Goal: Book appointment/travel/reservation

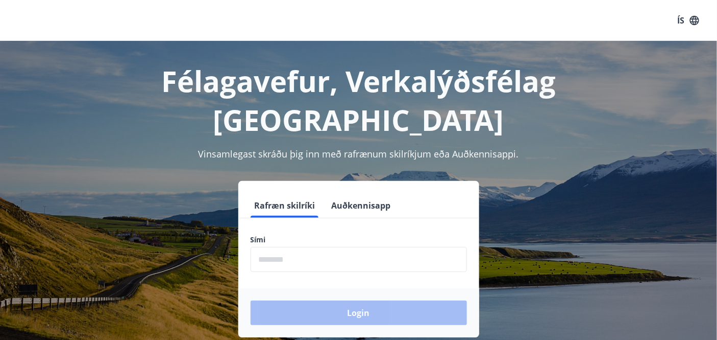
scroll to position [57, 0]
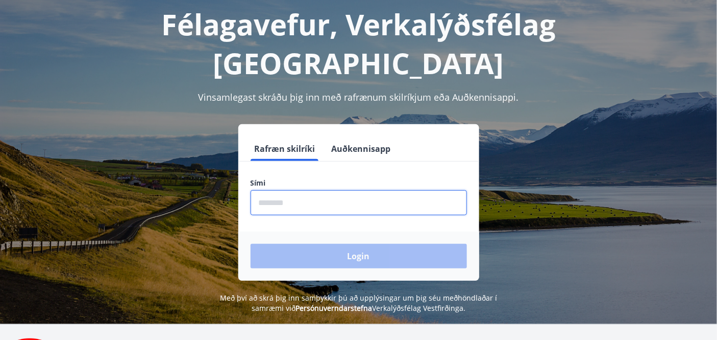
click at [261, 190] on input "phone" at bounding box center [359, 202] width 217 height 25
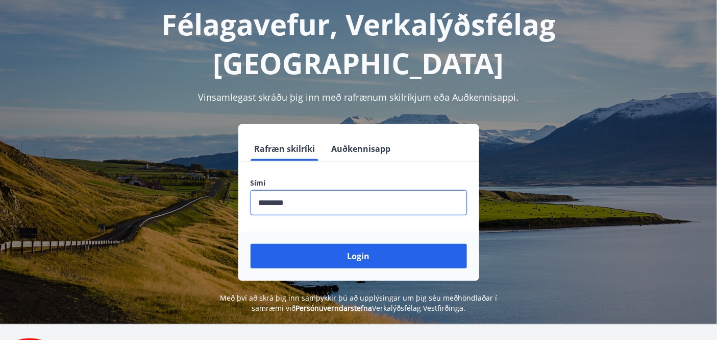
drag, startPoint x: 304, startPoint y: 166, endPoint x: 217, endPoint y: 180, distance: 88.4
click at [218, 180] on div "Rafræn skilríki Auðkennisapp Sími ​ Login" at bounding box center [358, 202] width 693 height 156
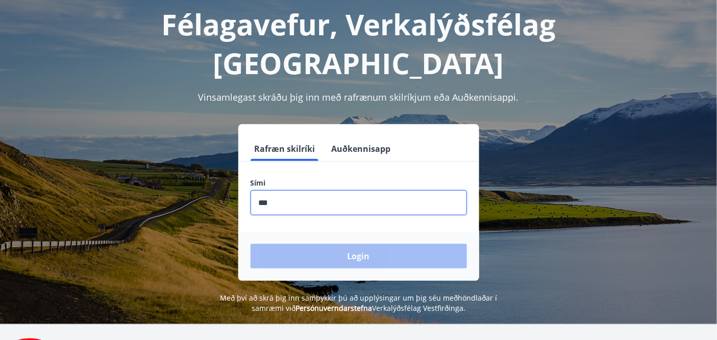
type input "********"
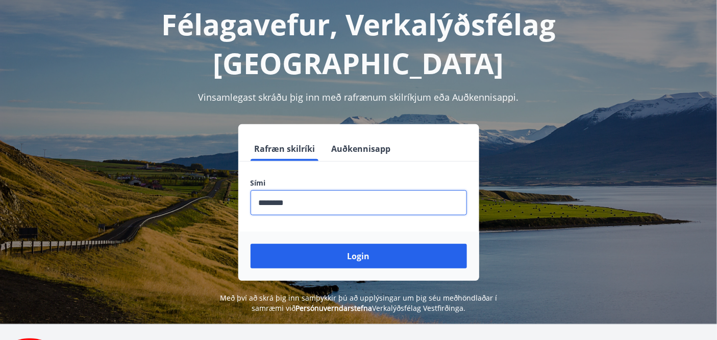
click at [251, 244] on button "Login" at bounding box center [359, 256] width 217 height 25
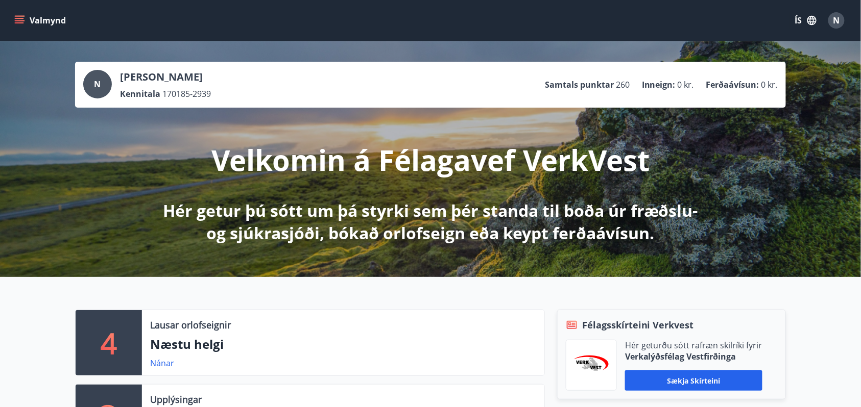
click at [20, 19] on icon "menu" at bounding box center [19, 20] width 10 height 10
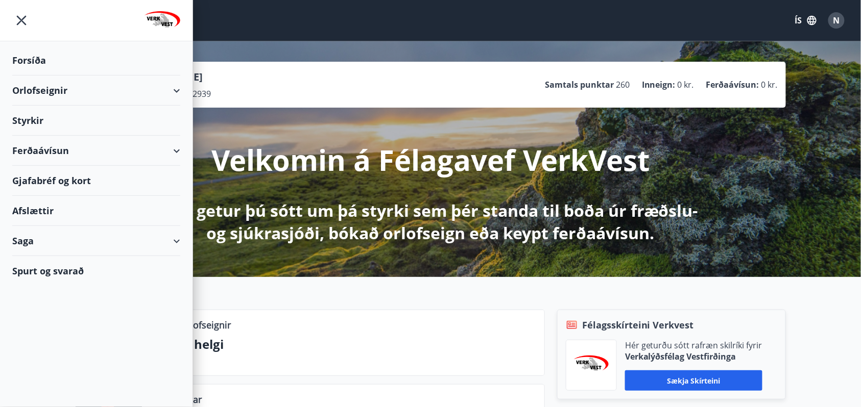
click at [476, 28] on div "Valmynd ÍS N" at bounding box center [430, 20] width 836 height 25
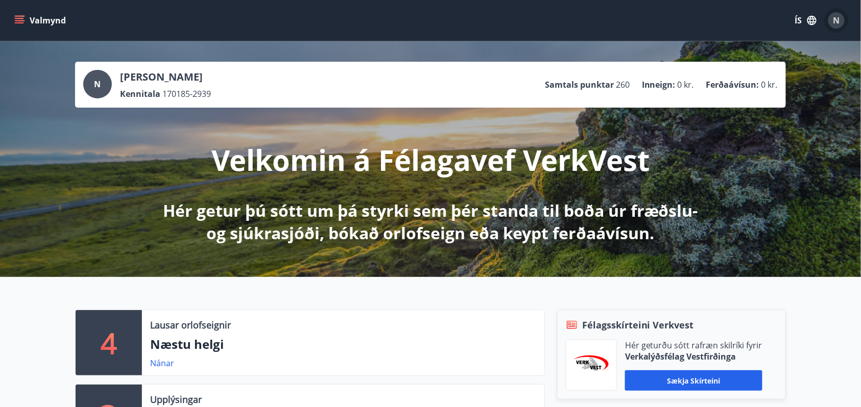
click at [726, 17] on span "N" at bounding box center [836, 20] width 7 height 11
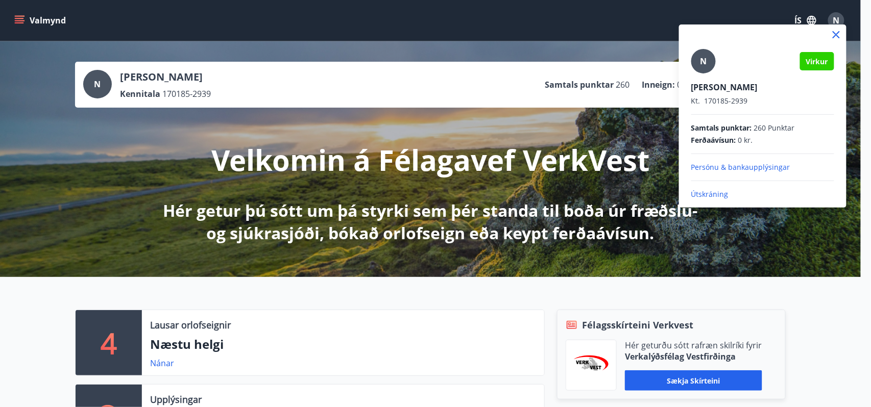
click at [700, 192] on p "Útskráning" at bounding box center [762, 194] width 143 height 10
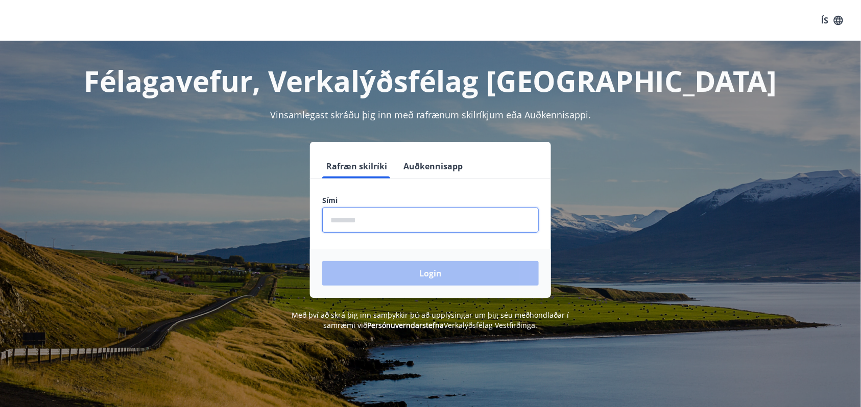
click at [340, 223] on input "phone" at bounding box center [430, 220] width 217 height 25
type input "********"
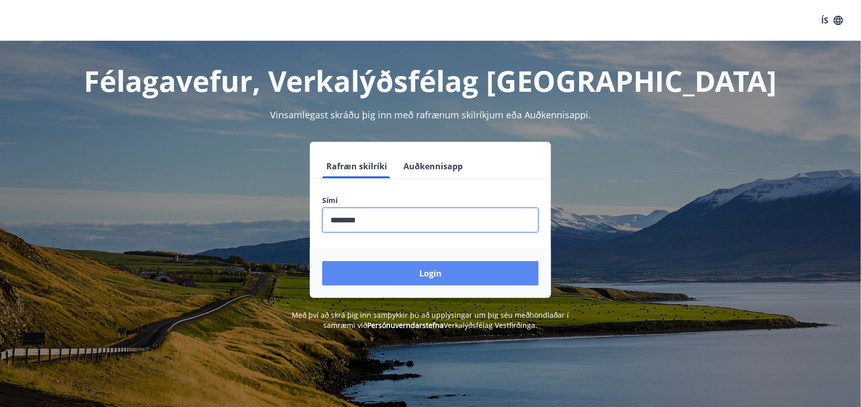
click at [429, 272] on button "Login" at bounding box center [430, 273] width 217 height 25
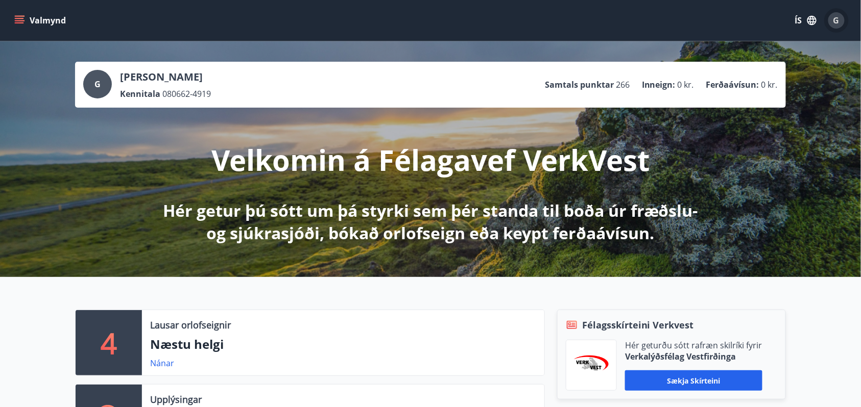
click at [836, 21] on span "G" at bounding box center [836, 20] width 6 height 11
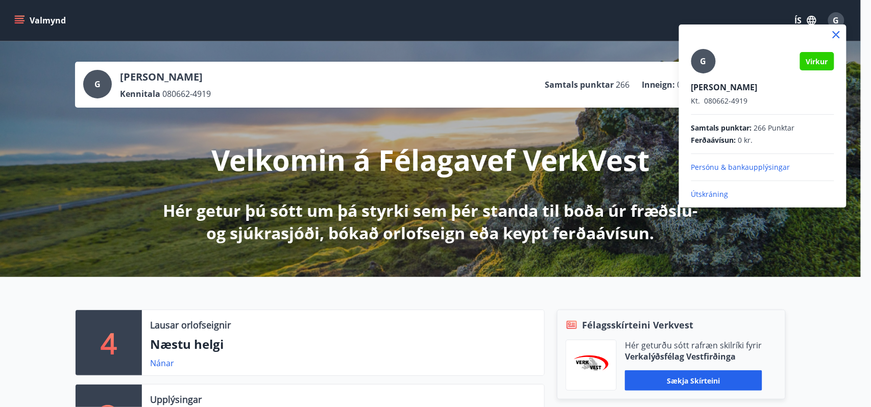
click at [640, 9] on div at bounding box center [435, 203] width 871 height 407
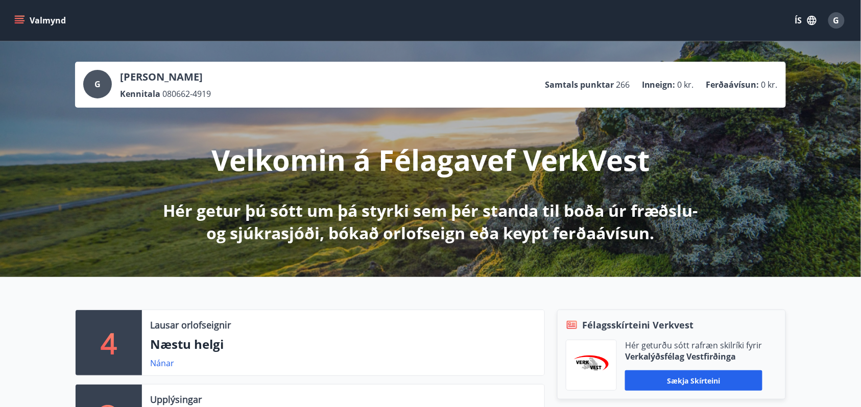
click at [835, 23] on span "G" at bounding box center [836, 20] width 6 height 11
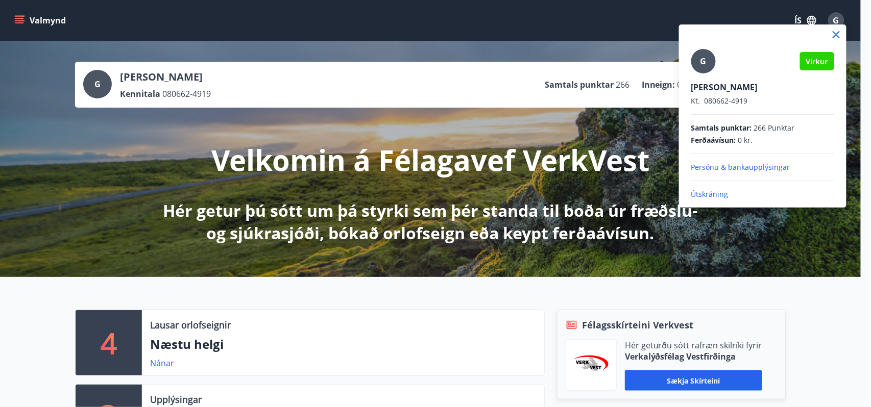
click at [591, 18] on div at bounding box center [435, 203] width 871 height 407
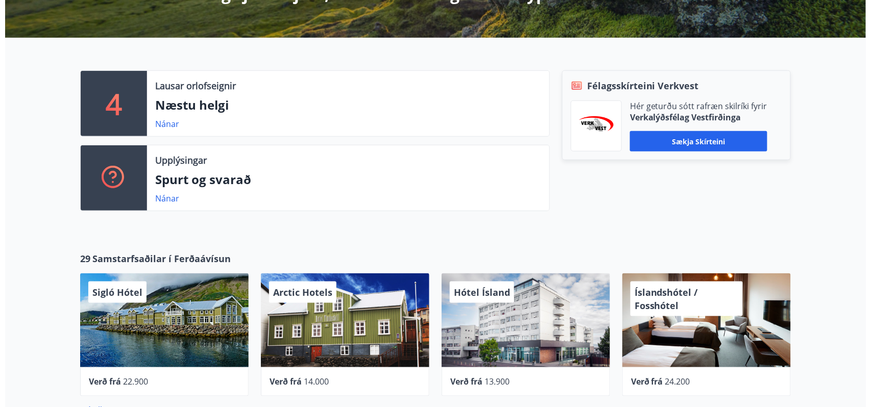
scroll to position [340, 0]
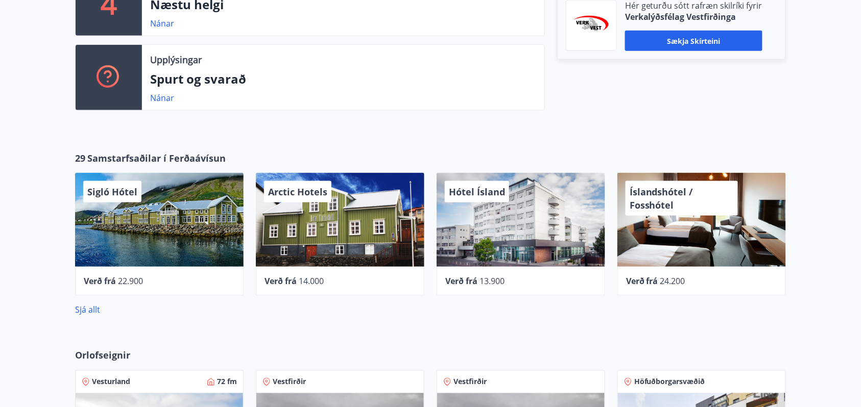
click at [515, 222] on div "Hótel Ísland" at bounding box center [521, 220] width 169 height 94
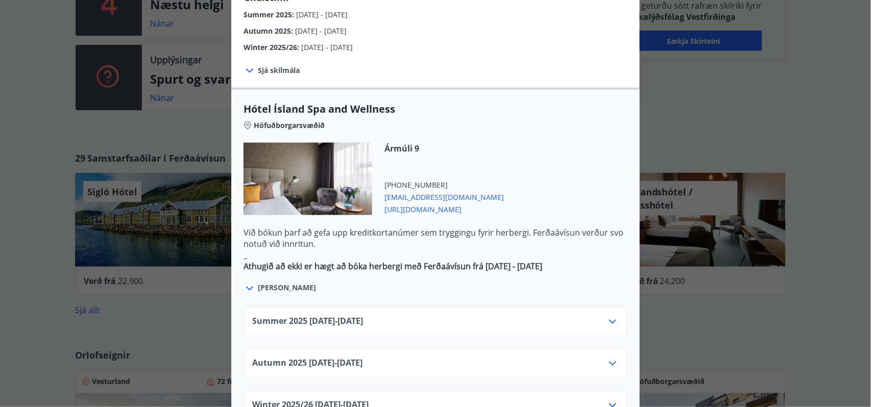
scroll to position [544, 0]
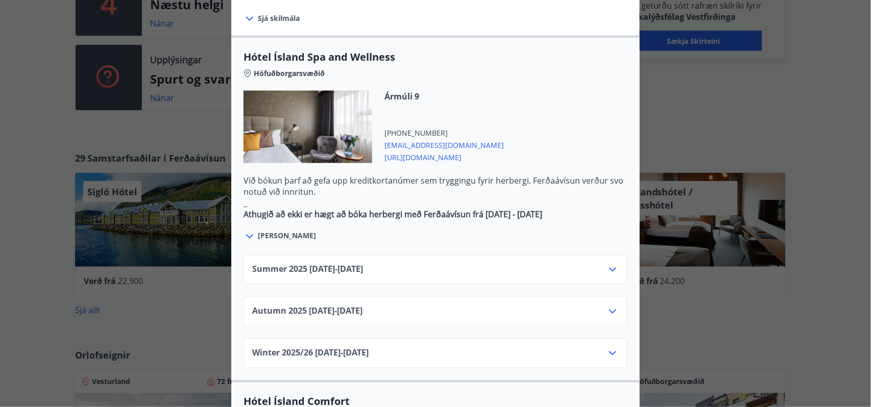
click at [609, 264] on icon at bounding box center [613, 270] width 12 height 12
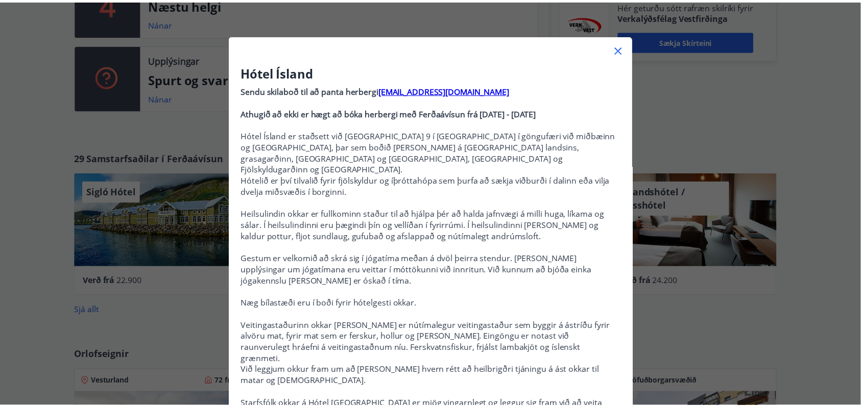
scroll to position [0, 0]
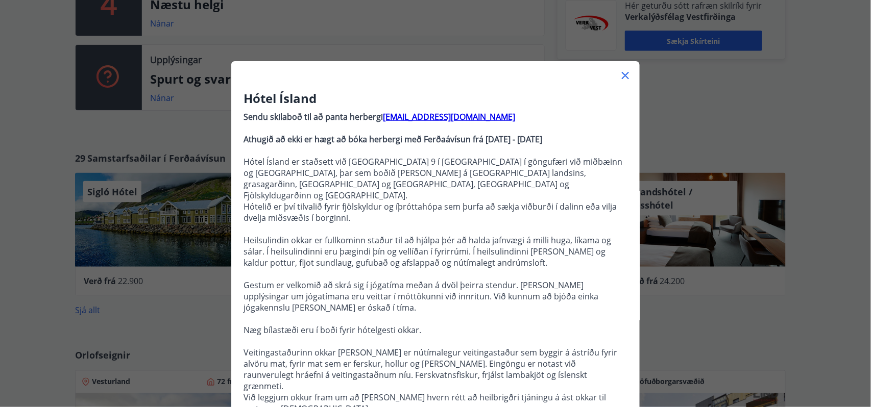
click at [620, 76] on icon at bounding box center [625, 75] width 12 height 12
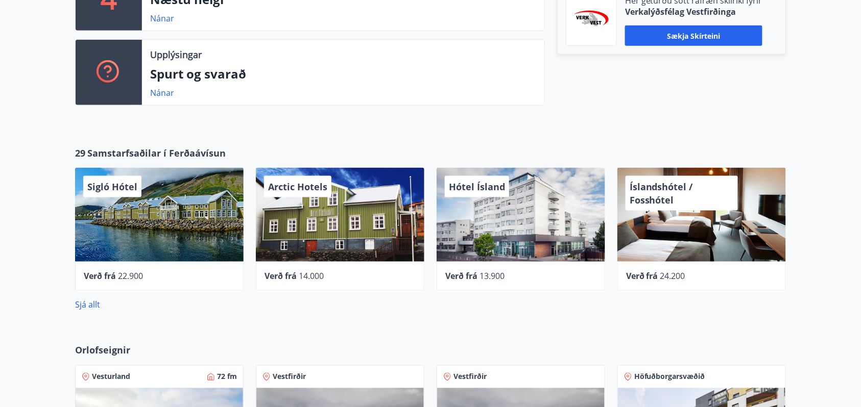
scroll to position [544, 0]
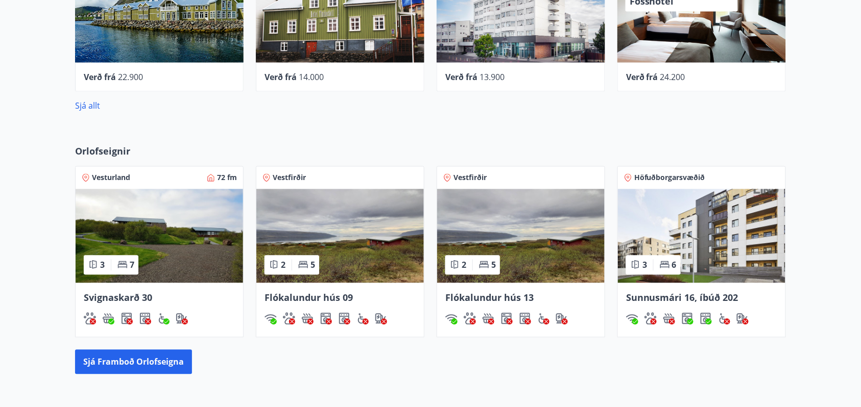
click at [682, 176] on span "Höfuðborgarsvæðið" at bounding box center [669, 178] width 71 height 10
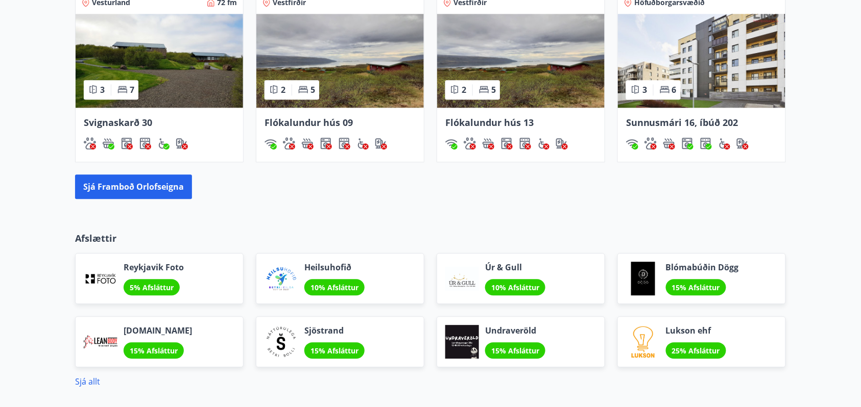
scroll to position [779, 0]
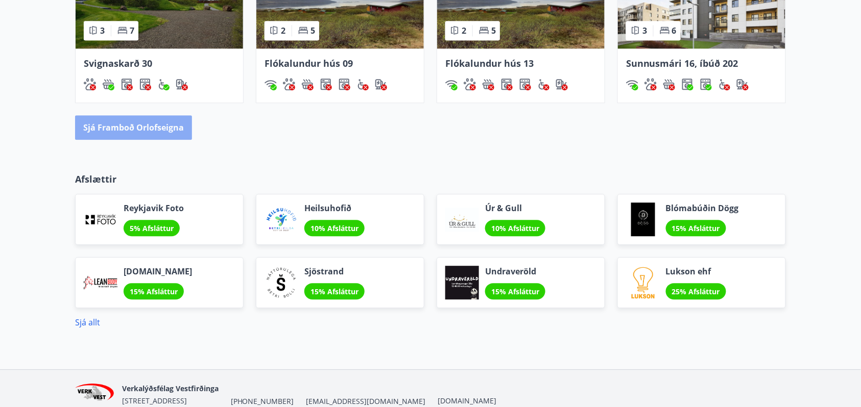
click at [133, 127] on button "Sjá framboð orlofseigna" at bounding box center [133, 127] width 117 height 25
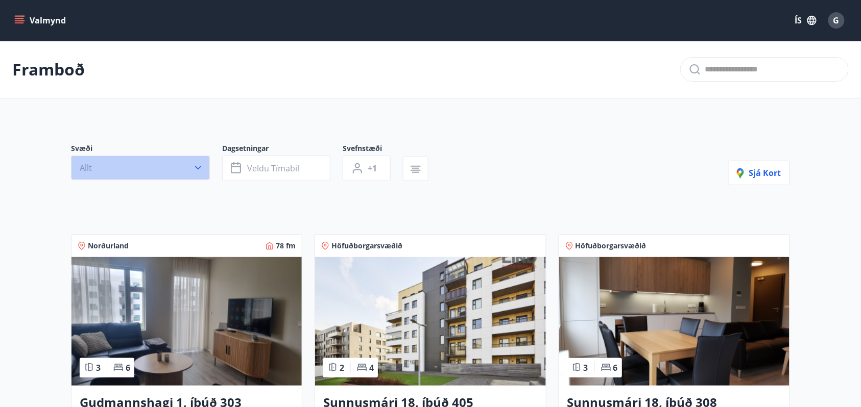
click at [131, 167] on button "Allt" at bounding box center [140, 168] width 139 height 25
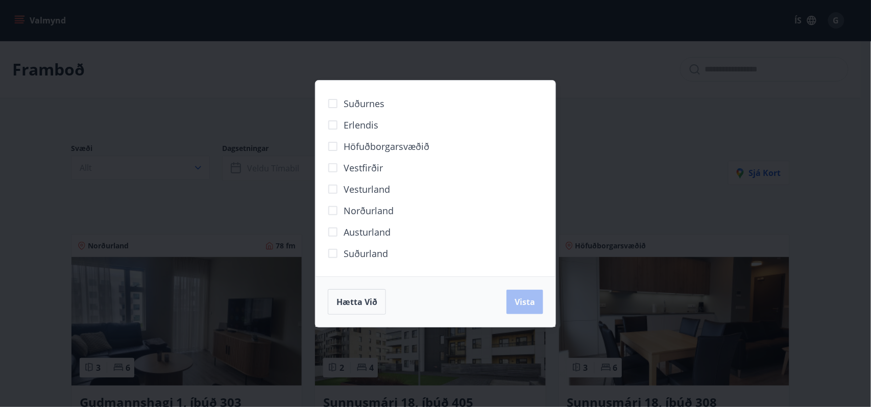
click at [393, 141] on span "Höfuðborgarsvæðið" at bounding box center [387, 146] width 86 height 13
click at [520, 301] on span "Vista" at bounding box center [525, 302] width 20 height 11
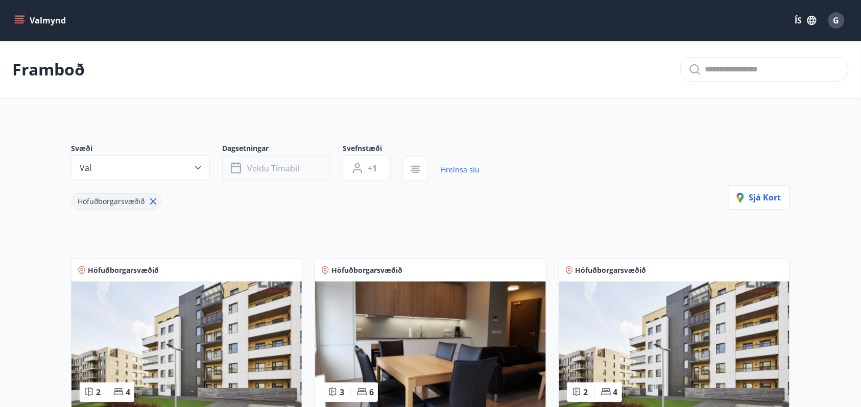
click at [280, 166] on span "Veldu tímabil" at bounding box center [273, 168] width 52 height 11
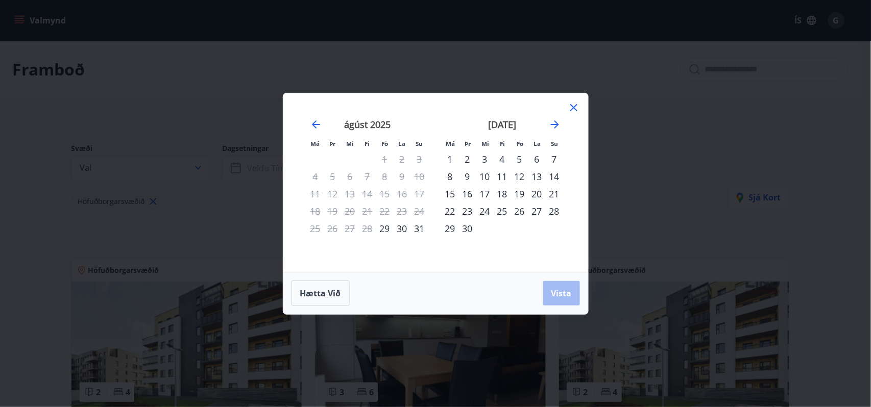
click at [520, 191] on div "19" at bounding box center [519, 193] width 17 height 17
click at [557, 125] on icon "Move forward to switch to the next month." at bounding box center [555, 125] width 8 height 8
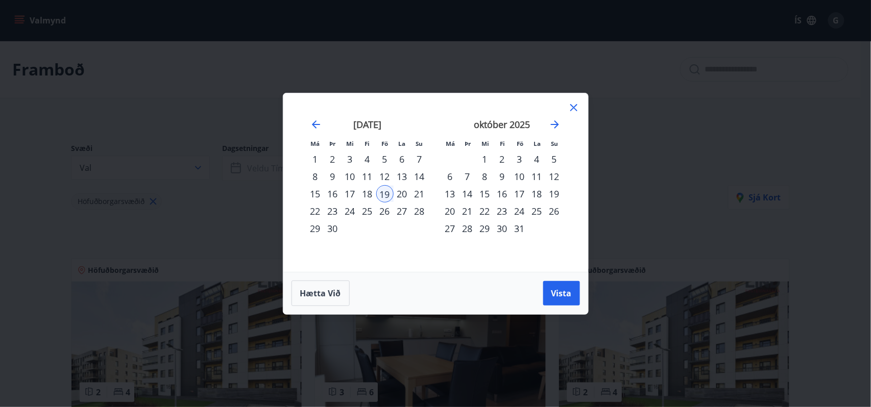
click at [370, 193] on div "18" at bounding box center [367, 193] width 17 height 17
click at [500, 175] on div "9" at bounding box center [502, 176] width 17 height 17
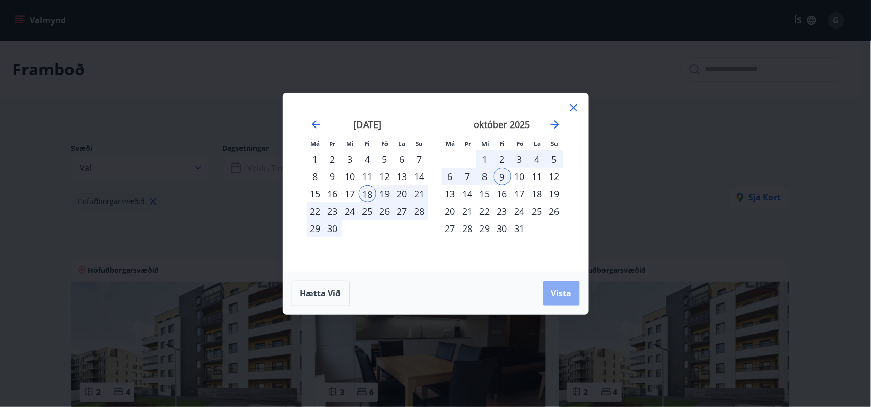
click at [564, 290] on span "Vista" at bounding box center [561, 293] width 20 height 11
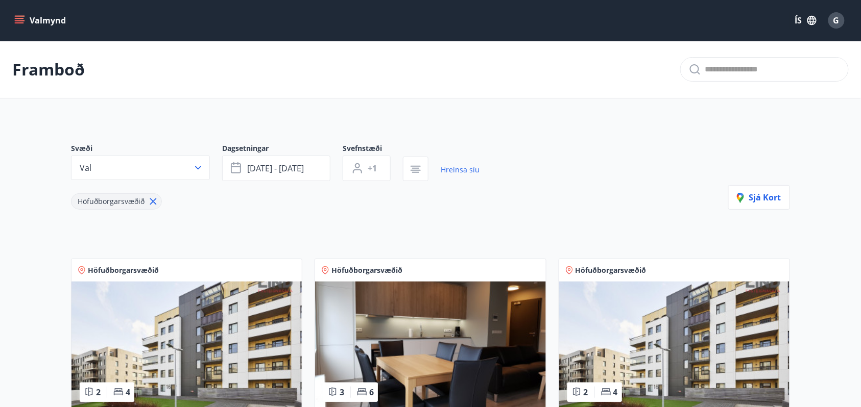
click at [368, 170] on button "+1" at bounding box center [367, 169] width 48 height 26
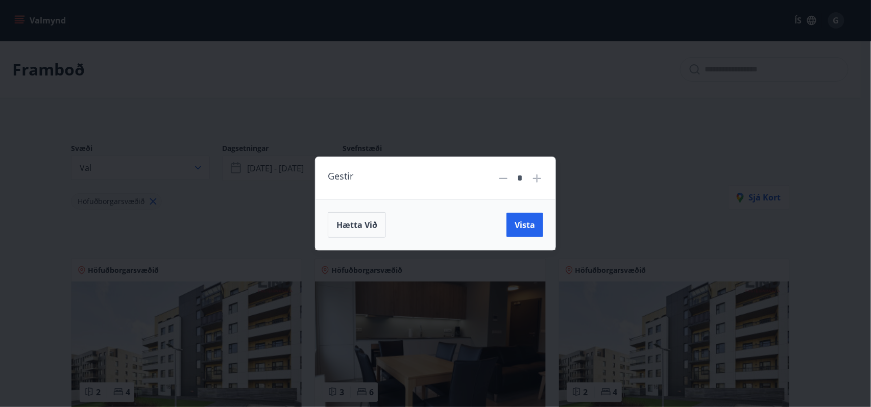
click at [455, 126] on div "Gestir * Hætta við Vista" at bounding box center [435, 203] width 871 height 407
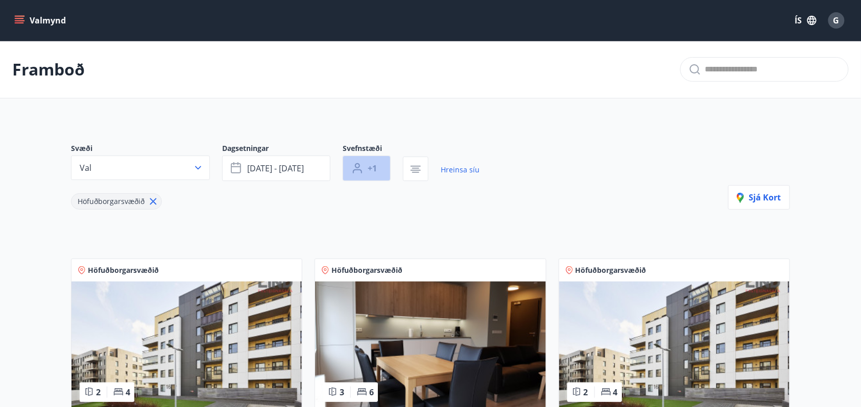
click at [367, 168] on button "+1" at bounding box center [367, 169] width 48 height 26
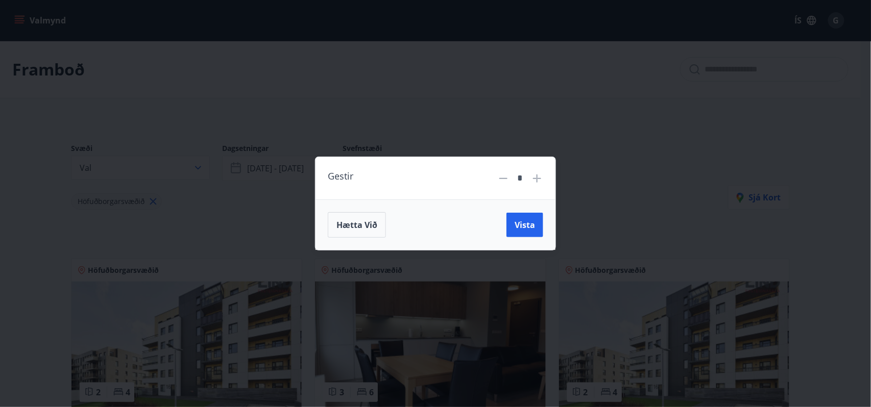
click at [540, 178] on icon at bounding box center [537, 179] width 8 height 8
click at [498, 184] on div "*" at bounding box center [520, 179] width 46 height 18
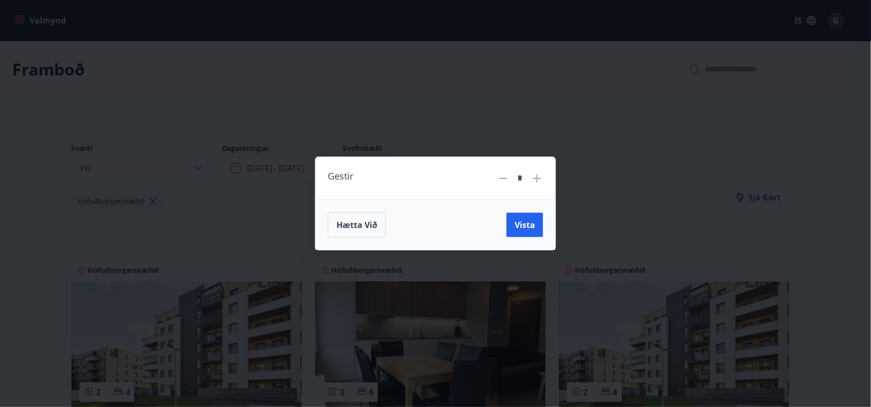
click at [499, 182] on icon at bounding box center [503, 179] width 12 height 12
type input "*"
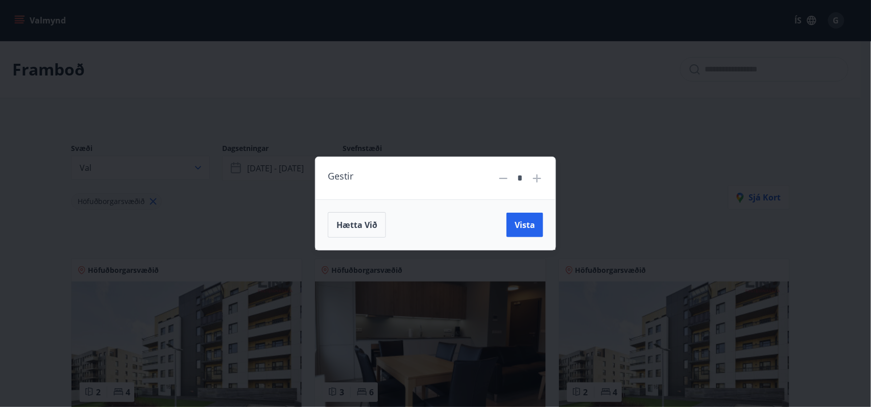
click at [499, 182] on icon at bounding box center [503, 179] width 12 height 12
click at [521, 227] on span "Vista" at bounding box center [525, 225] width 20 height 11
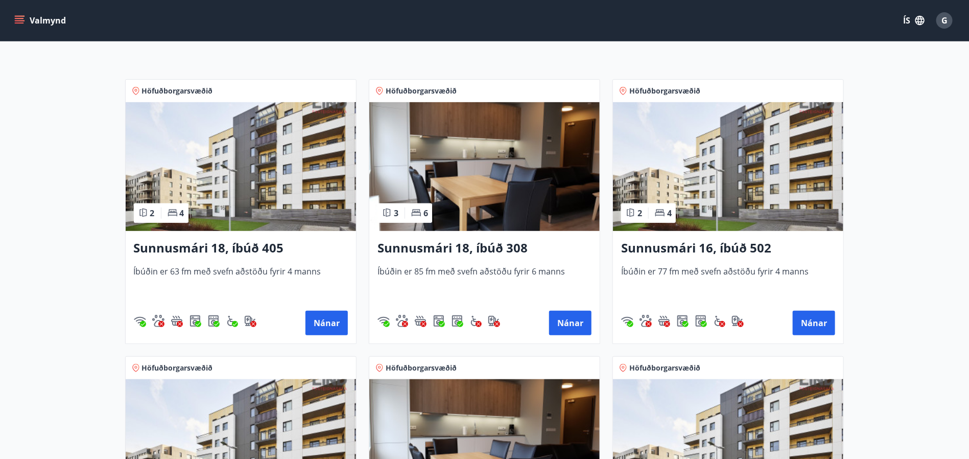
scroll to position [153, 0]
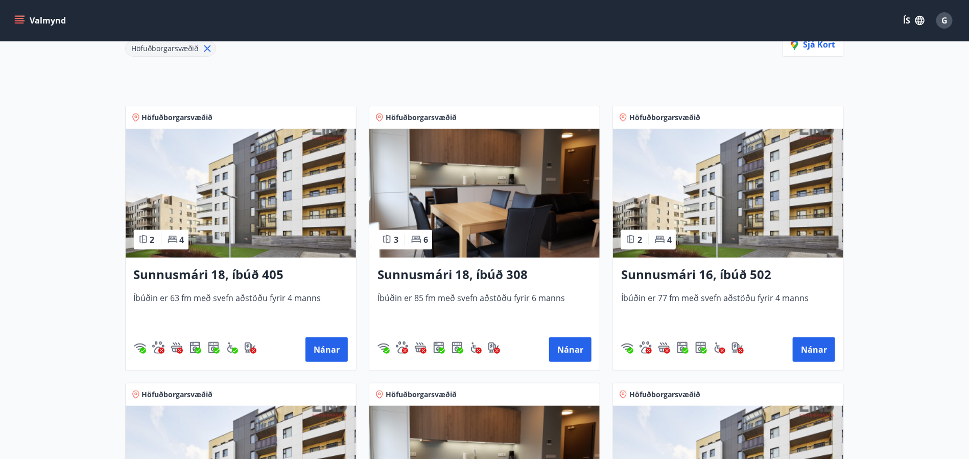
click at [501, 182] on img at bounding box center [484, 193] width 230 height 129
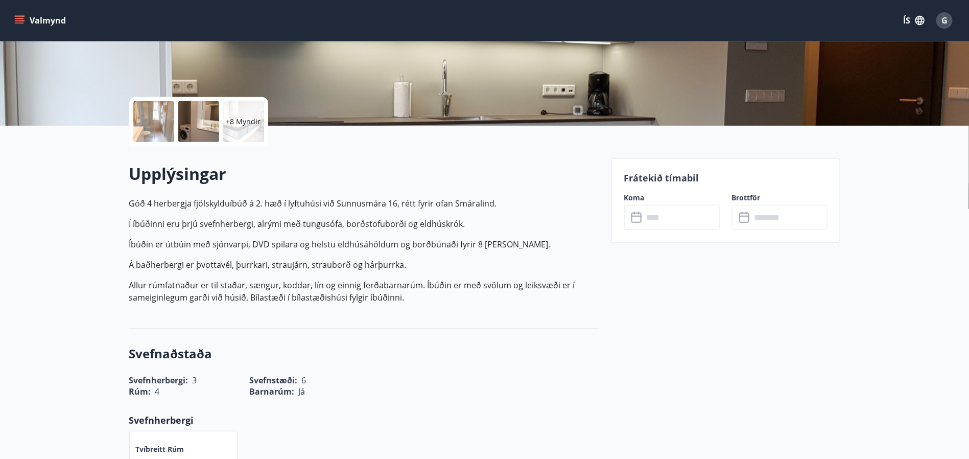
scroll to position [230, 0]
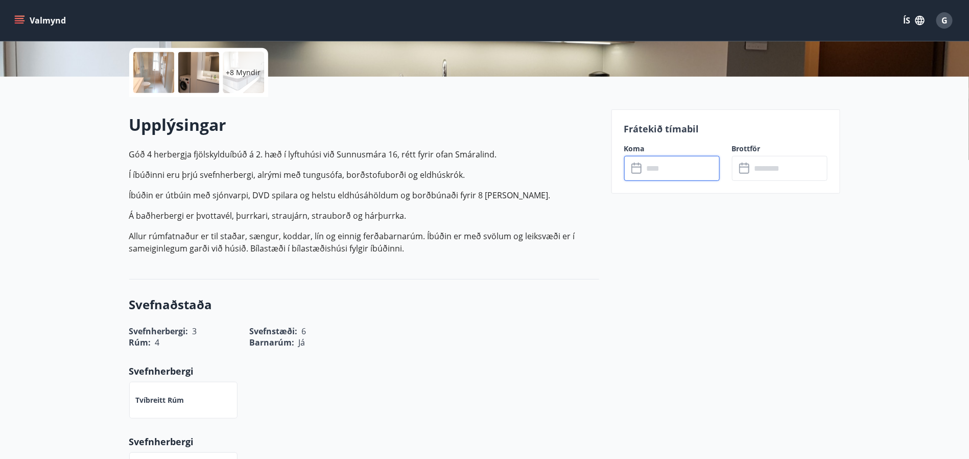
click at [676, 169] on input "text" at bounding box center [681, 168] width 76 height 25
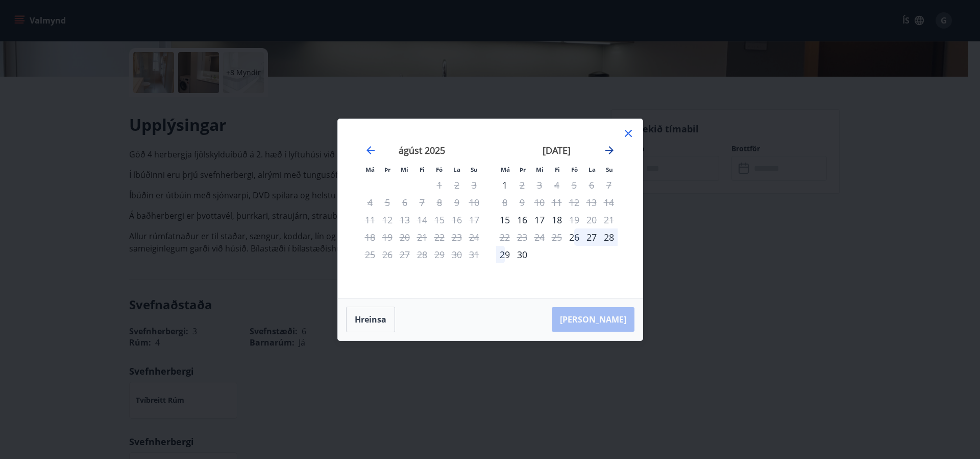
click at [608, 147] on icon "Move forward to switch to the next month." at bounding box center [610, 150] width 12 height 12
click at [417, 236] on div "25" at bounding box center [422, 236] width 17 height 17
click at [402, 236] on div "24" at bounding box center [404, 236] width 17 height 17
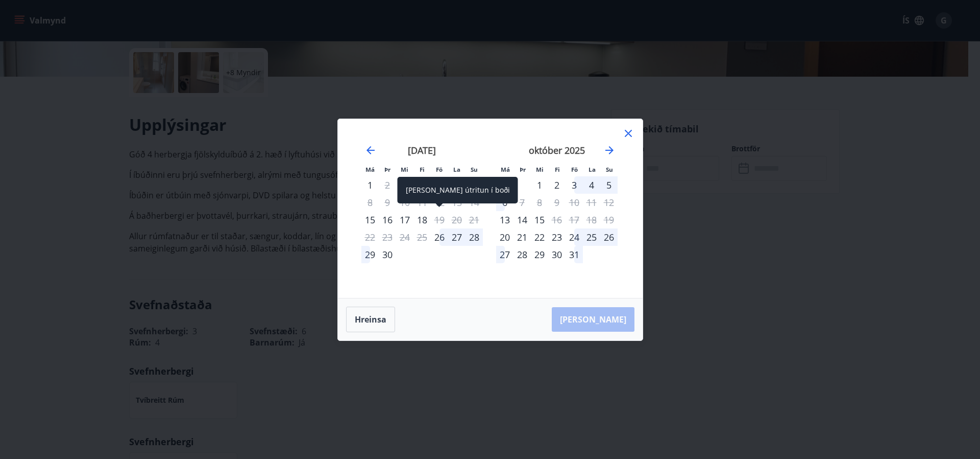
click at [438, 218] on div "19" at bounding box center [439, 219] width 17 height 17
click at [403, 218] on div "17" at bounding box center [404, 219] width 17 height 17
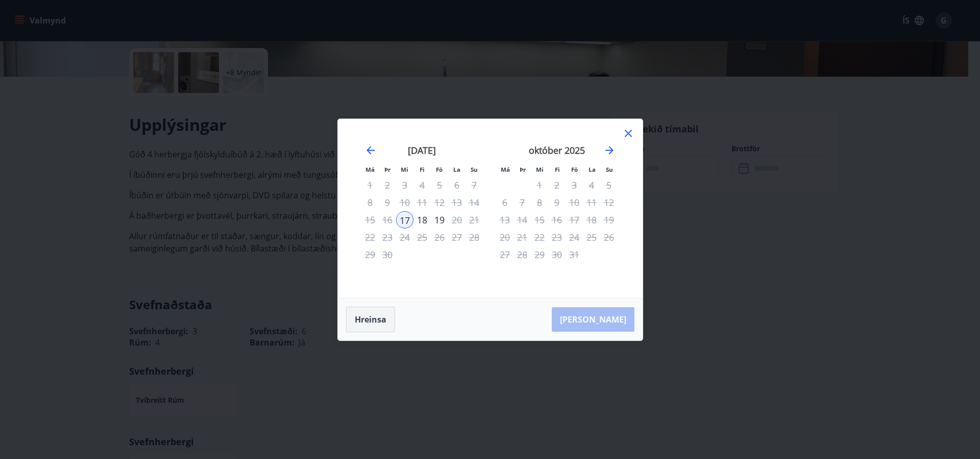
click at [368, 319] on button "Hreinsa" at bounding box center [370, 319] width 49 height 26
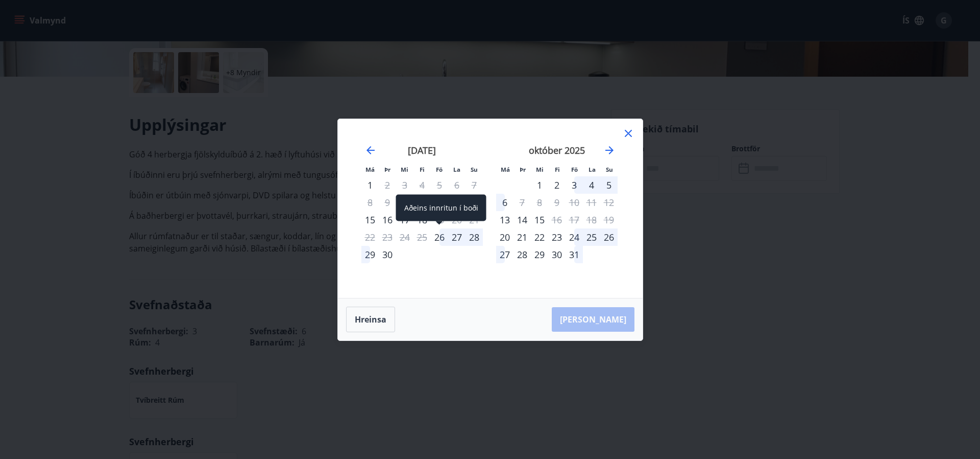
click at [438, 236] on div "26" at bounding box center [439, 236] width 17 height 17
click at [391, 252] on div "30" at bounding box center [387, 254] width 17 height 17
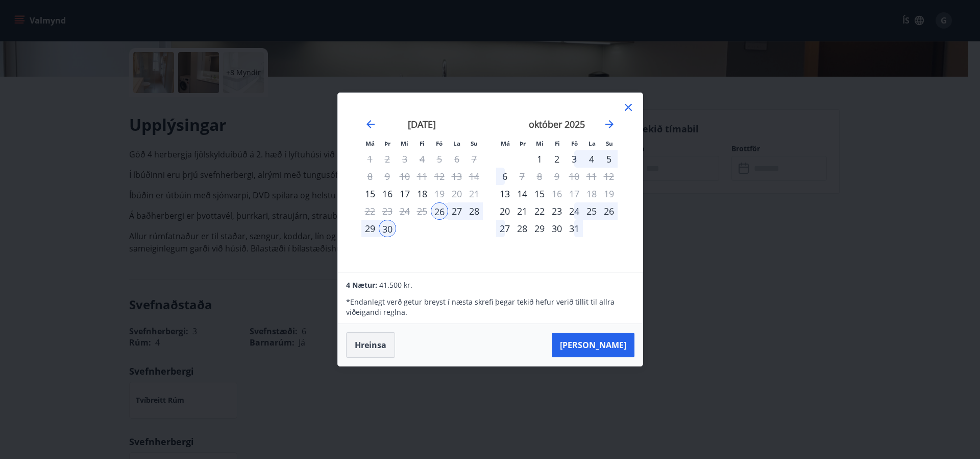
click at [371, 340] on button "Hreinsa" at bounding box center [370, 345] width 49 height 26
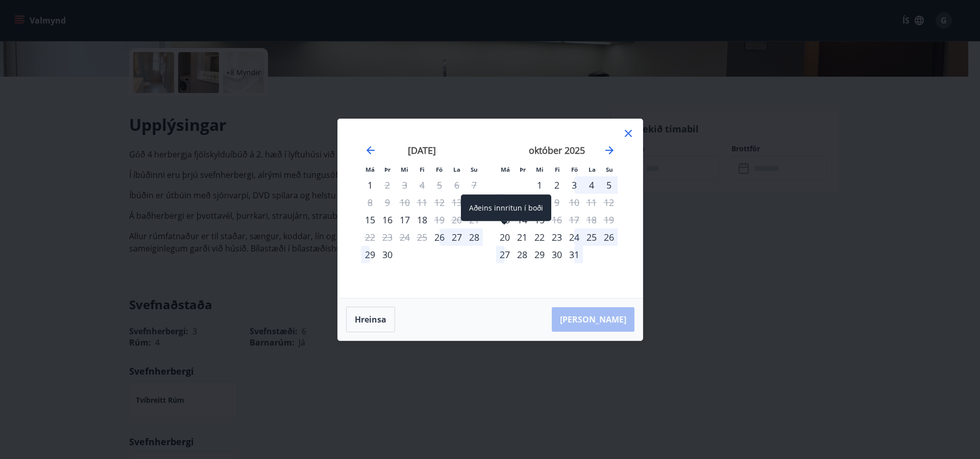
click at [504, 236] on div "20" at bounding box center [504, 236] width 17 height 17
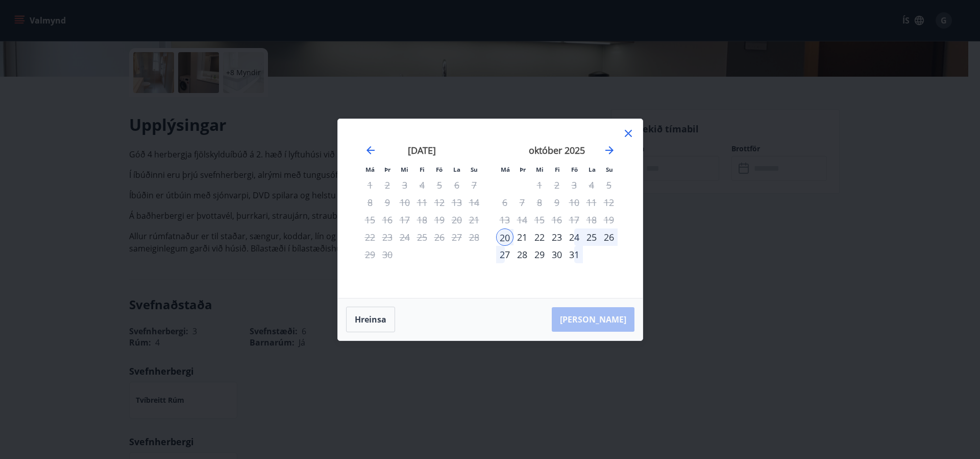
click at [572, 239] on div "24" at bounding box center [574, 236] width 17 height 17
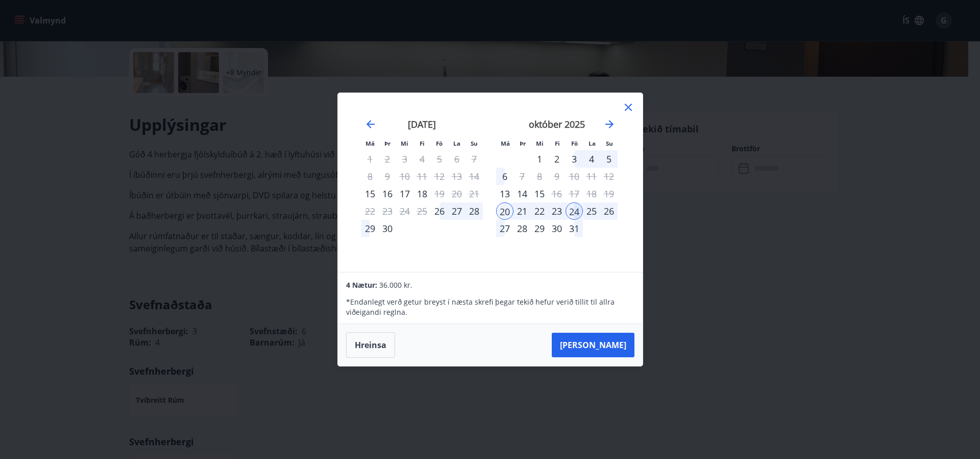
click at [593, 210] on div "25" at bounding box center [591, 210] width 17 height 17
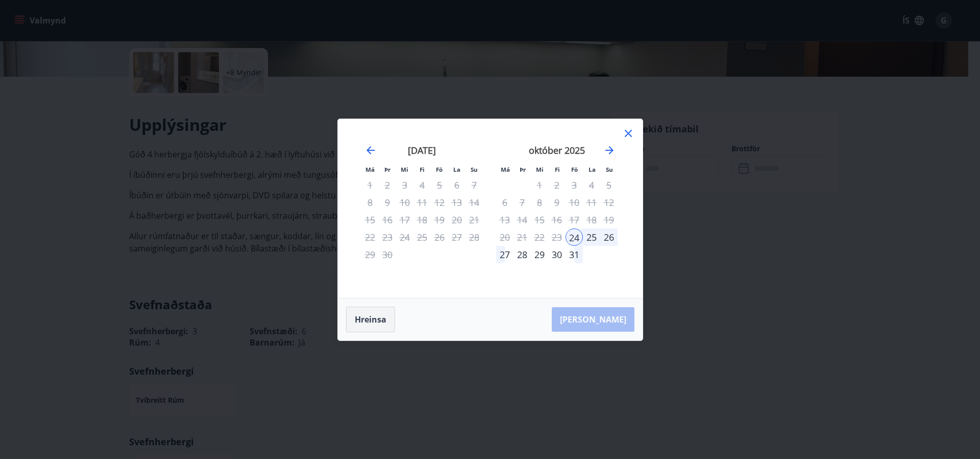
click at [367, 323] on button "Hreinsa" at bounding box center [370, 319] width 49 height 26
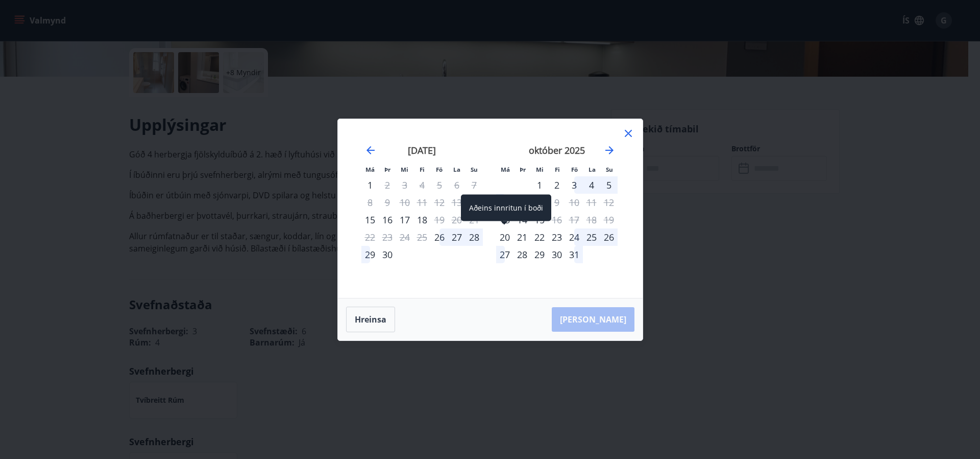
click at [501, 232] on div "20" at bounding box center [504, 236] width 17 height 17
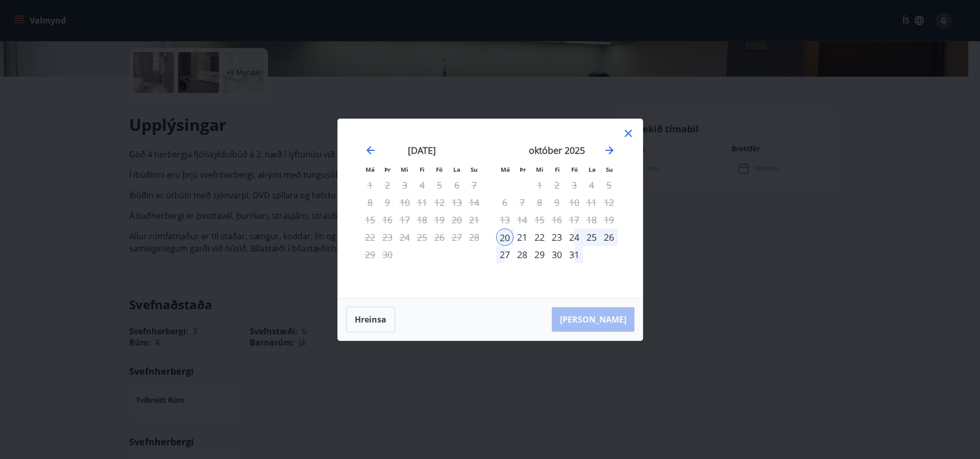
click at [590, 237] on div "25" at bounding box center [591, 236] width 17 height 17
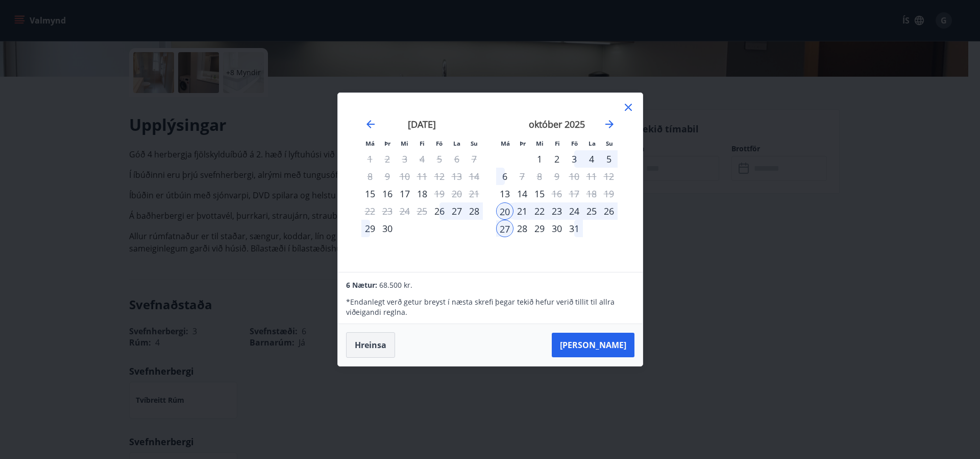
click at [377, 344] on button "Hreinsa" at bounding box center [370, 345] width 49 height 26
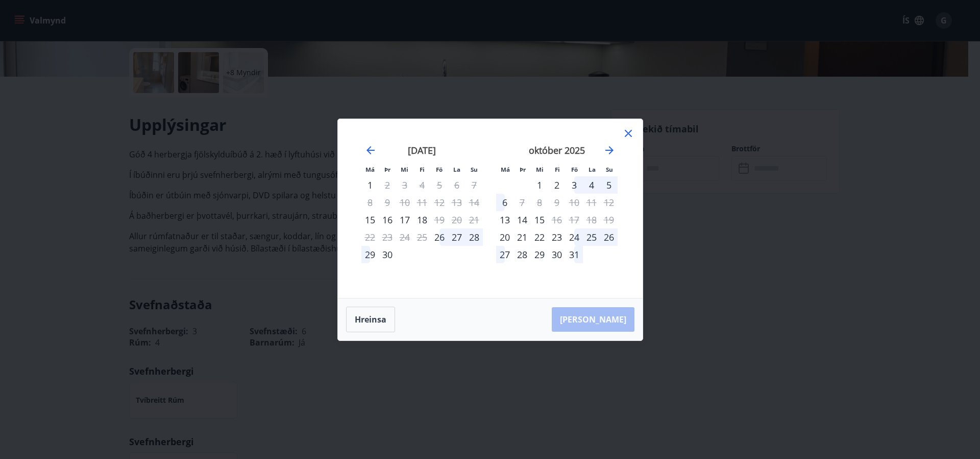
click at [576, 230] on div "24" at bounding box center [574, 236] width 17 height 17
click at [573, 256] on div "31" at bounding box center [574, 254] width 17 height 17
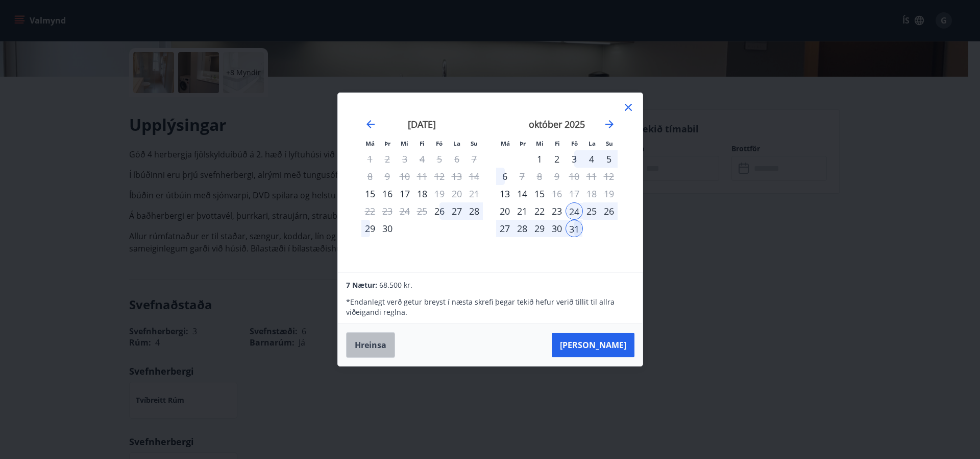
click at [374, 344] on button "Hreinsa" at bounding box center [370, 345] width 49 height 26
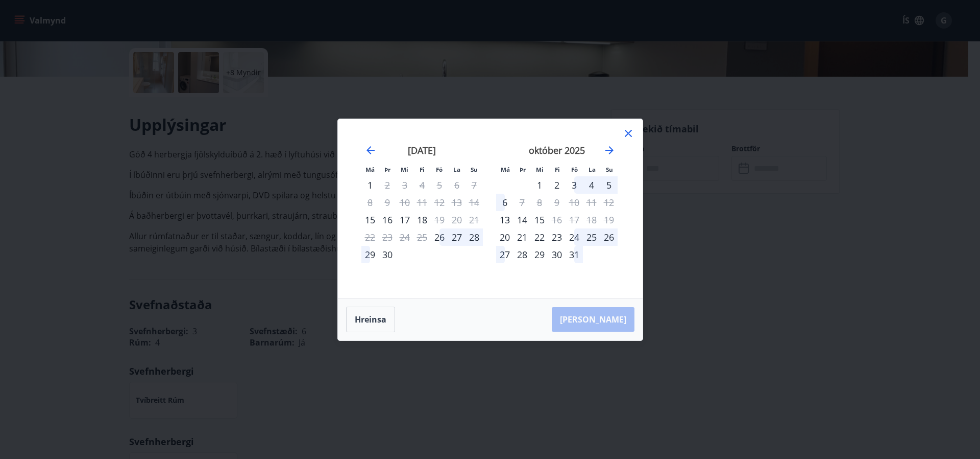
click at [574, 236] on div "24" at bounding box center [574, 236] width 17 height 17
click at [506, 253] on div "27" at bounding box center [504, 254] width 17 height 17
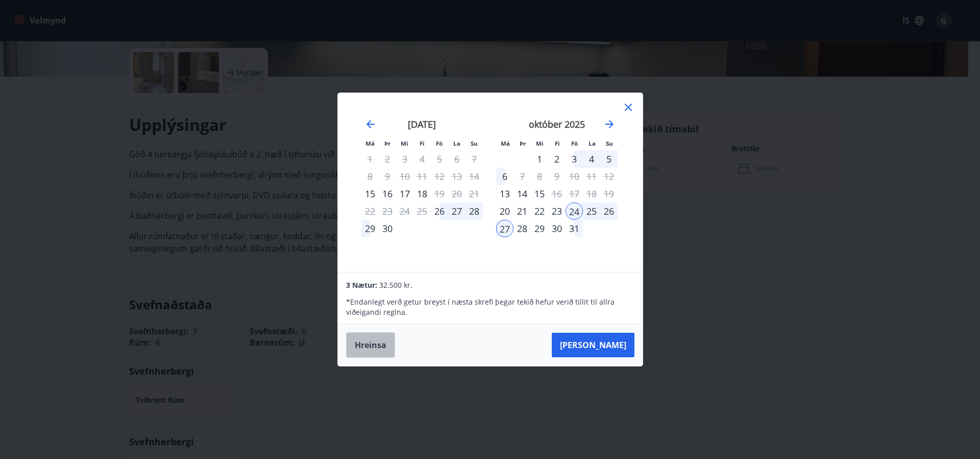
drag, startPoint x: 376, startPoint y: 345, endPoint x: 476, endPoint y: 250, distance: 138.7
click at [377, 342] on button "Hreinsa" at bounding box center [370, 345] width 49 height 26
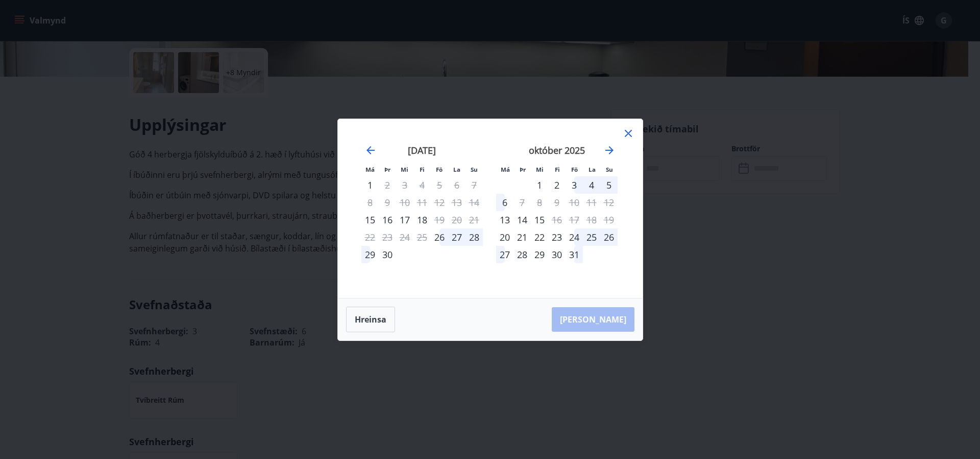
drag, startPoint x: 567, startPoint y: 237, endPoint x: 573, endPoint y: 236, distance: 5.8
click at [569, 236] on div "24" at bounding box center [574, 236] width 17 height 17
click at [525, 250] on div "28" at bounding box center [522, 254] width 17 height 17
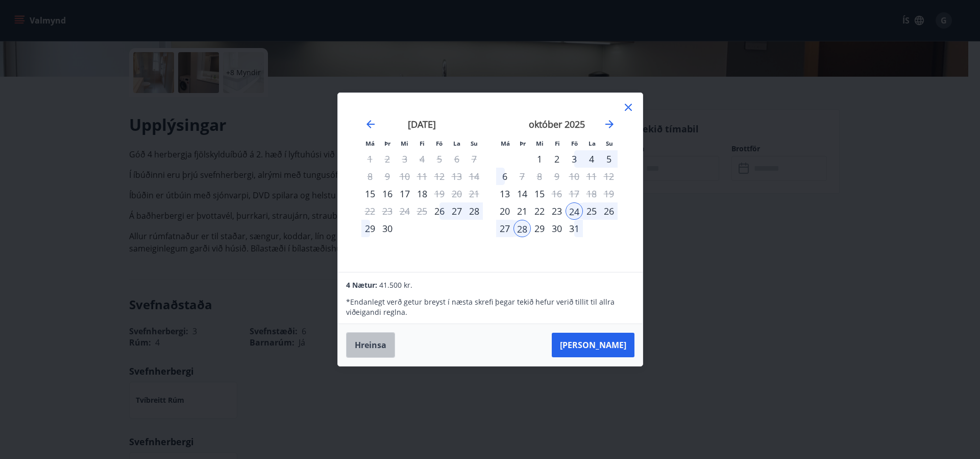
drag, startPoint x: 380, startPoint y: 340, endPoint x: 511, endPoint y: 247, distance: 160.4
click at [383, 339] on button "Hreinsa" at bounding box center [370, 345] width 49 height 26
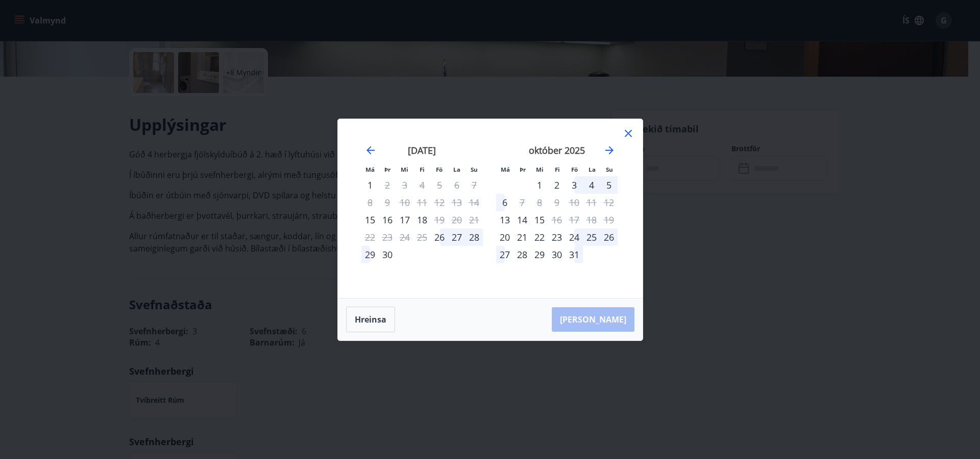
drag, startPoint x: 572, startPoint y: 234, endPoint x: 536, endPoint y: 243, distance: 36.7
click at [572, 233] on div "24" at bounding box center [574, 236] width 17 height 17
click at [540, 256] on div "29" at bounding box center [539, 254] width 17 height 17
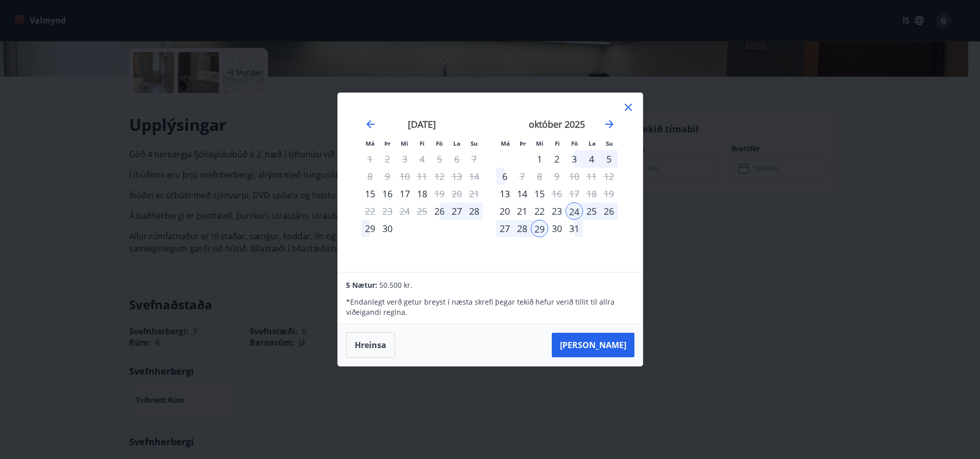
drag, startPoint x: 373, startPoint y: 341, endPoint x: 499, endPoint y: 239, distance: 162.4
click at [374, 341] on button "Hreinsa" at bounding box center [370, 345] width 49 height 26
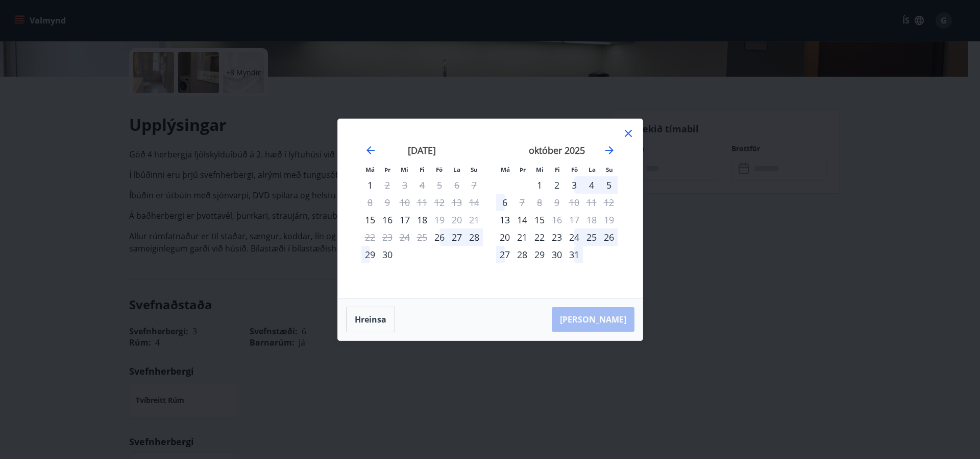
click at [573, 235] on div "24" at bounding box center [574, 236] width 17 height 17
click at [555, 250] on div "30" at bounding box center [556, 254] width 17 height 17
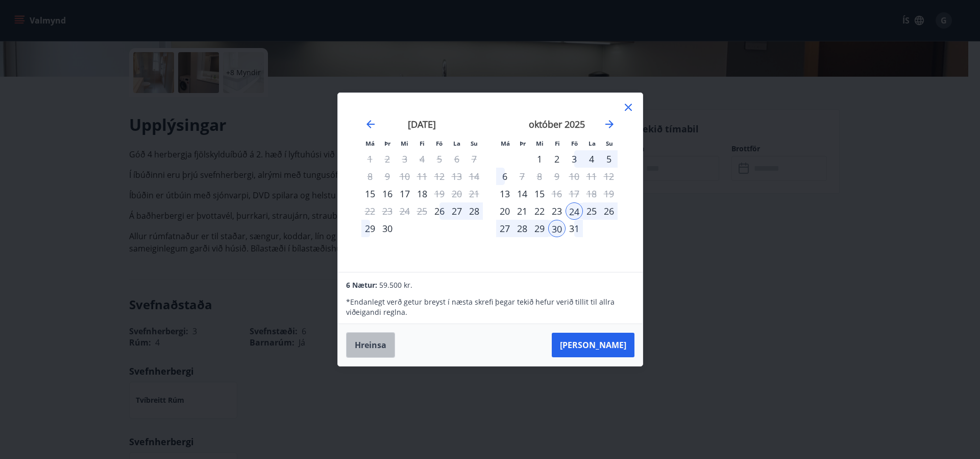
drag, startPoint x: 377, startPoint y: 345, endPoint x: 520, endPoint y: 230, distance: 183.4
click at [377, 344] on button "Hreinsa" at bounding box center [370, 345] width 49 height 26
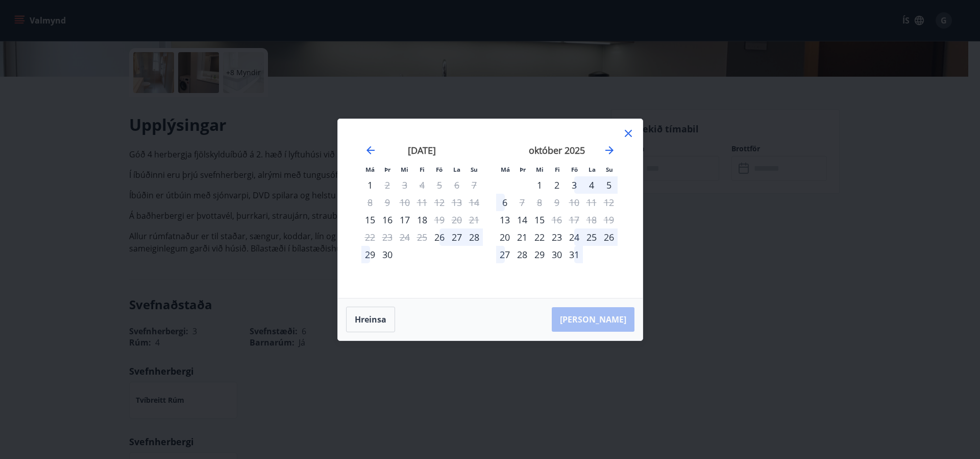
click at [573, 236] on div "24" at bounding box center [574, 236] width 17 height 17
click at [504, 248] on div "27" at bounding box center [504, 254] width 17 height 17
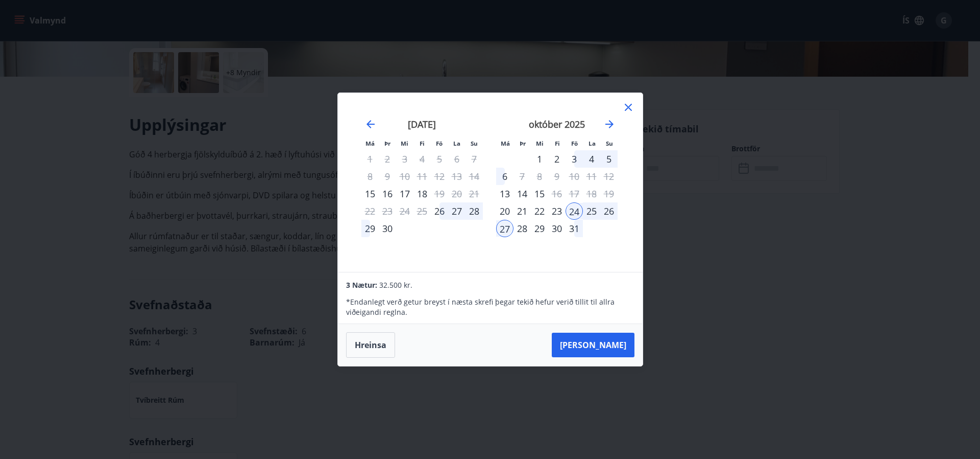
drag, startPoint x: 358, startPoint y: 352, endPoint x: 442, endPoint y: 279, distance: 111.1
click at [358, 351] on button "Hreinsa" at bounding box center [370, 345] width 49 height 26
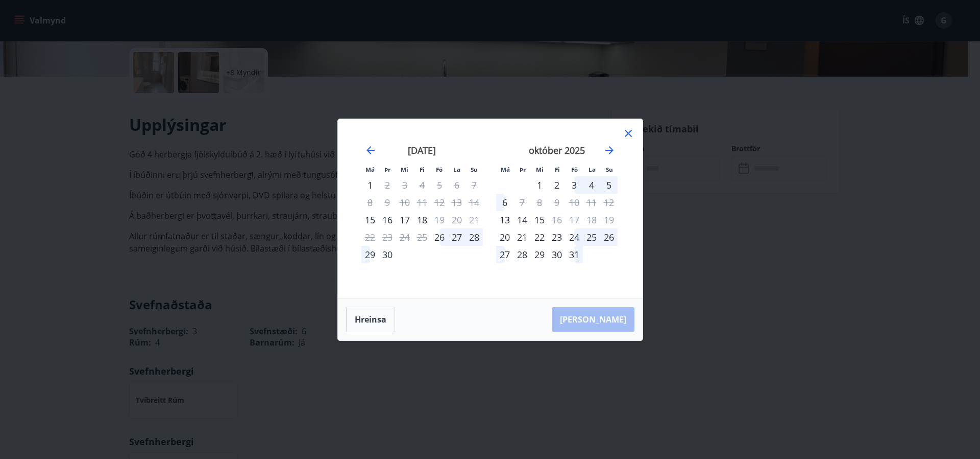
click at [506, 251] on div "27" at bounding box center [504, 254] width 17 height 17
click at [555, 251] on div "30" at bounding box center [556, 254] width 17 height 17
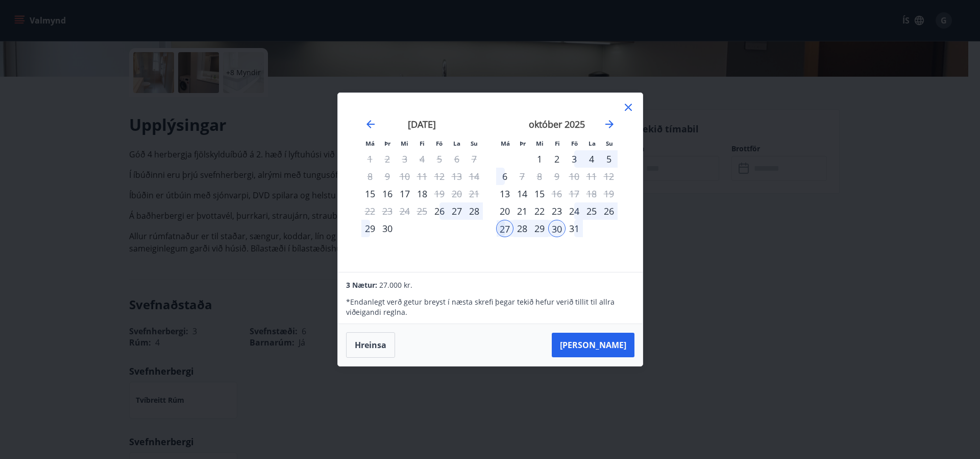
click at [374, 342] on button "Hreinsa" at bounding box center [370, 345] width 49 height 26
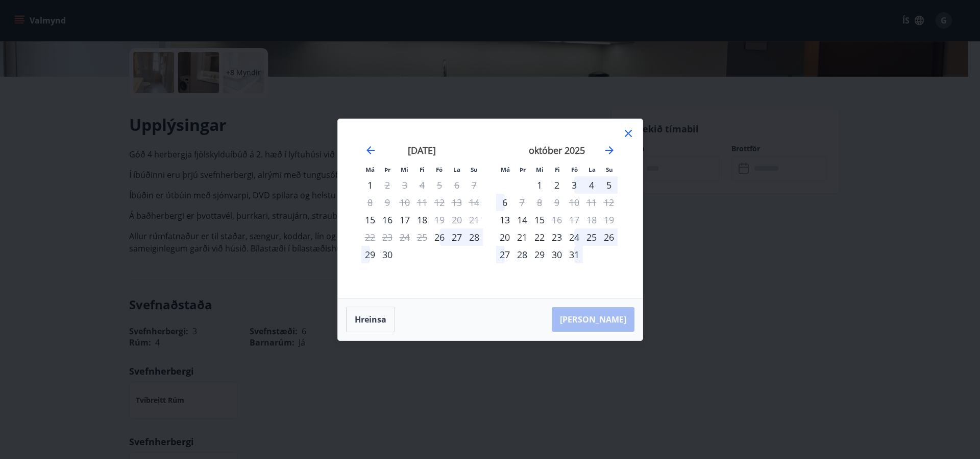
drag, startPoint x: 627, startPoint y: 134, endPoint x: 266, endPoint y: 120, distance: 361.3
click at [624, 134] on icon at bounding box center [628, 133] width 12 height 12
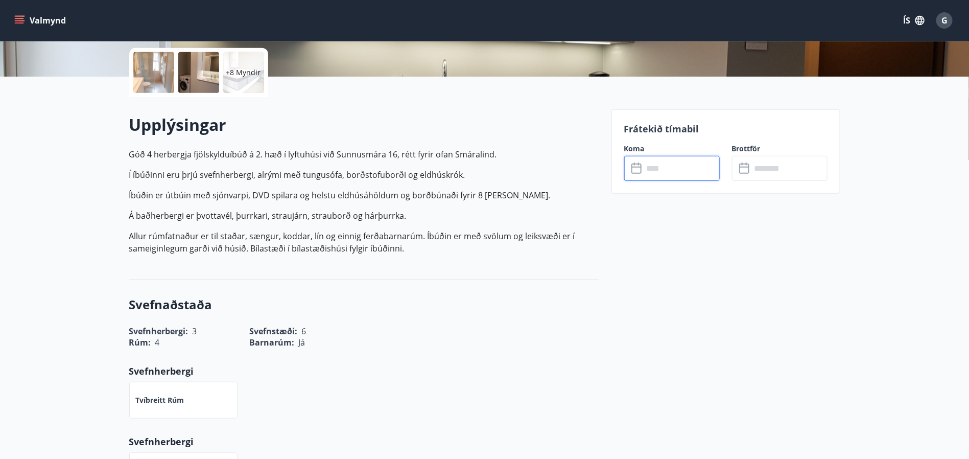
click at [660, 172] on input "text" at bounding box center [681, 168] width 76 height 25
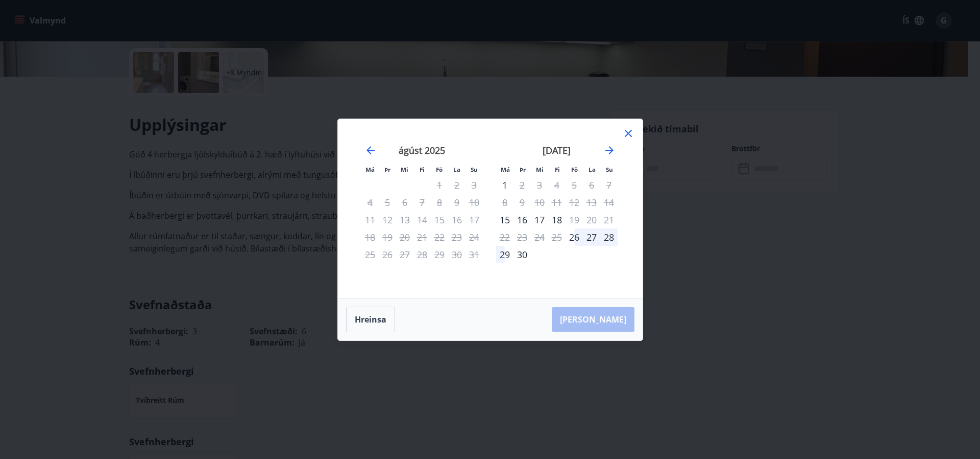
click at [630, 133] on icon at bounding box center [628, 133] width 12 height 12
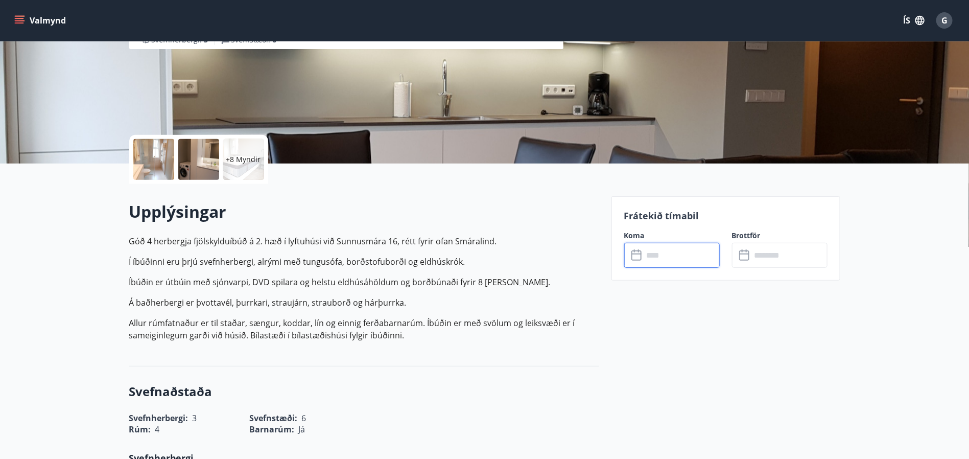
scroll to position [153, 0]
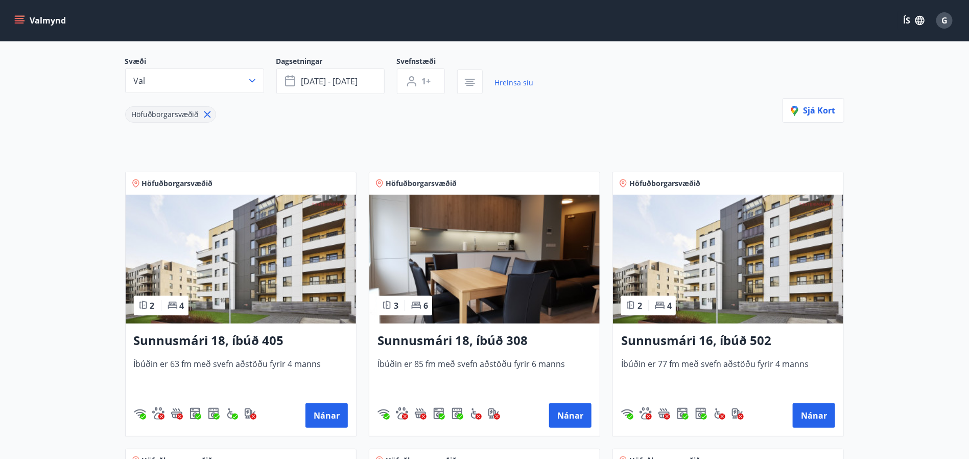
scroll to position [77, 0]
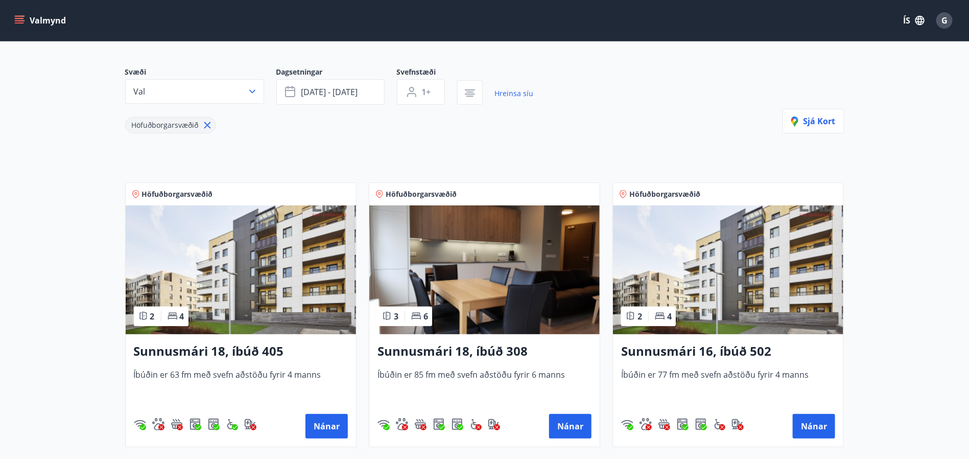
click at [227, 276] on img at bounding box center [241, 269] width 230 height 129
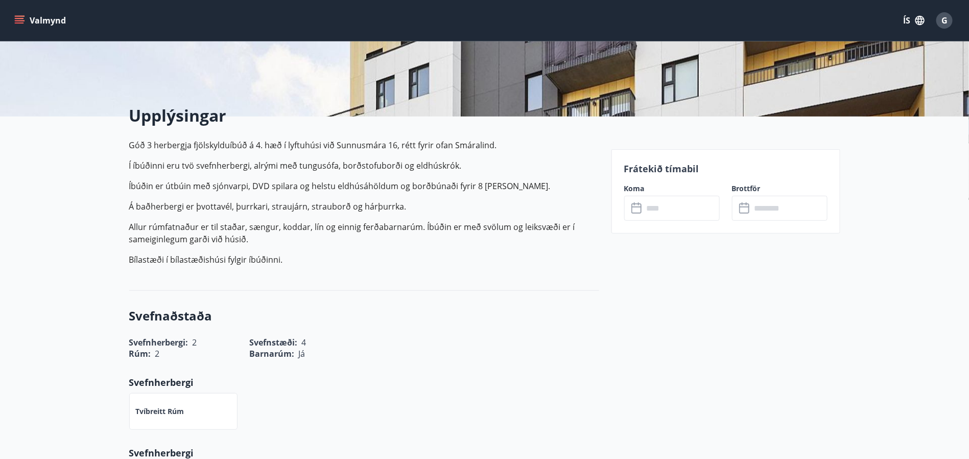
scroll to position [230, 0]
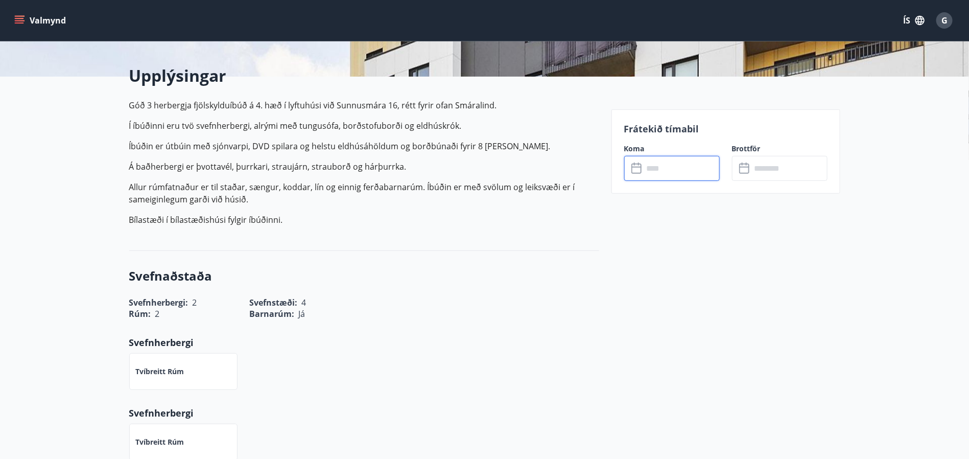
click at [674, 164] on input "text" at bounding box center [681, 168] width 76 height 25
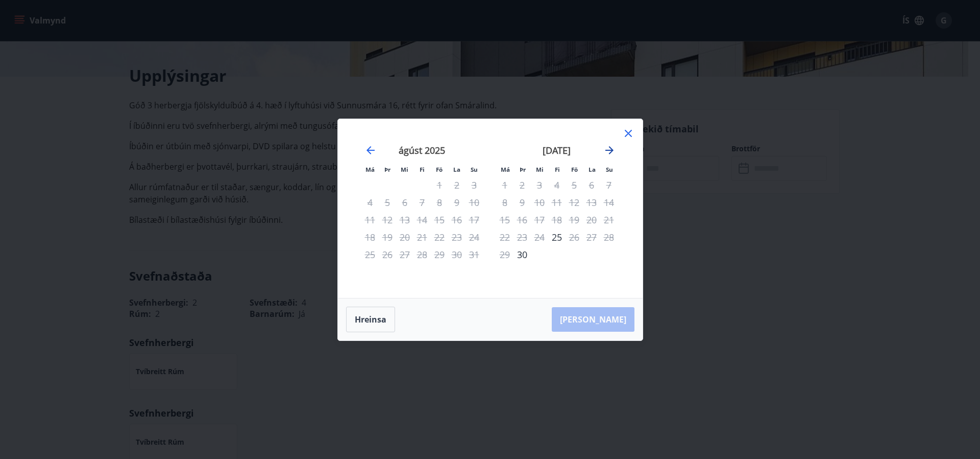
click at [607, 152] on icon "Move forward to switch to the next month." at bounding box center [610, 150] width 12 height 12
click at [503, 252] on div "27" at bounding box center [504, 254] width 17 height 17
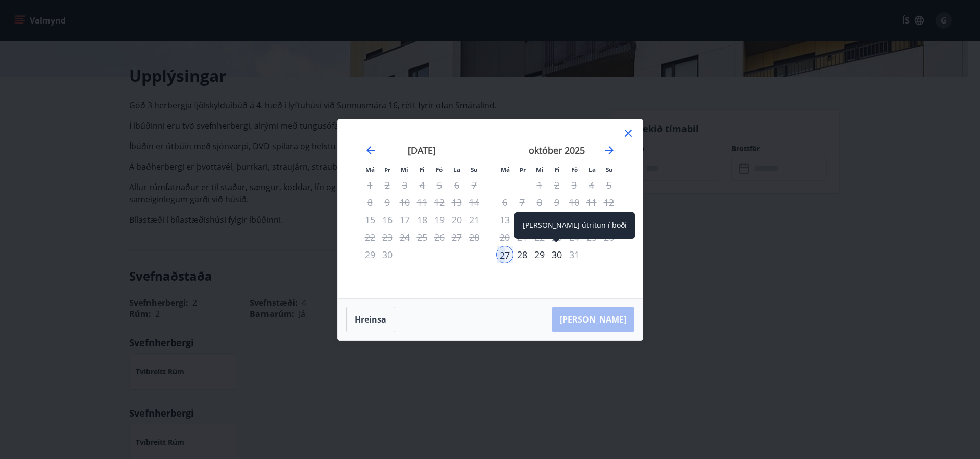
click at [555, 253] on div "30" at bounding box center [556, 254] width 17 height 17
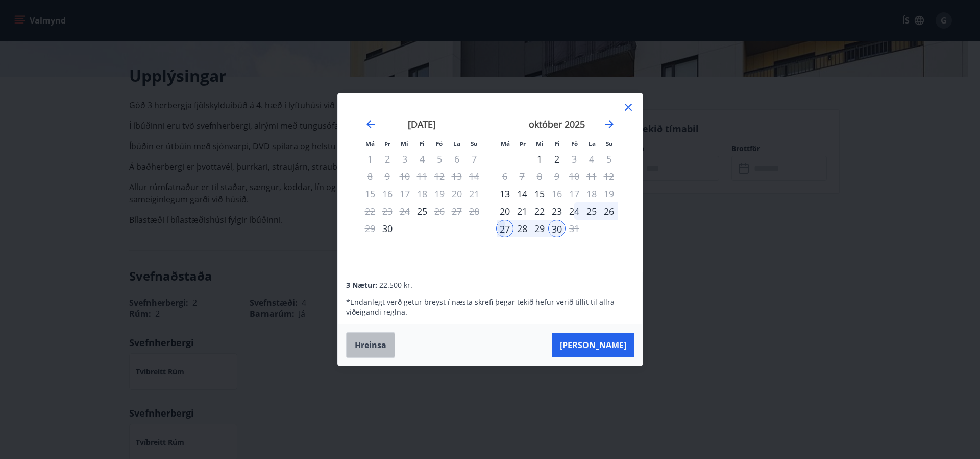
click at [360, 347] on button "Hreinsa" at bounding box center [370, 345] width 49 height 26
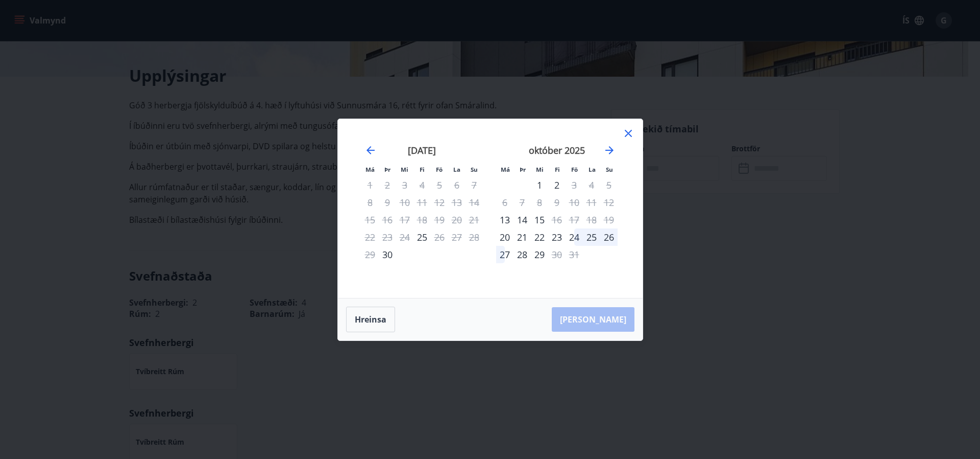
click at [573, 236] on div "24" at bounding box center [574, 236] width 17 height 17
click at [503, 252] on div "27" at bounding box center [504, 254] width 17 height 17
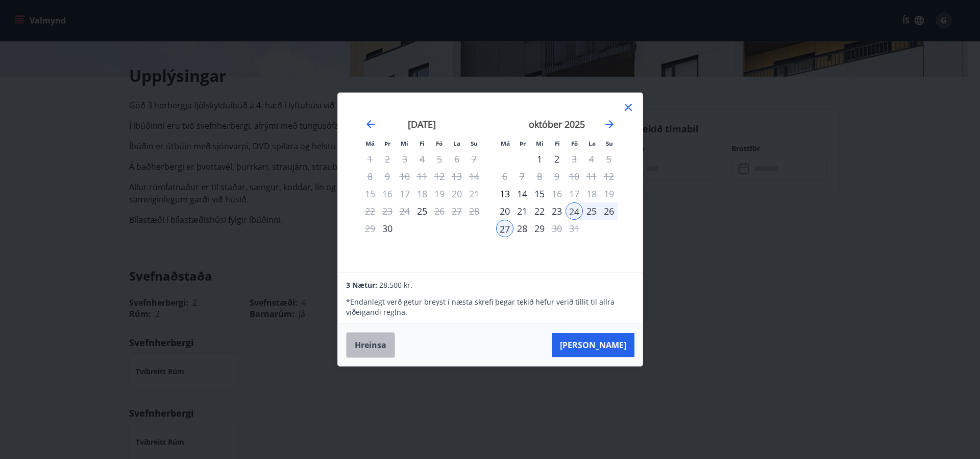
click at [371, 343] on button "Hreinsa" at bounding box center [370, 345] width 49 height 26
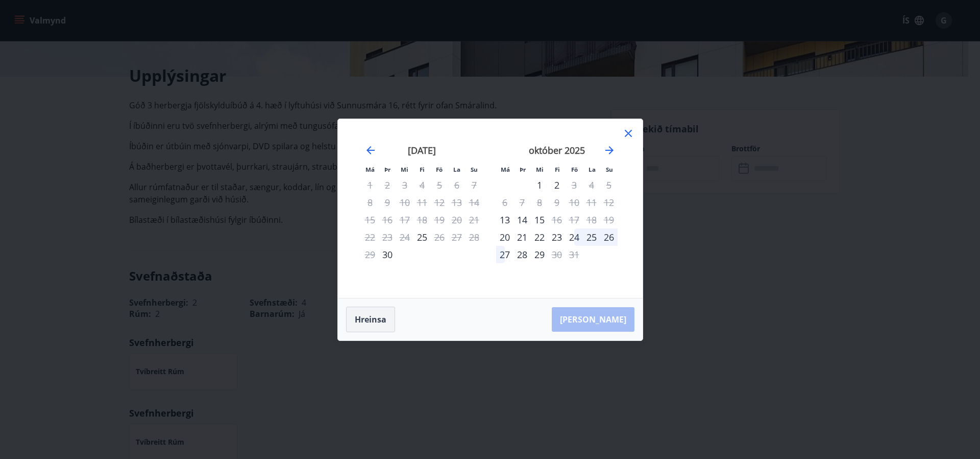
click at [369, 315] on button "Hreinsa" at bounding box center [370, 319] width 49 height 26
click at [630, 135] on icon at bounding box center [628, 133] width 12 height 12
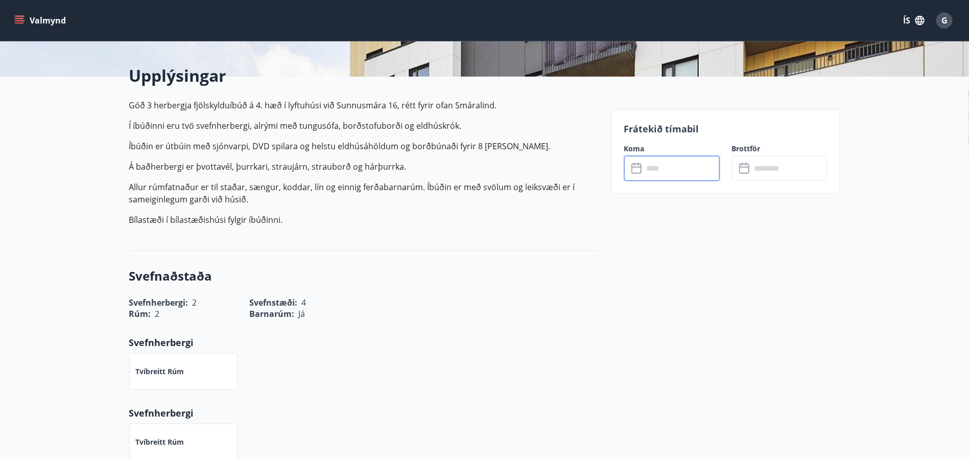
click at [670, 175] on input "text" at bounding box center [681, 168] width 76 height 25
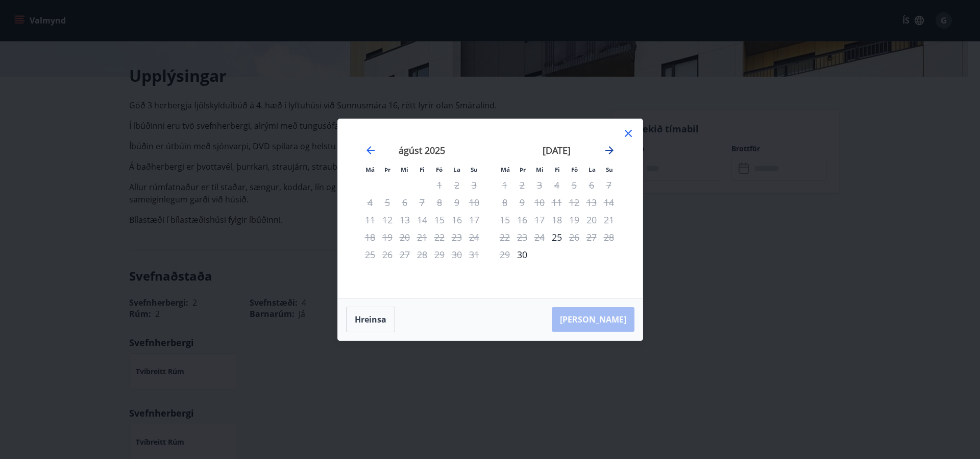
click at [612, 146] on icon "Move forward to switch to the next month." at bounding box center [610, 150] width 12 height 12
click at [573, 234] on div "24" at bounding box center [574, 236] width 17 height 17
click at [506, 251] on div "27" at bounding box center [504, 254] width 17 height 17
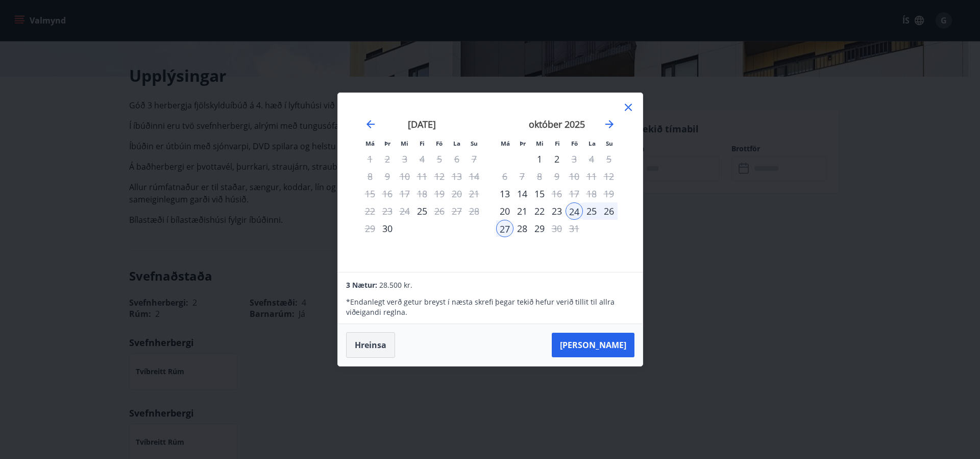
click at [372, 347] on button "Hreinsa" at bounding box center [370, 345] width 49 height 26
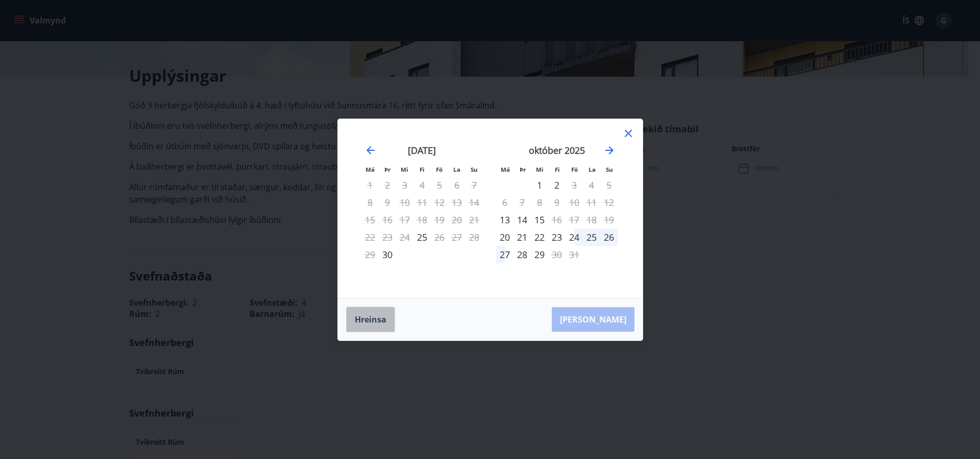
click at [379, 315] on button "Hreinsa" at bounding box center [370, 319] width 49 height 26
click at [633, 129] on icon at bounding box center [628, 133] width 12 height 12
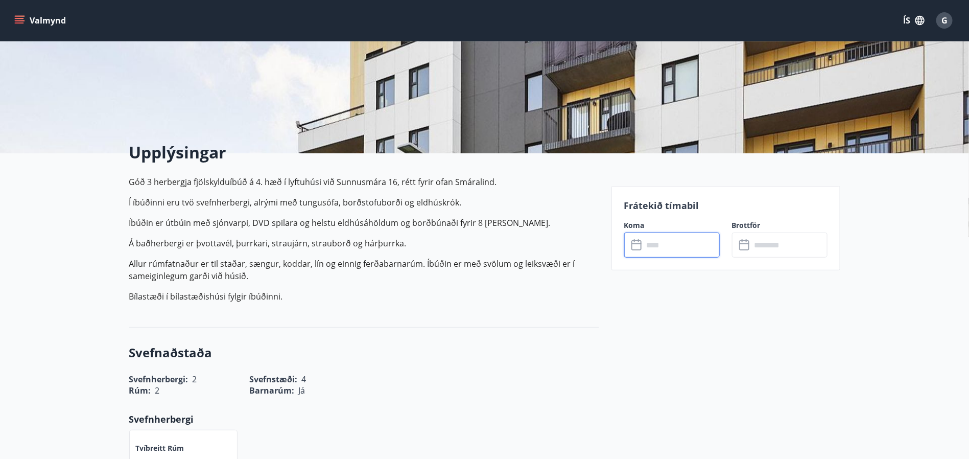
scroll to position [0, 0]
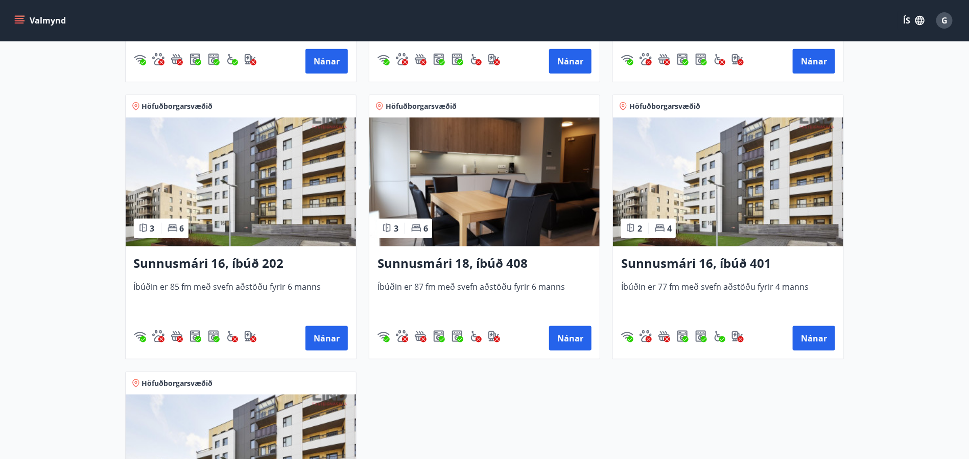
scroll to position [460, 0]
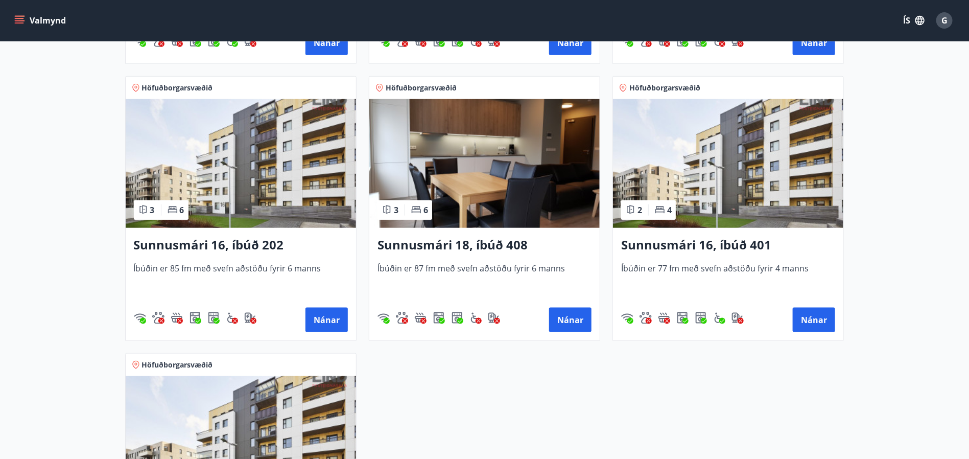
click at [455, 175] on img at bounding box center [484, 163] width 230 height 129
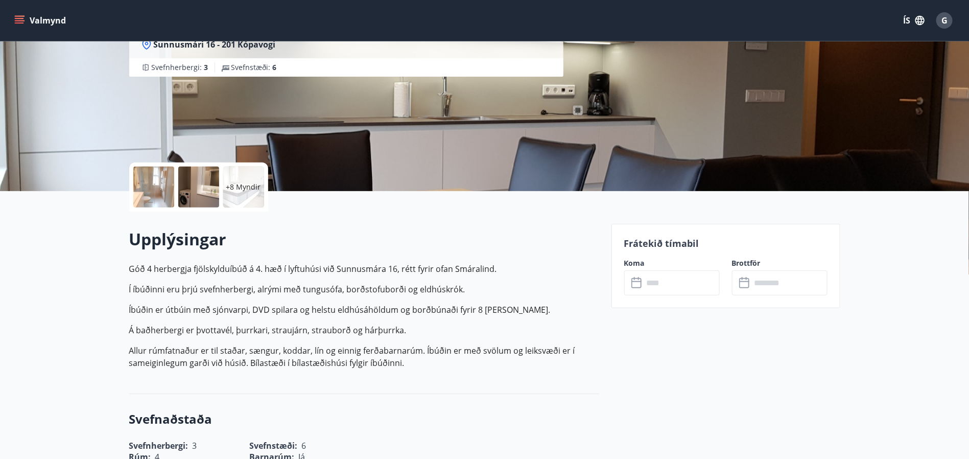
scroll to position [153, 0]
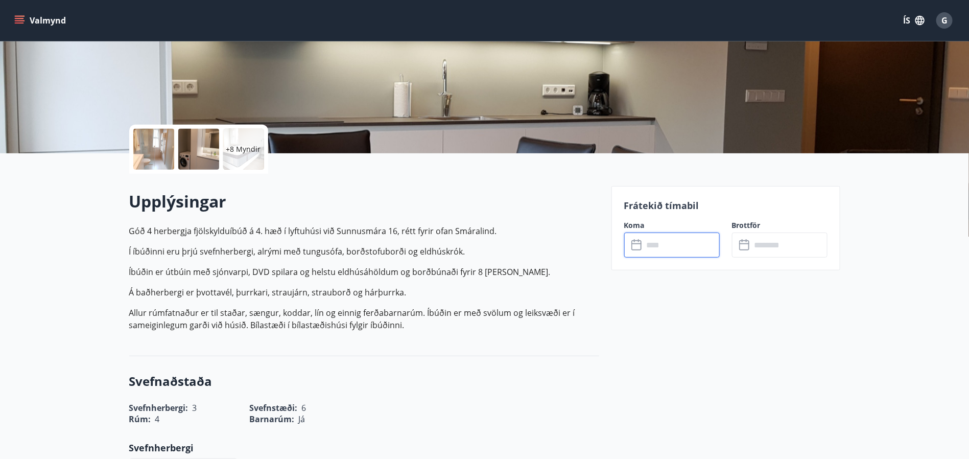
click at [661, 246] on input "text" at bounding box center [681, 244] width 76 height 25
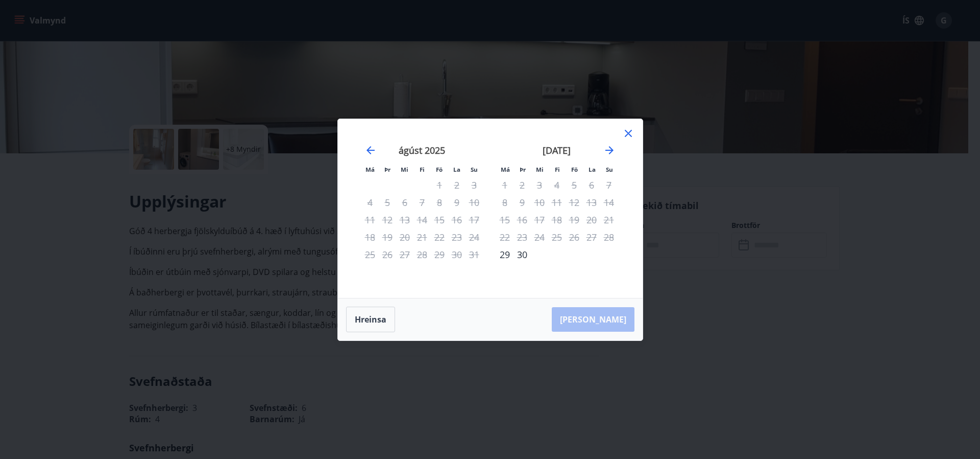
click at [614, 142] on div "[DATE] 1 2 3 4 5 6 7 8 9 10 11 12 13 14 15 16 17 18 19 20 21 22 23 24 25 26 27 …" at bounding box center [490, 208] width 280 height 154
click at [610, 149] on icon "Move forward to switch to the next month." at bounding box center [610, 150] width 12 height 12
click at [539, 181] on div "1" at bounding box center [539, 184] width 17 height 17
click at [506, 204] on div "6" at bounding box center [504, 202] width 17 height 17
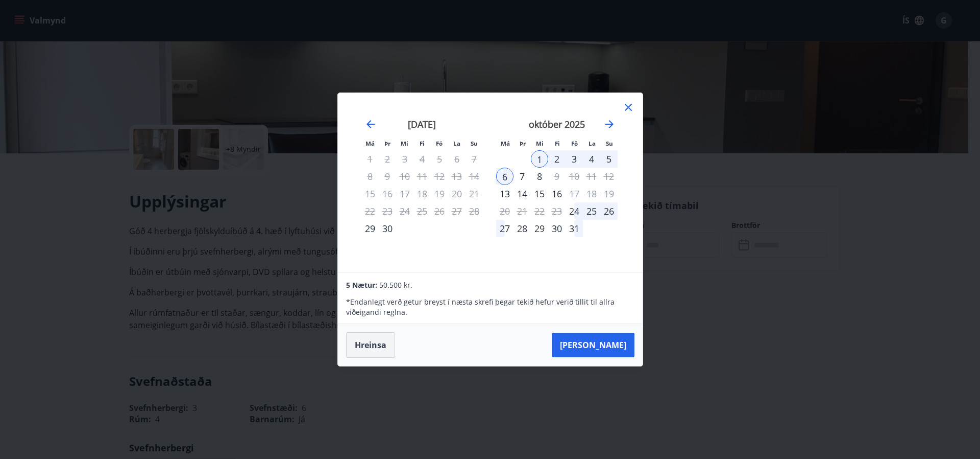
click at [372, 339] on button "Hreinsa" at bounding box center [370, 345] width 49 height 26
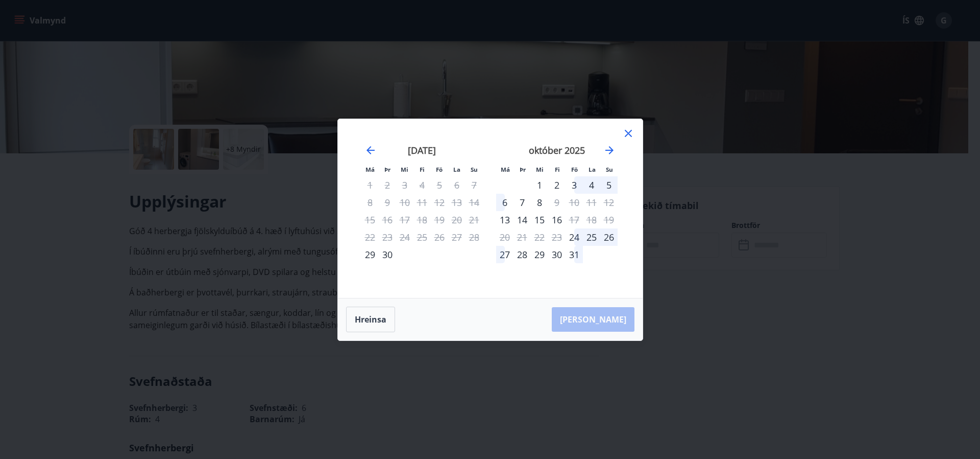
click at [542, 182] on div "1" at bounding box center [539, 184] width 17 height 17
click at [521, 203] on div "7" at bounding box center [522, 202] width 17 height 17
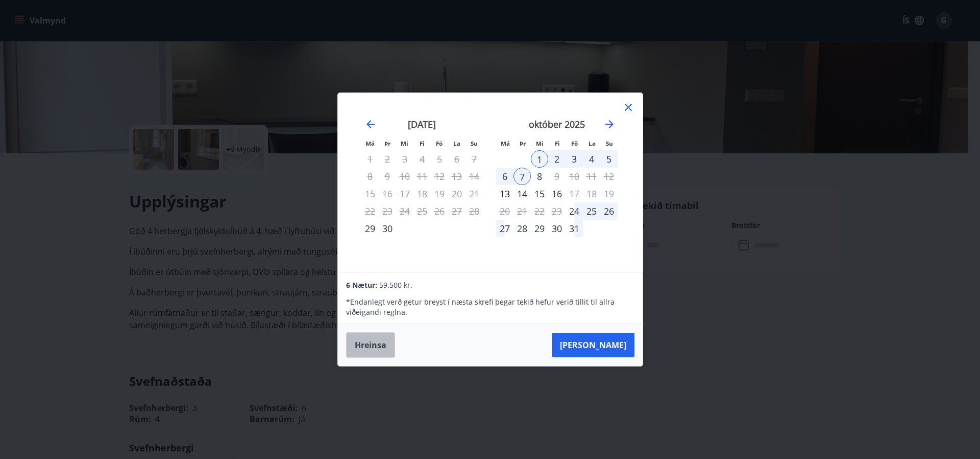
click at [367, 350] on button "Hreinsa" at bounding box center [370, 345] width 49 height 26
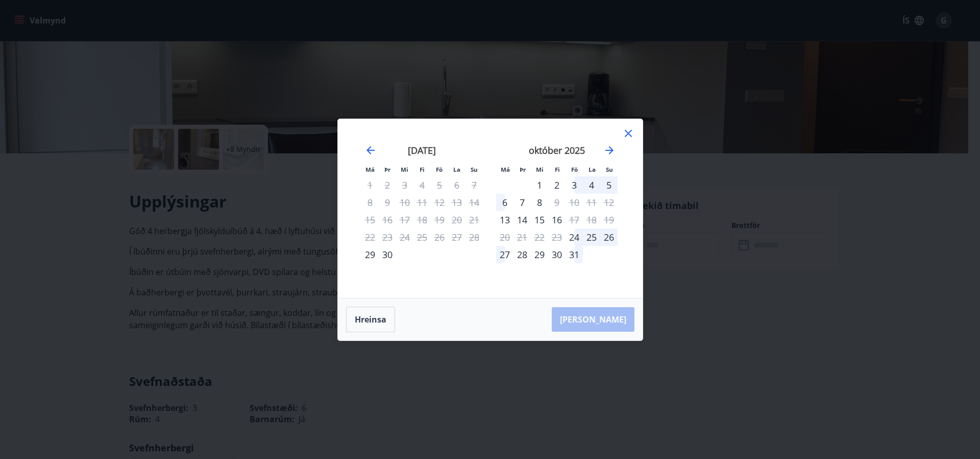
click at [539, 185] on div "1" at bounding box center [539, 184] width 17 height 17
click at [537, 200] on div "8" at bounding box center [539, 202] width 17 height 17
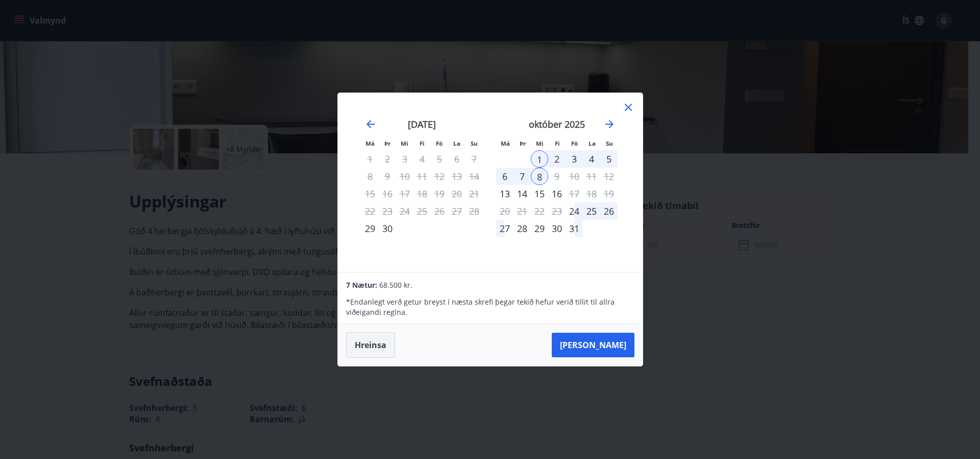
click at [368, 354] on button "Hreinsa" at bounding box center [370, 345] width 49 height 26
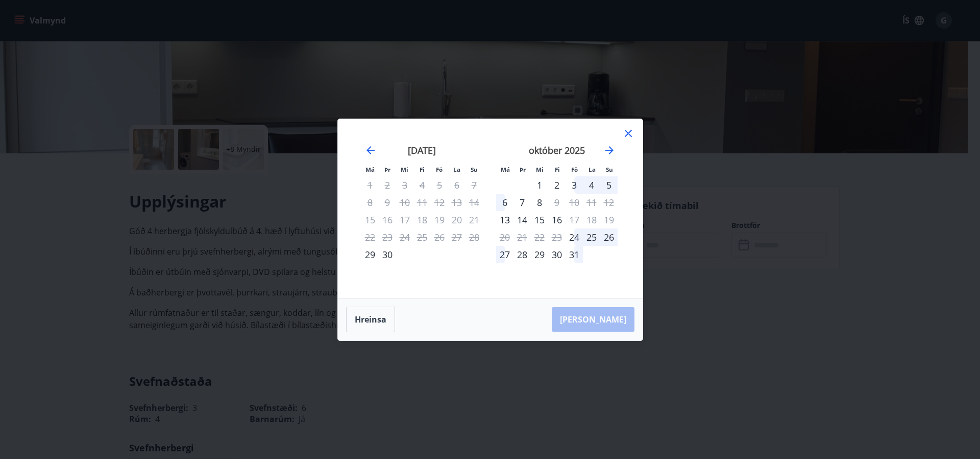
click at [539, 183] on div "1" at bounding box center [539, 184] width 17 height 17
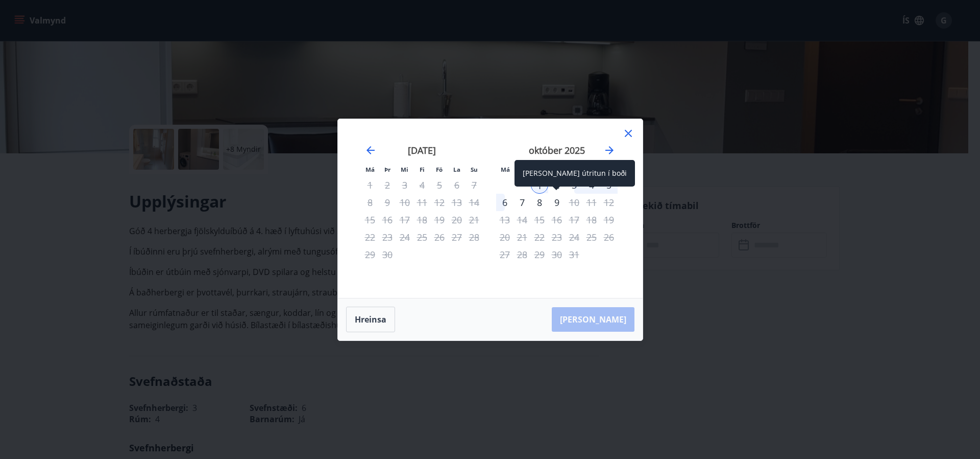
click at [558, 198] on div "9" at bounding box center [556, 202] width 17 height 17
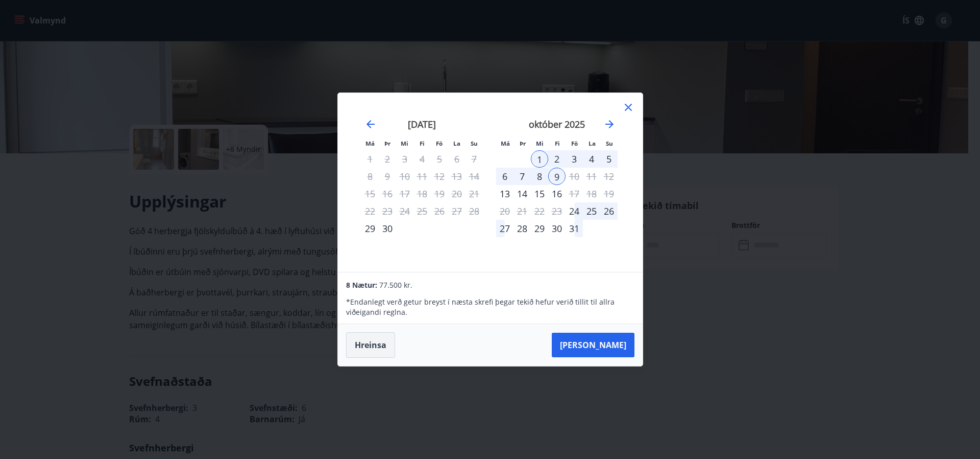
click at [369, 345] on button "Hreinsa" at bounding box center [370, 345] width 49 height 26
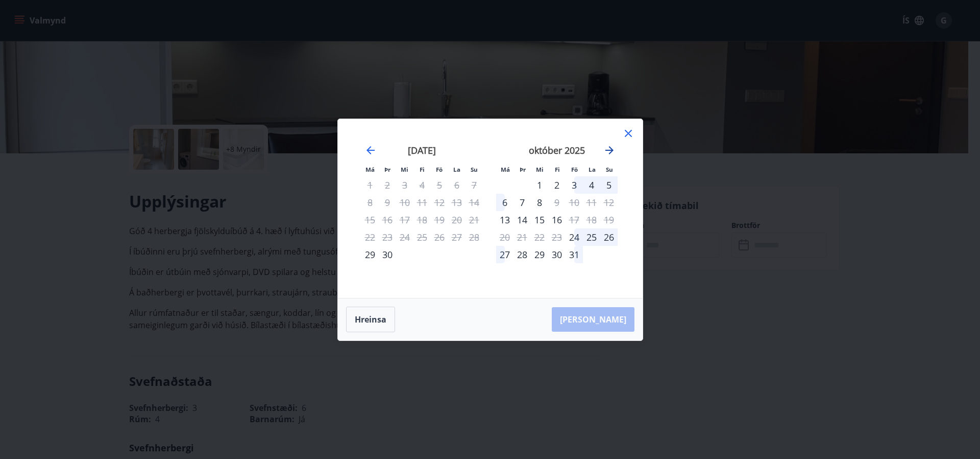
click at [612, 146] on icon "Move forward to switch to the next month." at bounding box center [610, 150] width 12 height 12
click at [539, 198] on div "5" at bounding box center [539, 202] width 17 height 17
click at [557, 236] on div "20" at bounding box center [556, 236] width 17 height 17
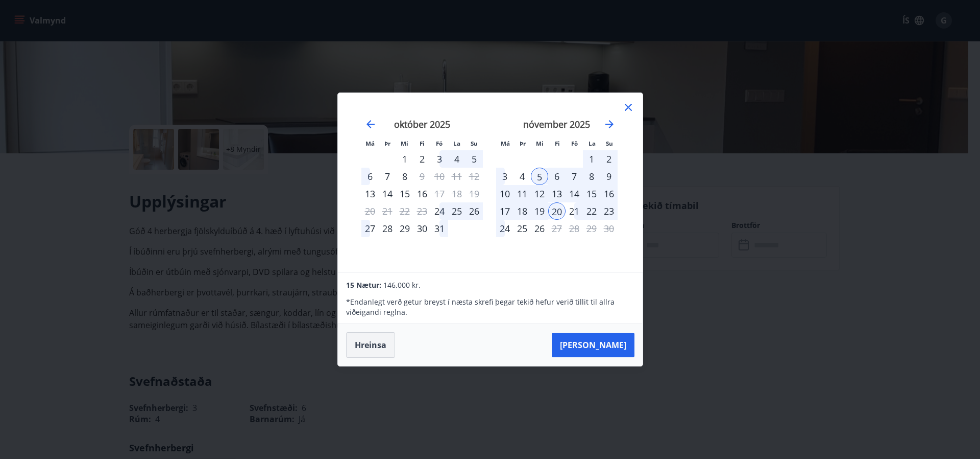
click at [388, 348] on button "Hreinsa" at bounding box center [370, 345] width 49 height 26
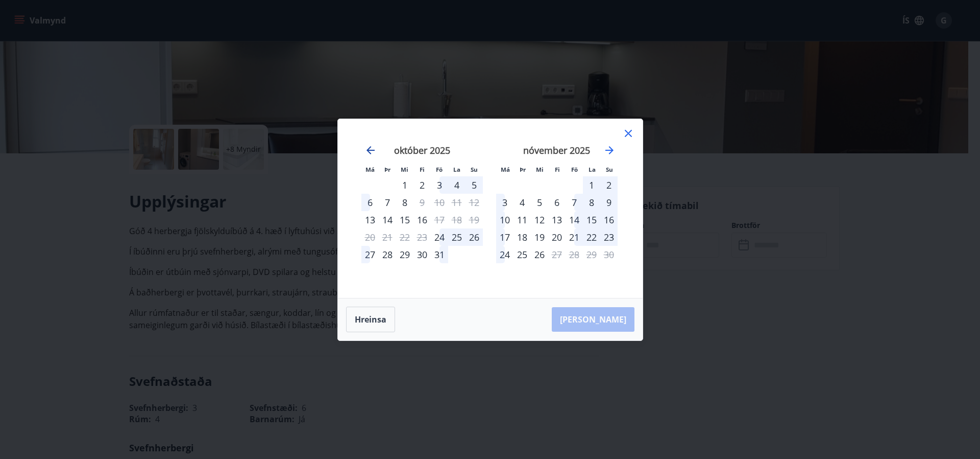
click at [371, 152] on icon "Move backward to switch to the previous month." at bounding box center [371, 150] width 12 height 12
click at [371, 316] on button "Hreinsa" at bounding box center [370, 319] width 49 height 26
drag, startPoint x: 449, startPoint y: 246, endPoint x: 453, endPoint y: 236, distance: 10.1
click at [448, 256] on tbody "1 2 3 4 5 6 7 8 9 10 11 12 13 14 15 16 17 18 19 20 21 22 23 24 25 26 27 28 29 30" at bounding box center [423, 219] width 122 height 87
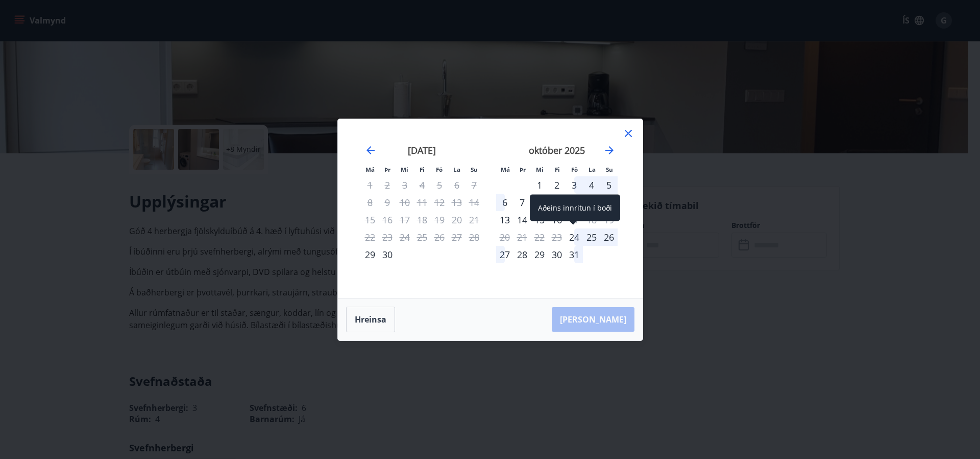
click at [574, 236] on div "24" at bounding box center [574, 236] width 17 height 17
click at [523, 252] on div "28" at bounding box center [522, 254] width 17 height 17
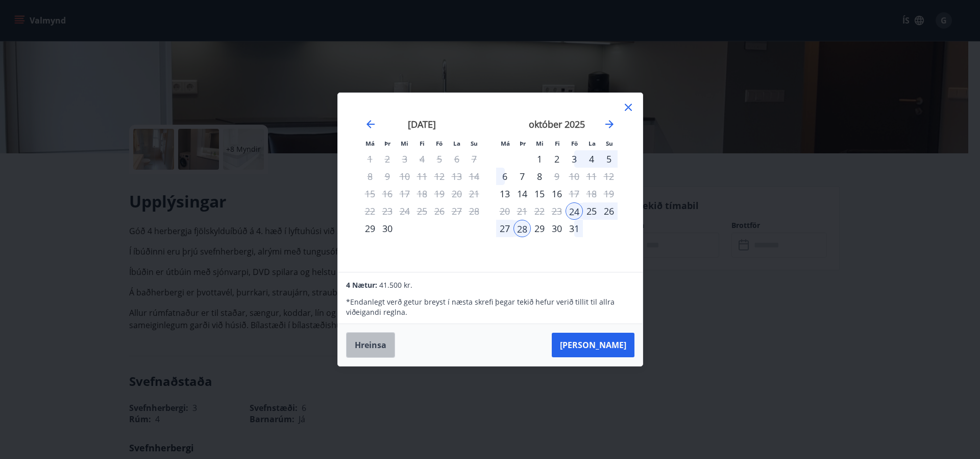
click at [374, 342] on button "Hreinsa" at bounding box center [370, 345] width 49 height 26
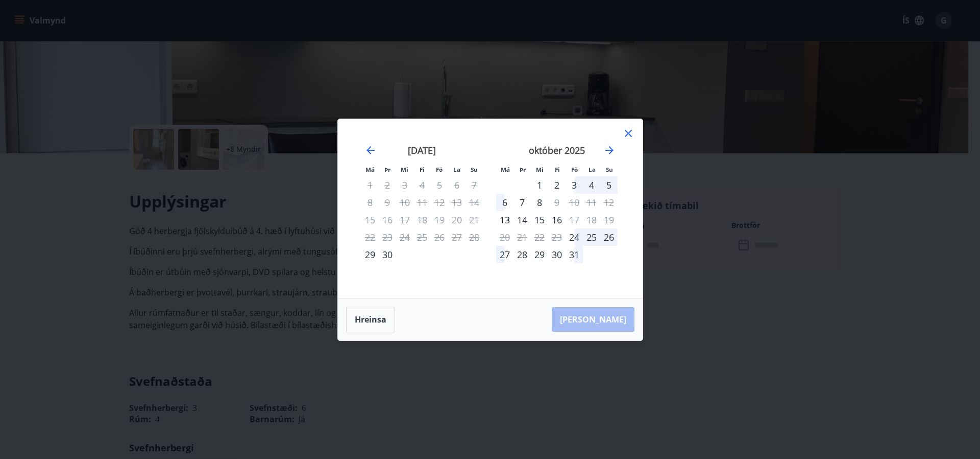
click at [628, 132] on icon at bounding box center [628, 133] width 12 height 12
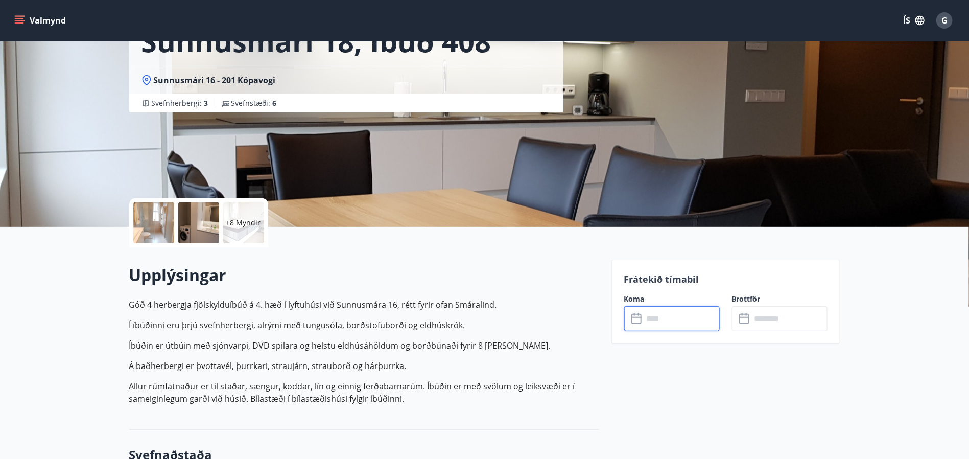
scroll to position [0, 0]
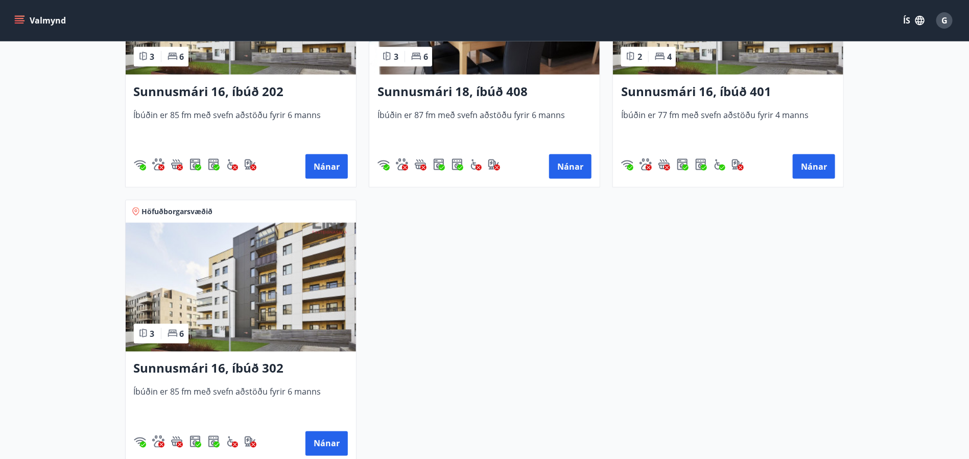
scroll to position [689, 0]
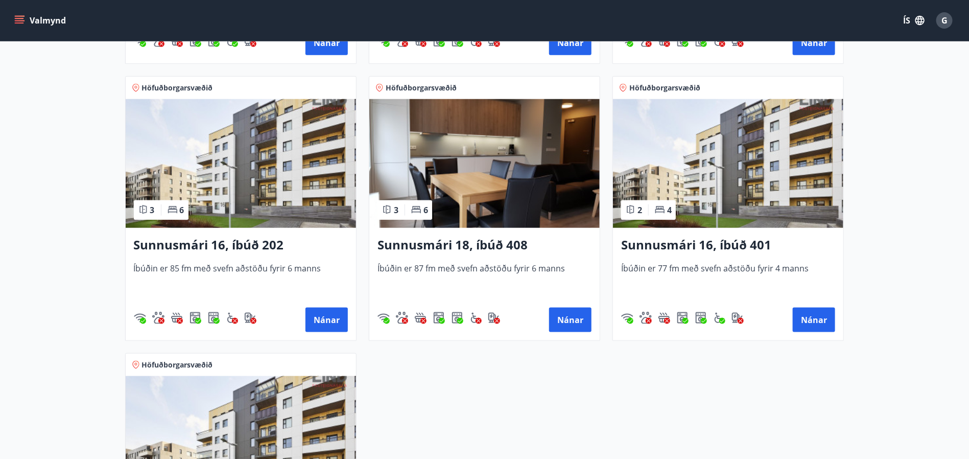
click at [495, 178] on img at bounding box center [484, 163] width 230 height 129
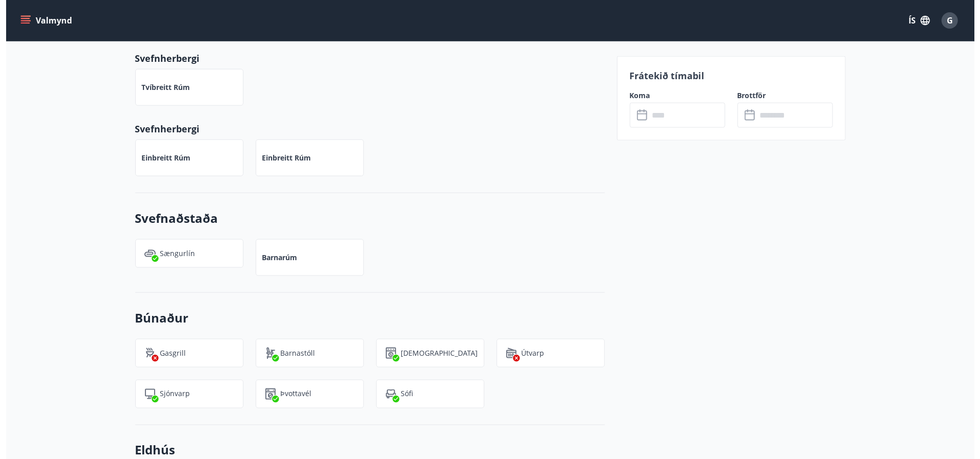
scroll to position [77, 0]
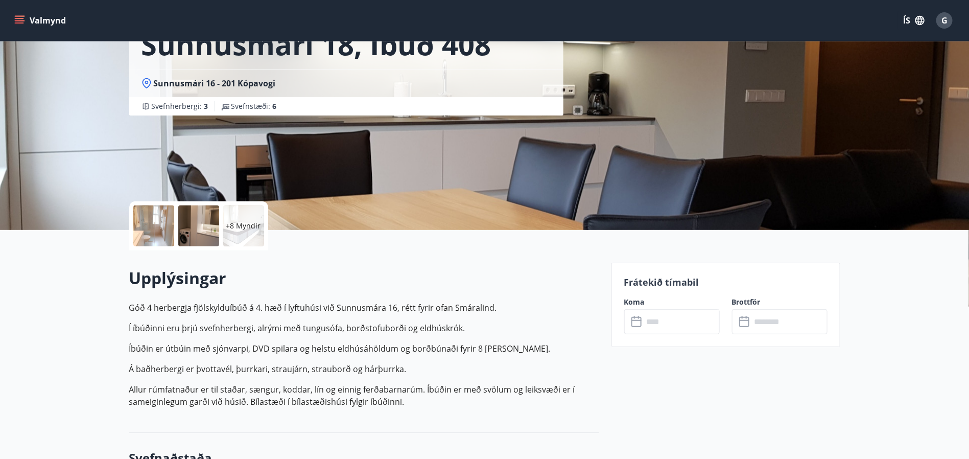
click at [158, 224] on div at bounding box center [153, 225] width 41 height 41
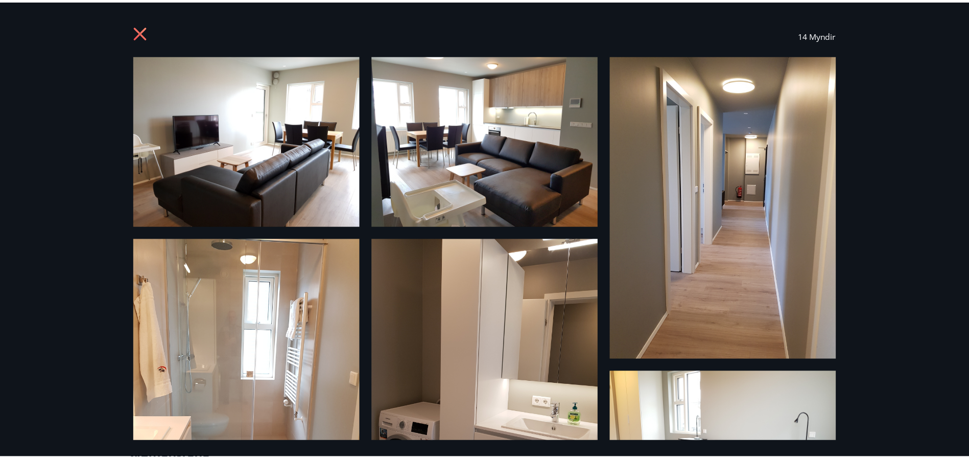
scroll to position [0, 0]
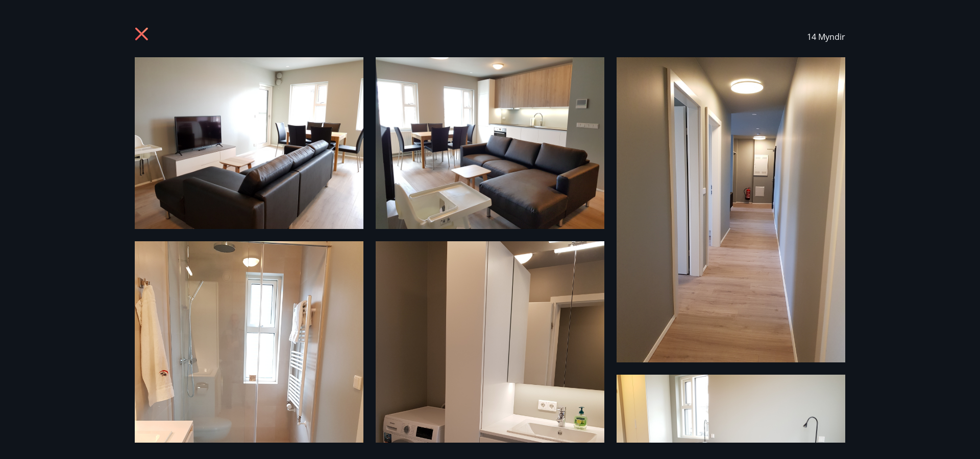
click at [143, 30] on icon at bounding box center [143, 35] width 16 height 16
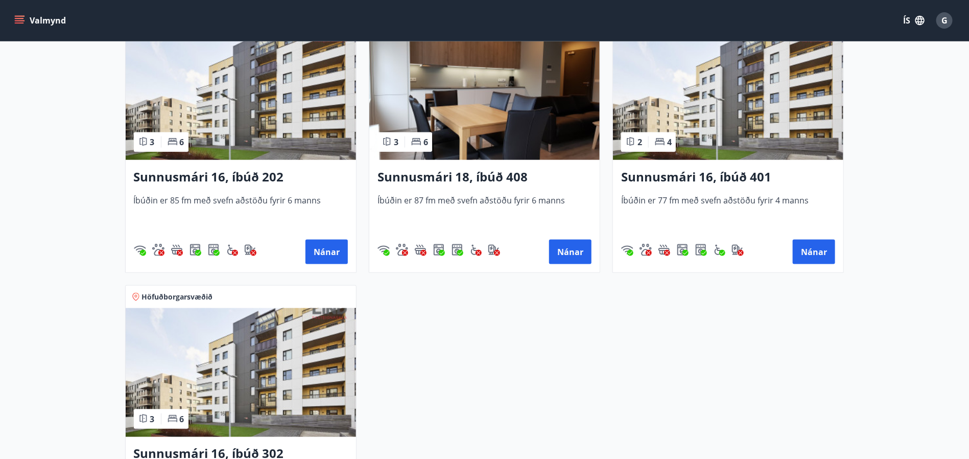
scroll to position [536, 0]
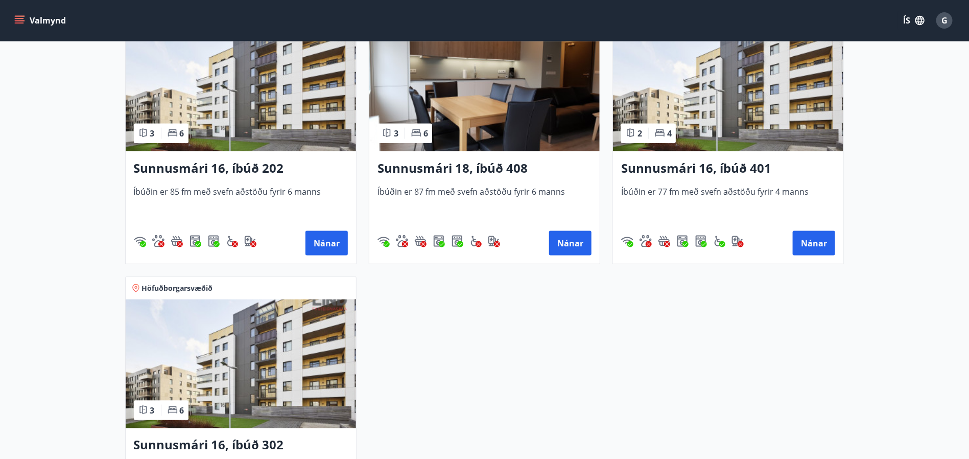
click at [475, 120] on img at bounding box center [484, 86] width 230 height 129
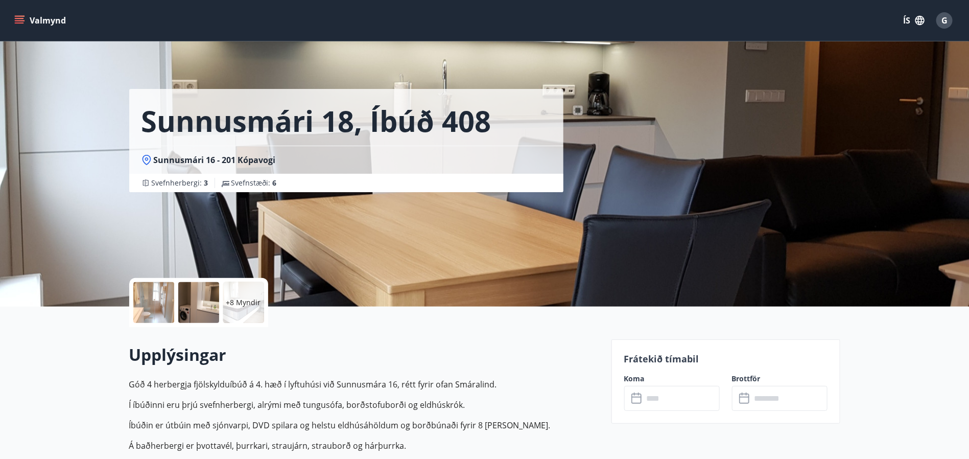
click at [676, 394] on input "text" at bounding box center [681, 398] width 76 height 25
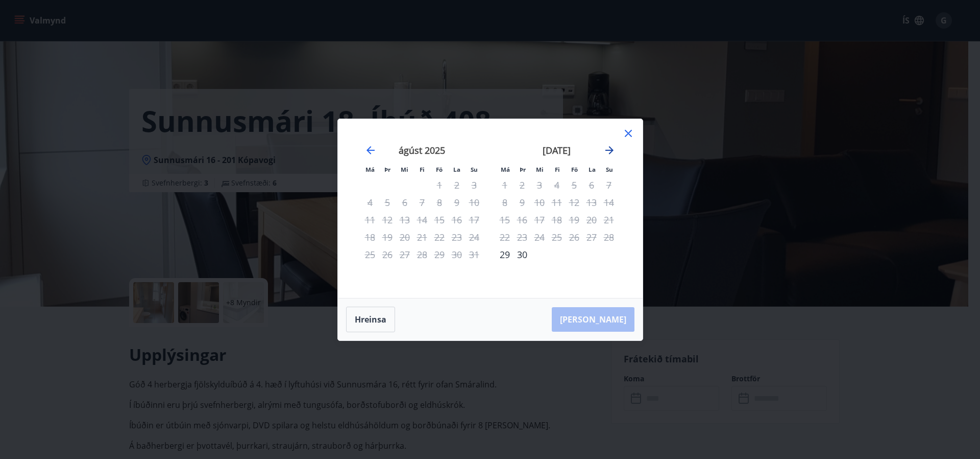
click at [611, 151] on icon "Move forward to switch to the next month." at bounding box center [610, 150] width 8 height 8
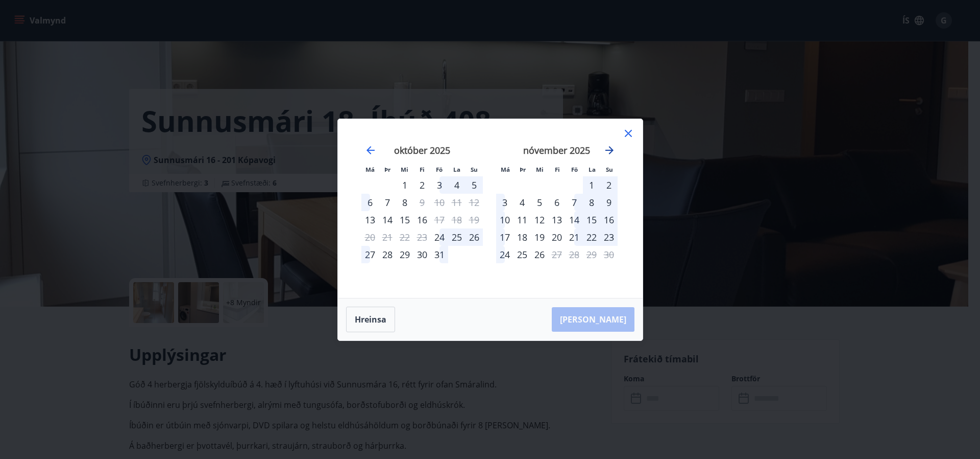
click at [611, 151] on icon "Move forward to switch to the next month." at bounding box center [610, 150] width 8 height 8
click at [609, 149] on icon "Move forward to switch to the next month." at bounding box center [610, 150] width 12 height 12
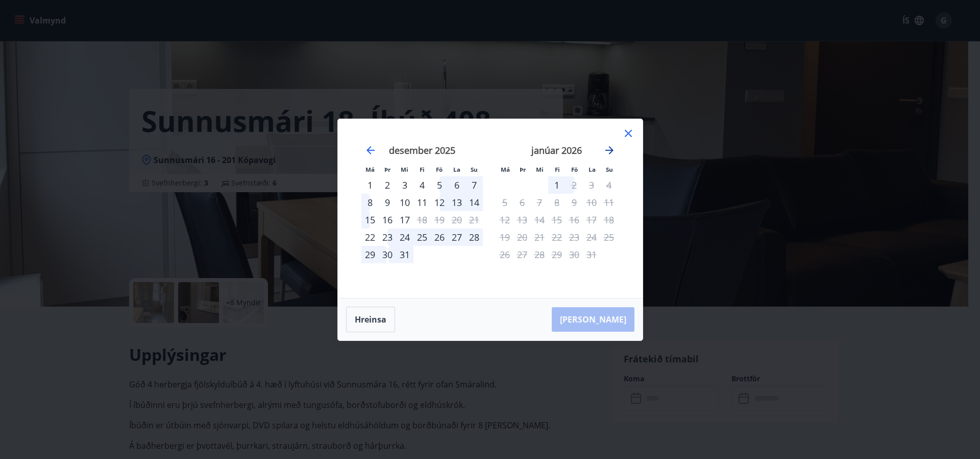
click at [611, 150] on icon "Move forward to switch to the next month." at bounding box center [610, 150] width 8 height 8
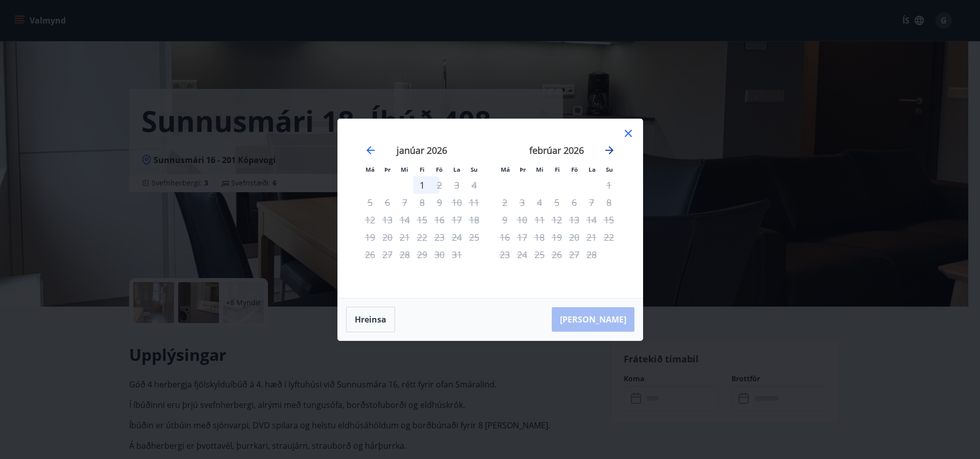
click at [611, 150] on icon "Move forward to switch to the next month." at bounding box center [610, 150] width 8 height 8
click at [371, 146] on icon "Move backward to switch to the previous month." at bounding box center [371, 150] width 12 height 12
click at [371, 146] on icon "Move backward to switch to the previous month." at bounding box center [371, 150] width 8 height 8
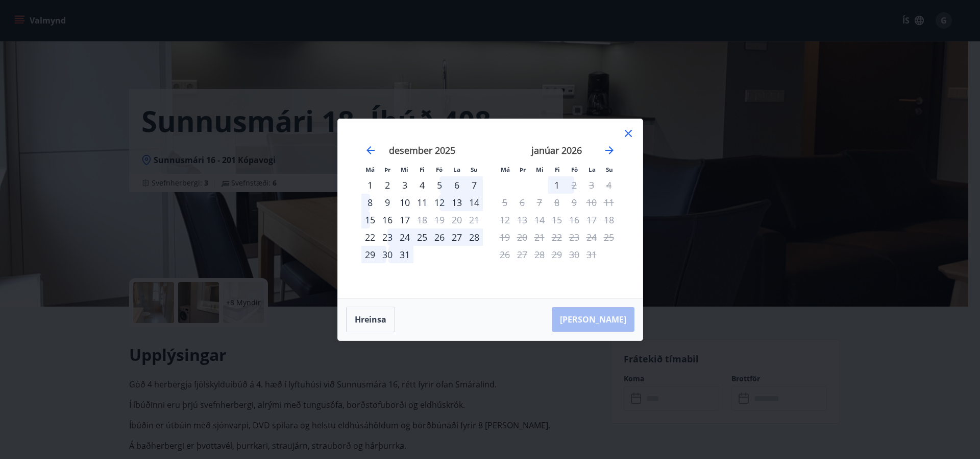
click at [628, 129] on icon at bounding box center [628, 133] width 12 height 12
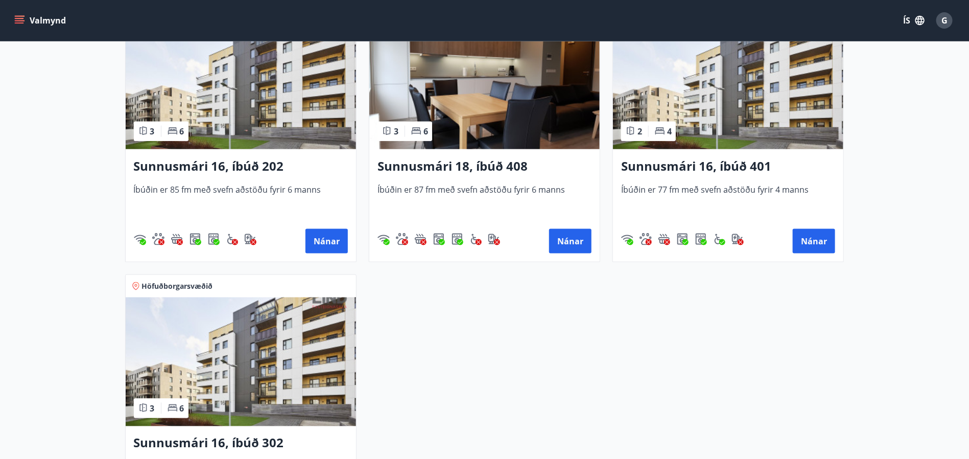
scroll to position [615, 0]
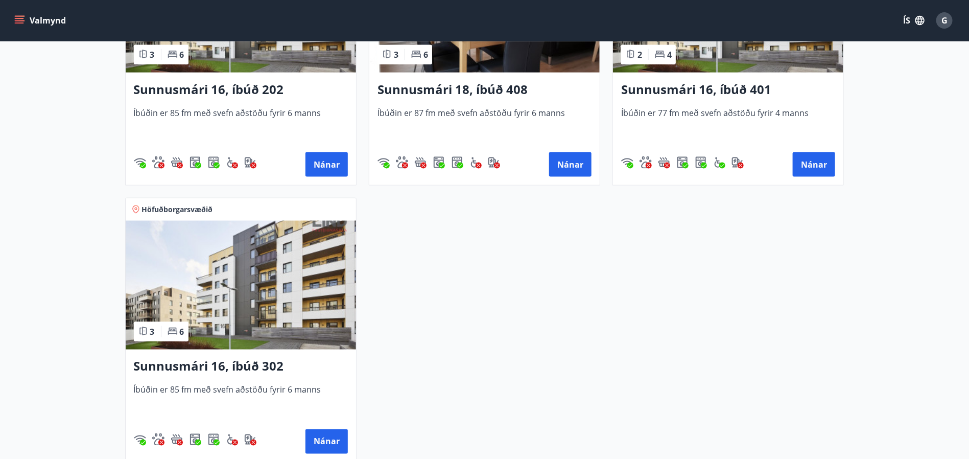
click at [225, 311] on img at bounding box center [241, 285] width 230 height 129
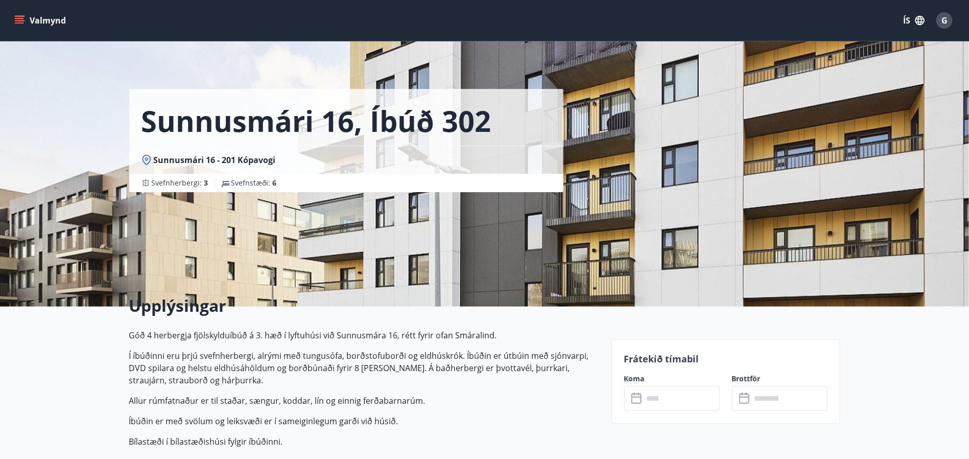
scroll to position [153, 0]
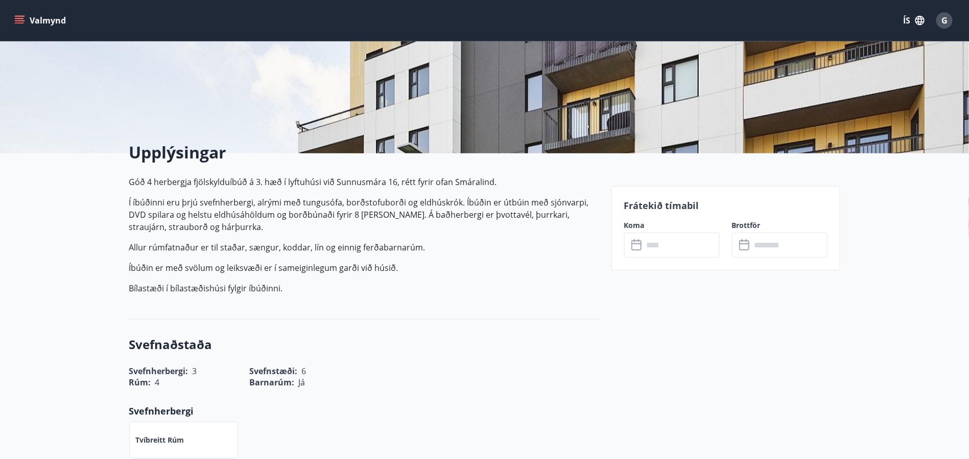
click at [657, 246] on input "text" at bounding box center [681, 244] width 76 height 25
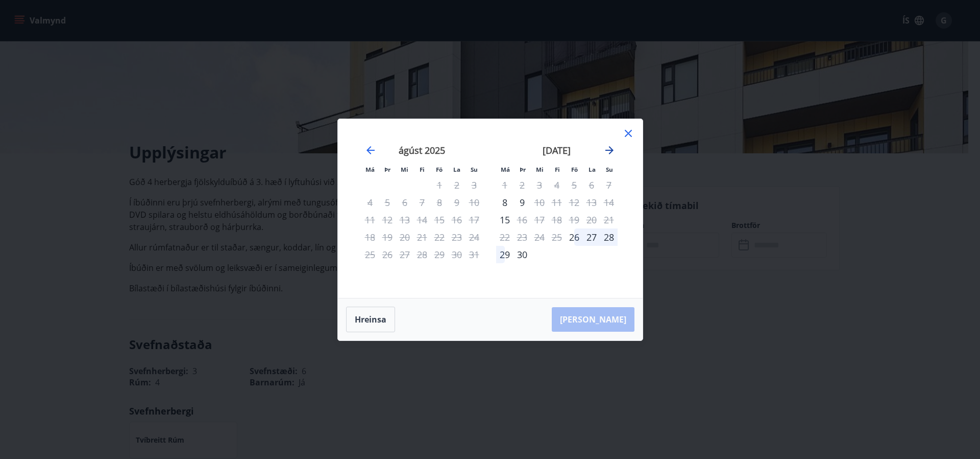
click at [610, 150] on icon "Move forward to switch to the next month." at bounding box center [610, 150] width 8 height 8
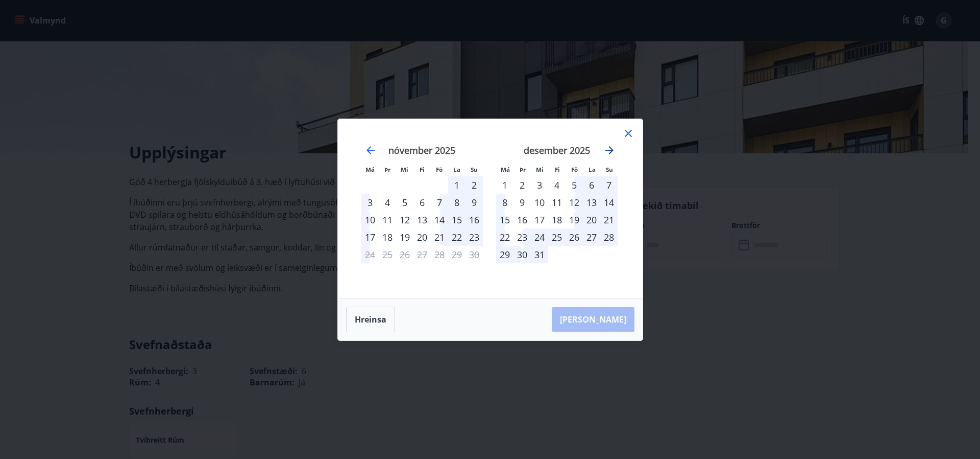
click at [610, 147] on icon "Move forward to switch to the next month." at bounding box center [610, 150] width 12 height 12
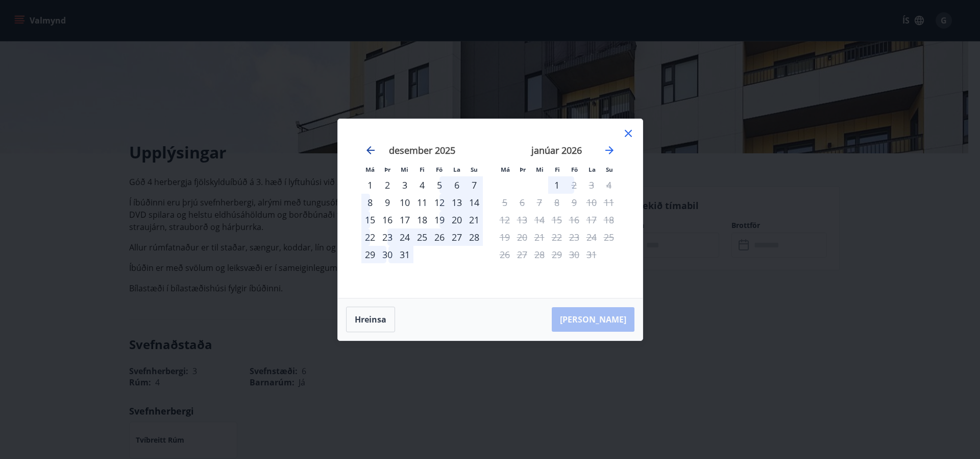
click at [366, 152] on icon "Move backward to switch to the previous month." at bounding box center [371, 150] width 12 height 12
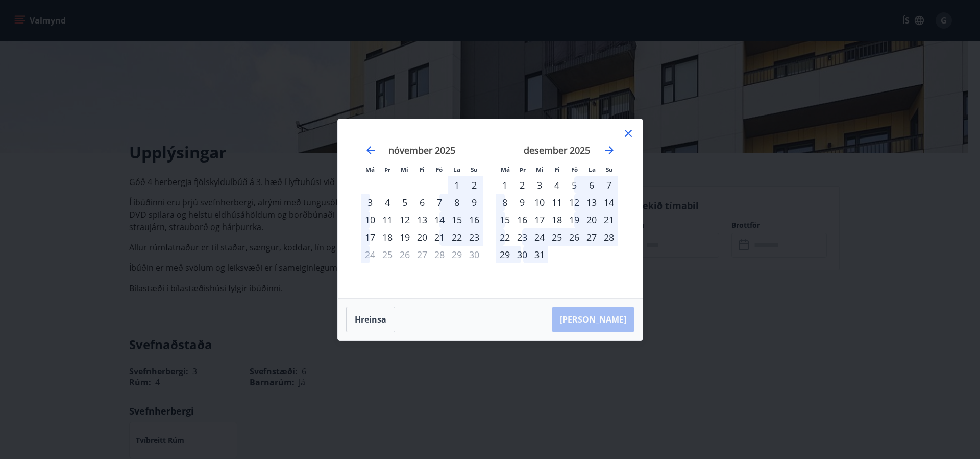
drag, startPoint x: 628, startPoint y: 133, endPoint x: 475, endPoint y: 181, distance: 160.5
click at [628, 132] on icon at bounding box center [628, 133] width 12 height 12
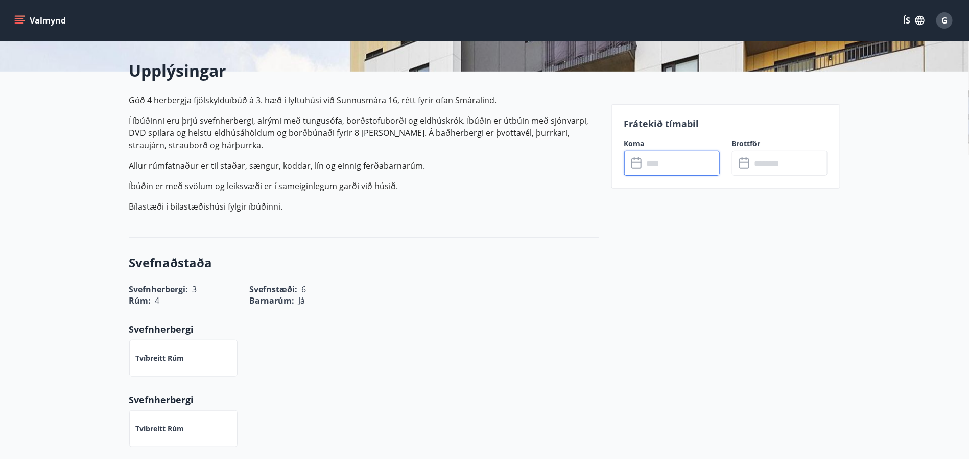
scroll to position [230, 0]
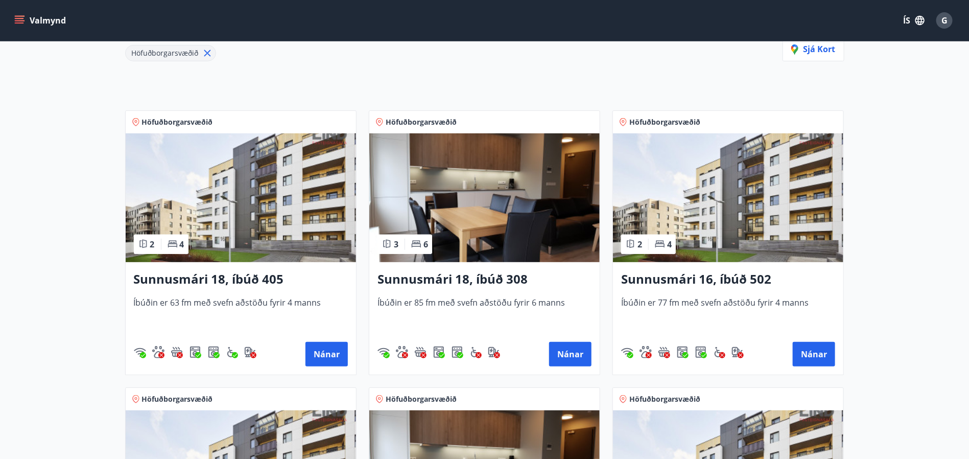
scroll to position [153, 0]
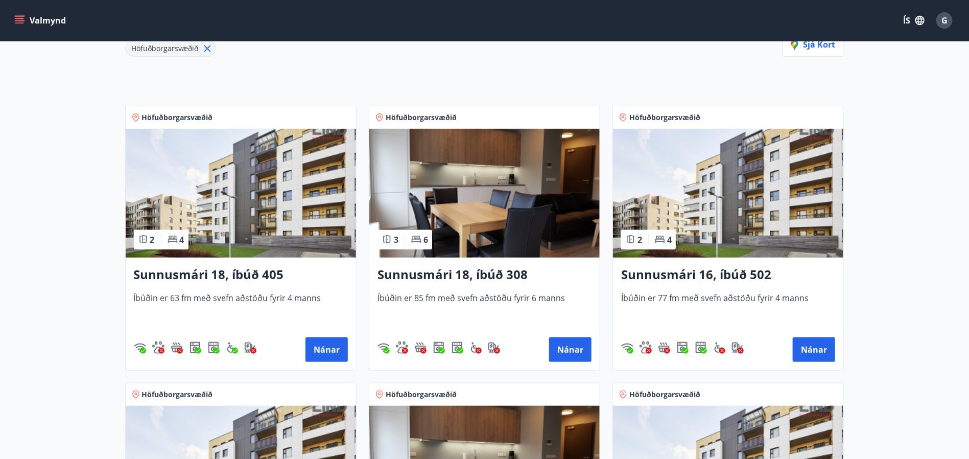
click at [483, 218] on img at bounding box center [484, 193] width 230 height 129
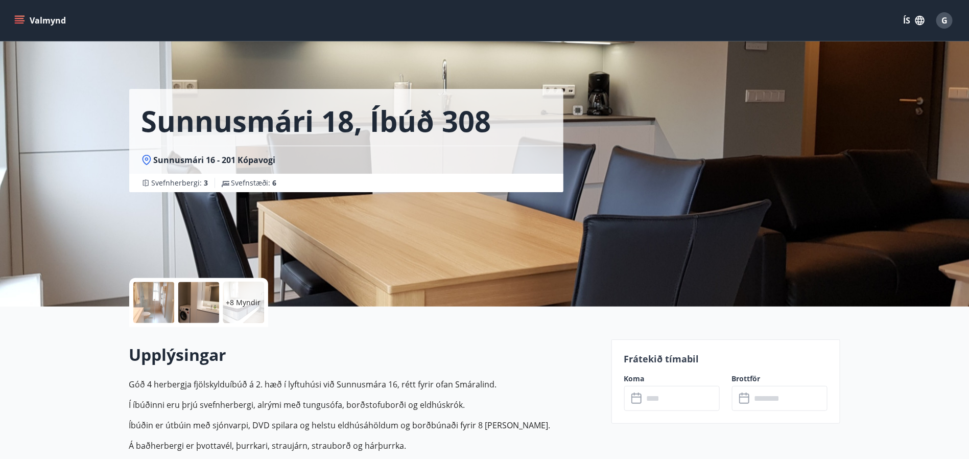
scroll to position [153, 0]
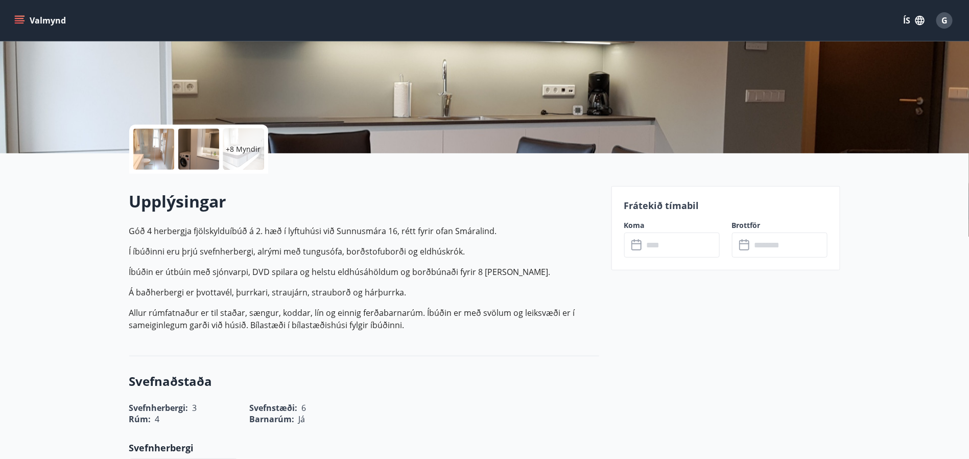
click at [657, 245] on input "text" at bounding box center [681, 244] width 76 height 25
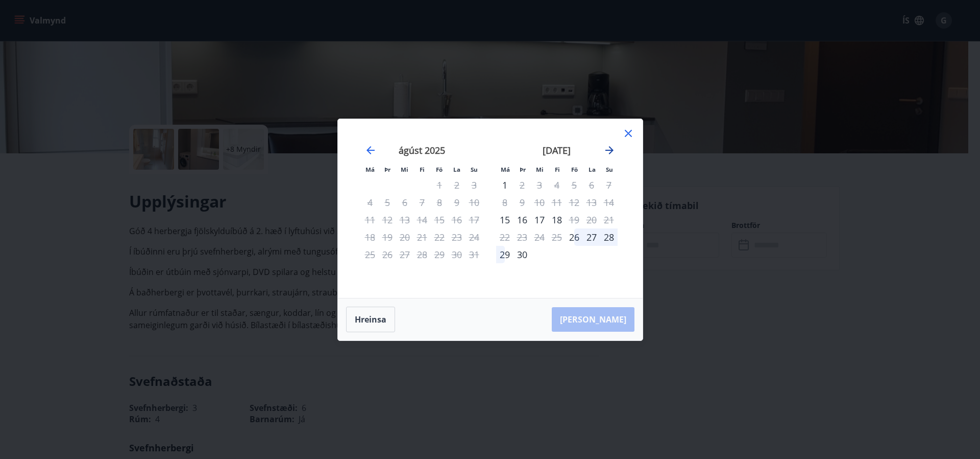
click at [607, 146] on icon "Move forward to switch to the next month." at bounding box center [610, 150] width 12 height 12
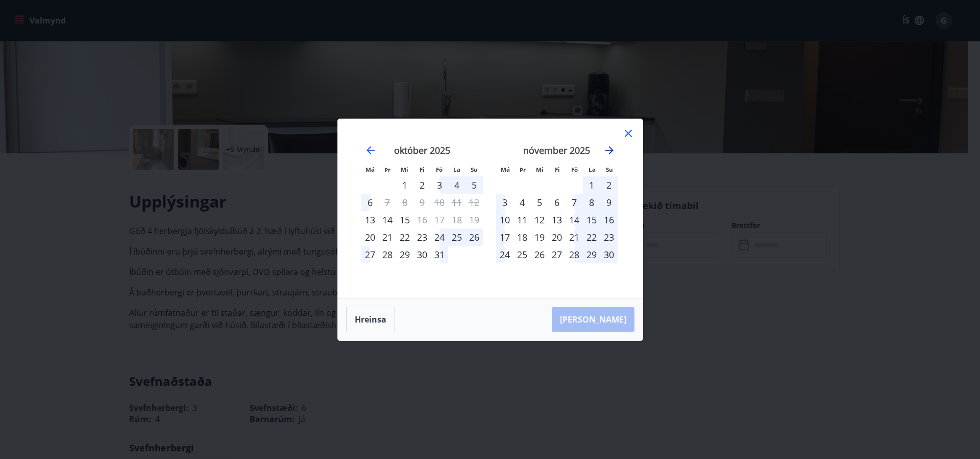
click at [607, 146] on icon "Move forward to switch to the next month." at bounding box center [610, 150] width 12 height 12
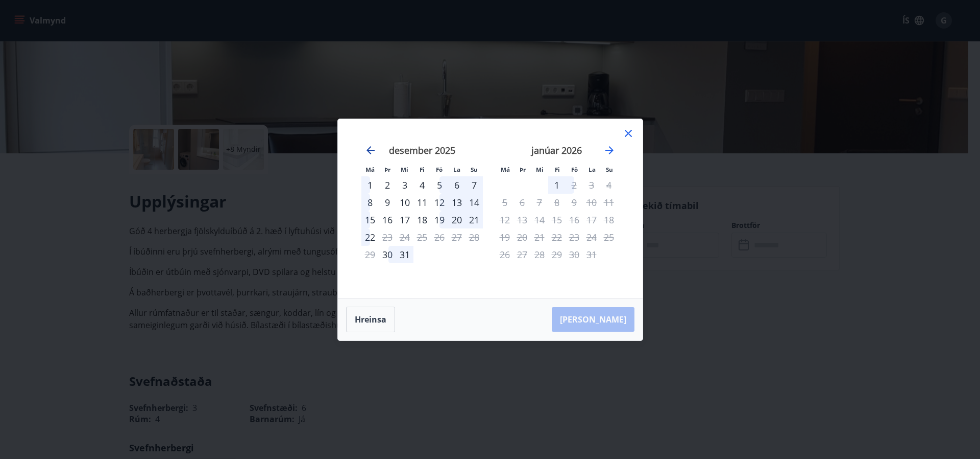
click at [370, 149] on icon "Move backward to switch to the previous month." at bounding box center [371, 150] width 12 height 12
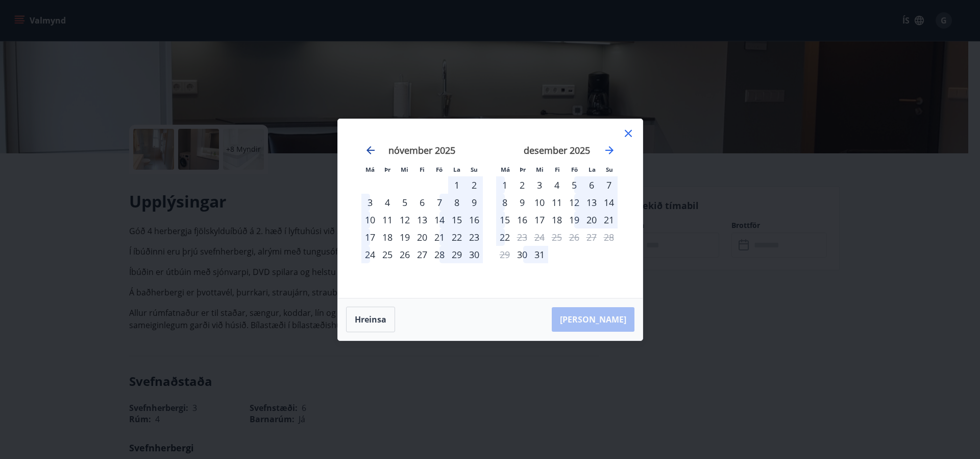
click at [370, 149] on icon "Move backward to switch to the previous month." at bounding box center [371, 150] width 12 height 12
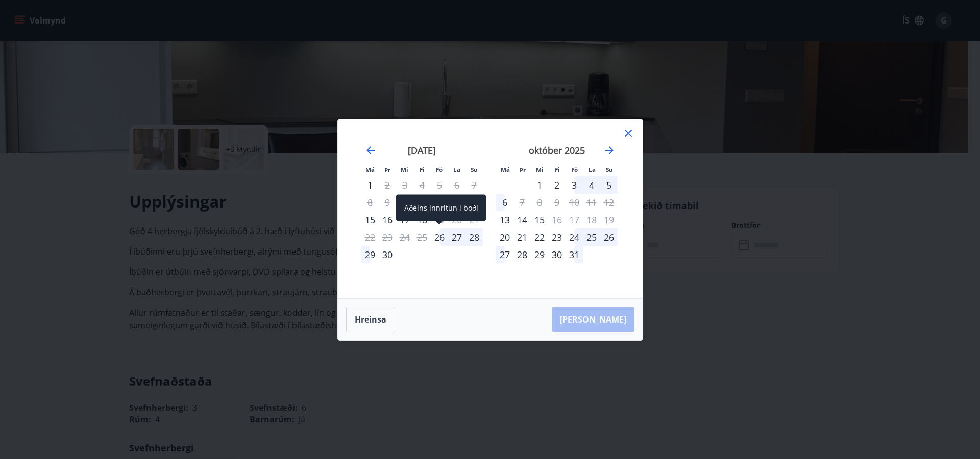
click at [438, 238] on div "26" at bounding box center [439, 236] width 17 height 17
click at [388, 257] on div "30" at bounding box center [387, 254] width 17 height 17
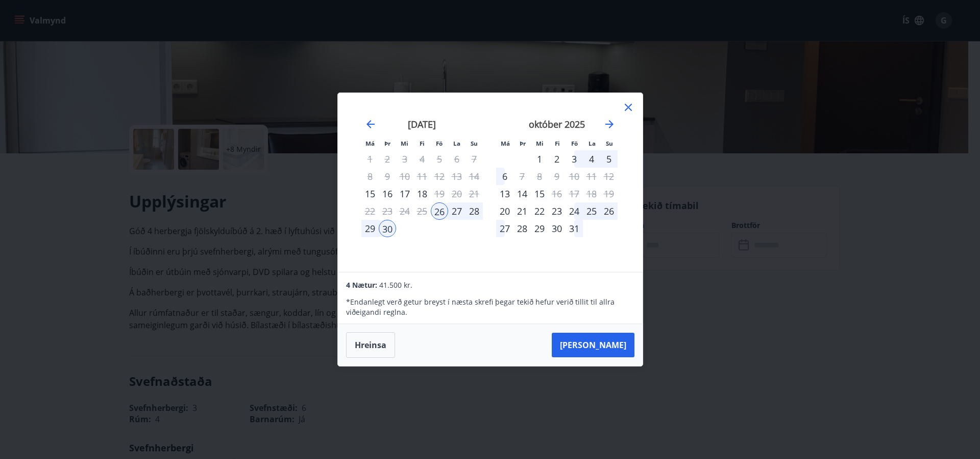
drag, startPoint x: 384, startPoint y: 348, endPoint x: 420, endPoint y: 233, distance: 119.7
click at [383, 346] on button "Hreinsa" at bounding box center [370, 345] width 49 height 26
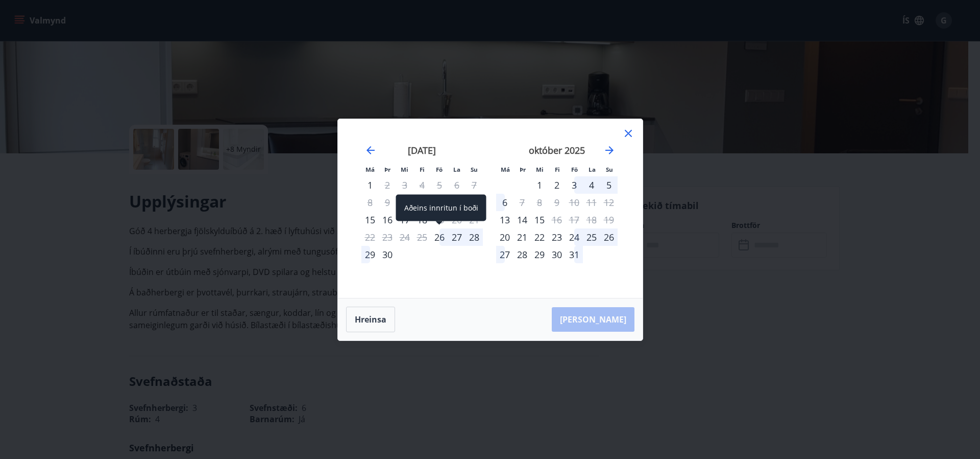
click at [437, 235] on div "26" at bounding box center [439, 236] width 17 height 17
click at [539, 185] on div "1" at bounding box center [539, 184] width 17 height 17
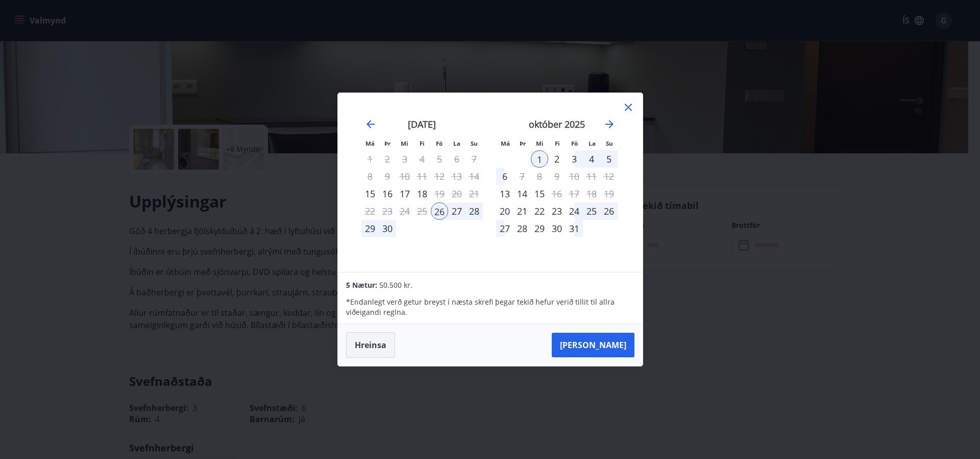
click at [379, 349] on button "Hreinsa" at bounding box center [370, 345] width 49 height 26
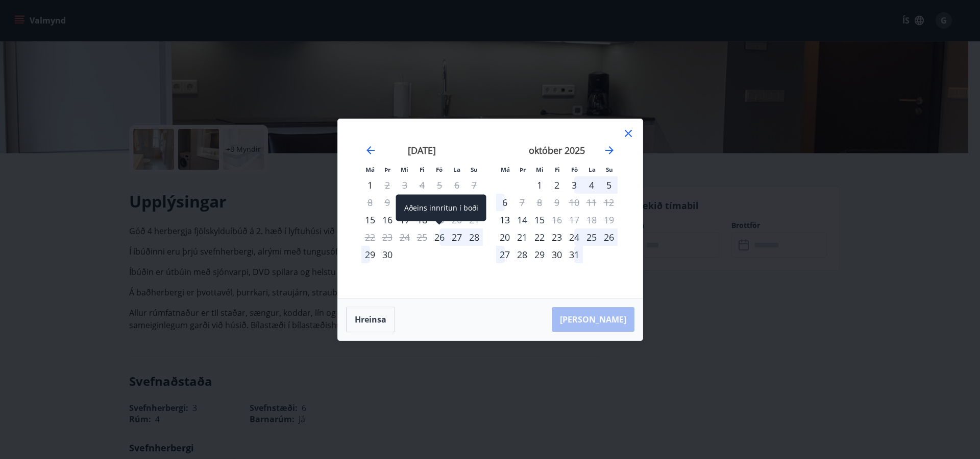
click at [435, 236] on div "26" at bounding box center [439, 236] width 17 height 17
click at [384, 253] on div "30" at bounding box center [387, 254] width 17 height 17
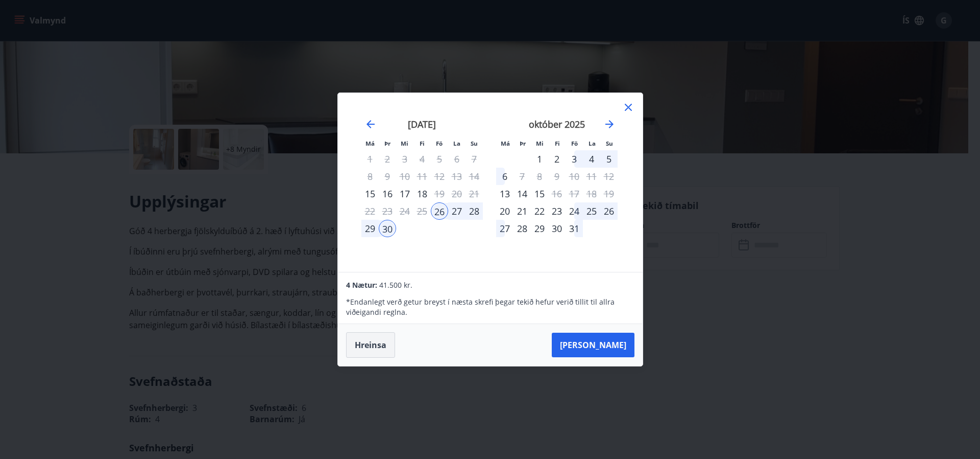
click at [372, 342] on button "Hreinsa" at bounding box center [370, 345] width 49 height 26
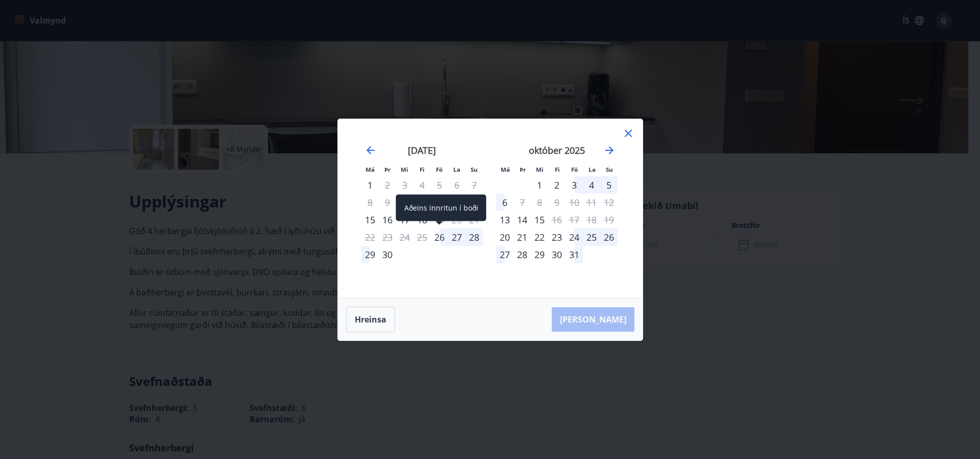
click at [440, 238] on div "26" at bounding box center [439, 236] width 17 height 17
drag, startPoint x: 549, startPoint y: 178, endPoint x: 538, endPoint y: 178, distance: 10.7
click at [548, 178] on div "2" at bounding box center [556, 184] width 17 height 17
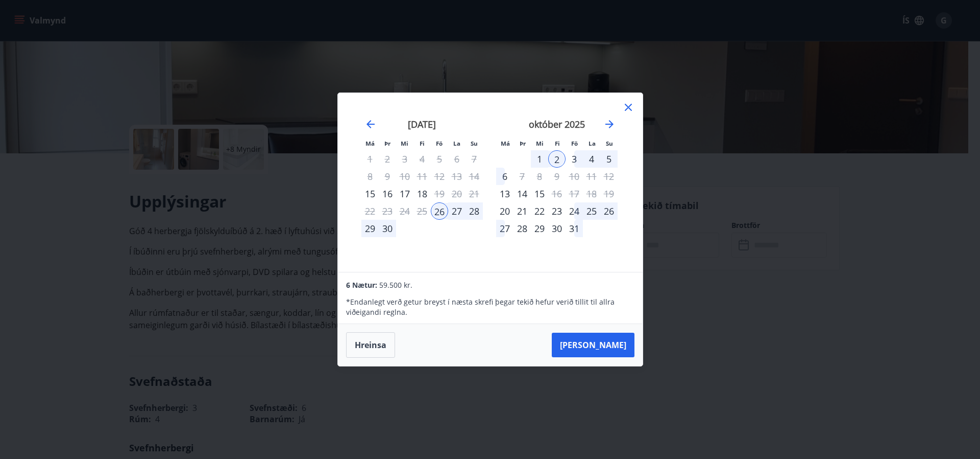
click at [539, 158] on div "1" at bounding box center [539, 158] width 17 height 17
click at [437, 212] on div "26" at bounding box center [439, 210] width 17 height 17
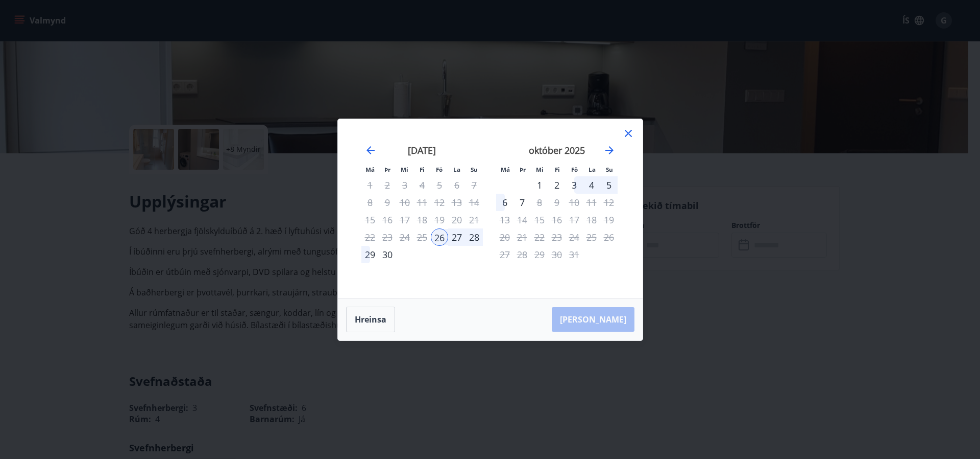
click at [538, 178] on div "1" at bounding box center [539, 184] width 17 height 17
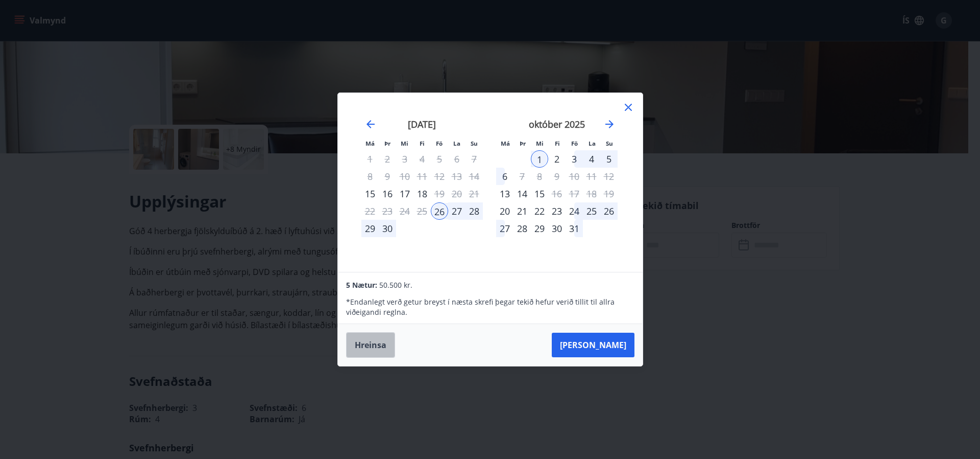
click at [368, 348] on button "Hreinsa" at bounding box center [370, 345] width 49 height 26
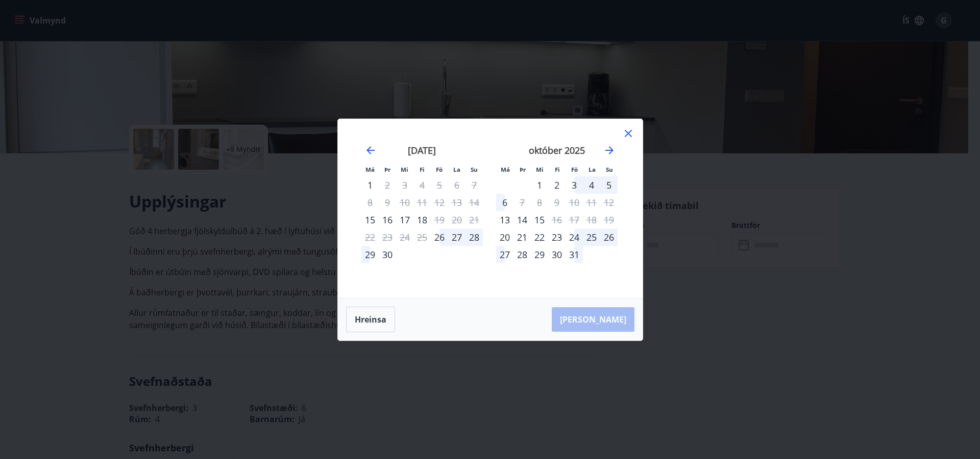
click at [557, 183] on div "2" at bounding box center [556, 184] width 17 height 17
click at [504, 201] on div "6" at bounding box center [504, 202] width 17 height 17
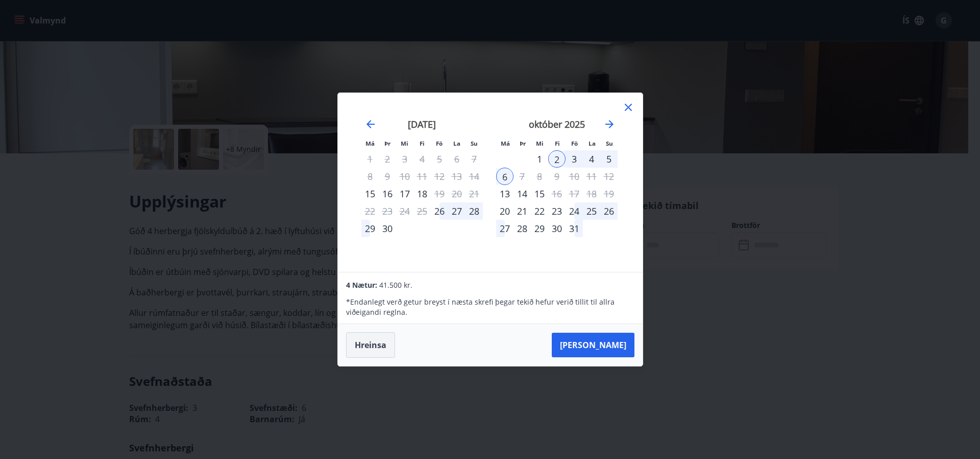
click at [368, 341] on button "Hreinsa" at bounding box center [370, 345] width 49 height 26
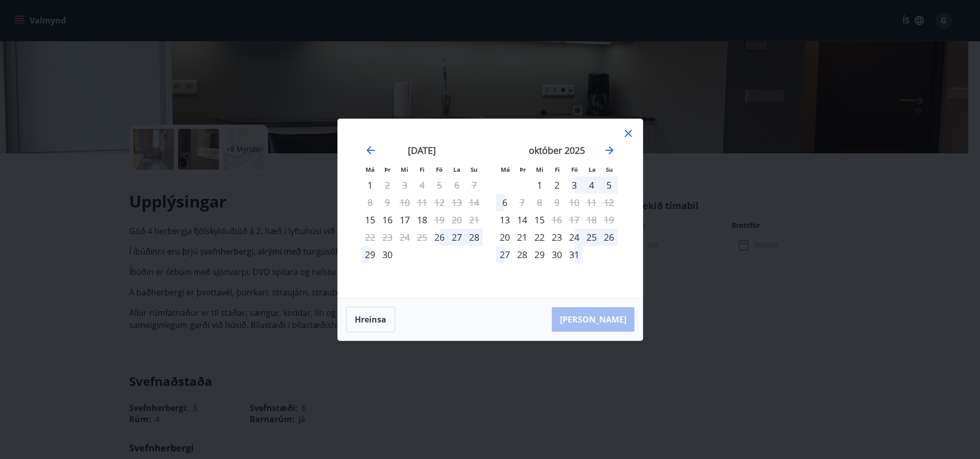
click at [539, 183] on div "1" at bounding box center [539, 184] width 17 height 17
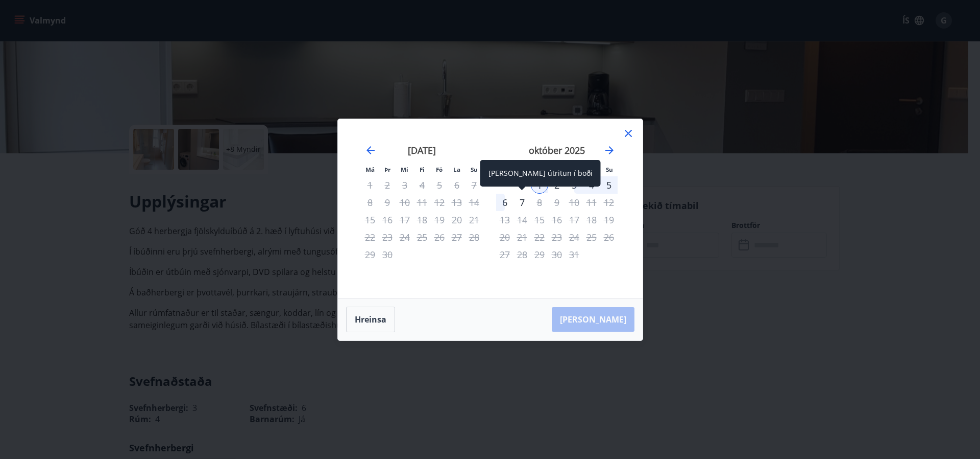
click at [524, 198] on div "7" at bounding box center [522, 202] width 17 height 17
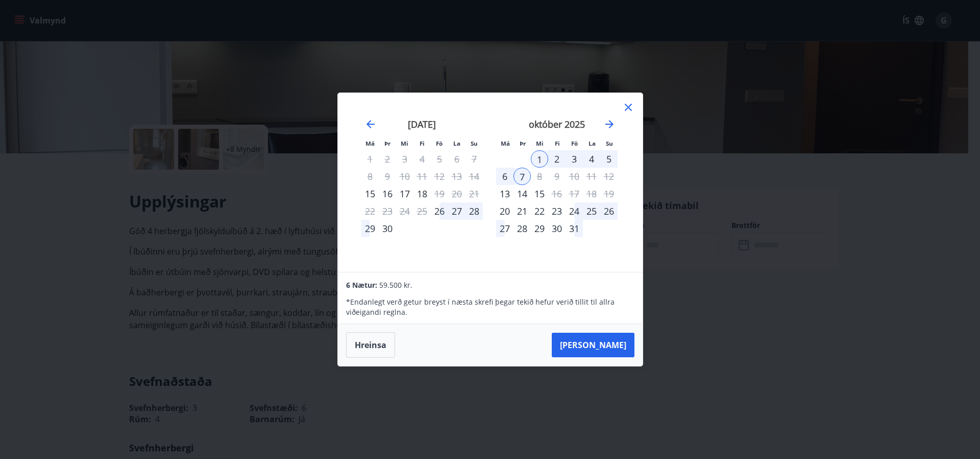
click at [370, 345] on button "Hreinsa" at bounding box center [370, 345] width 49 height 26
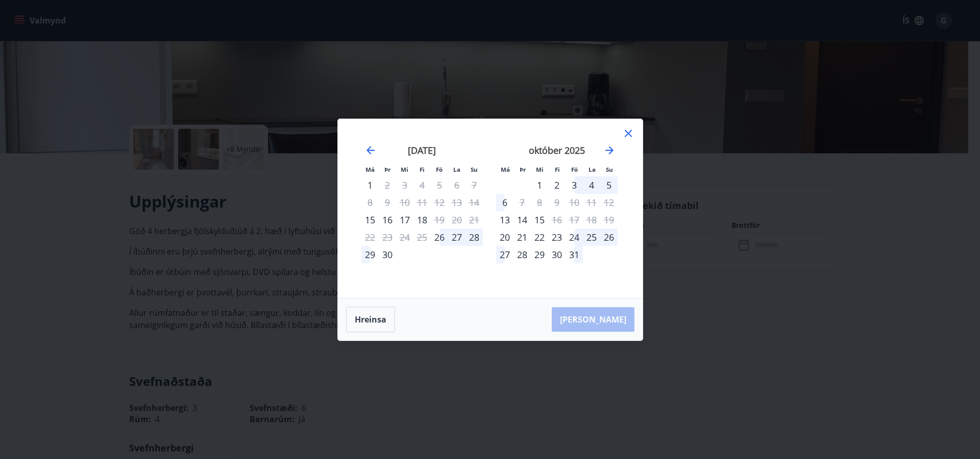
click at [555, 183] on div "2" at bounding box center [556, 184] width 17 height 17
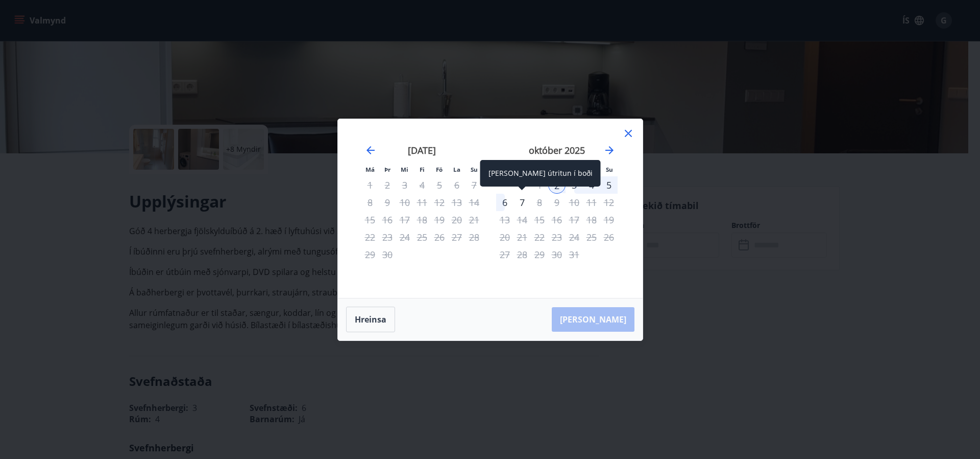
click at [521, 204] on div "7" at bounding box center [522, 202] width 17 height 17
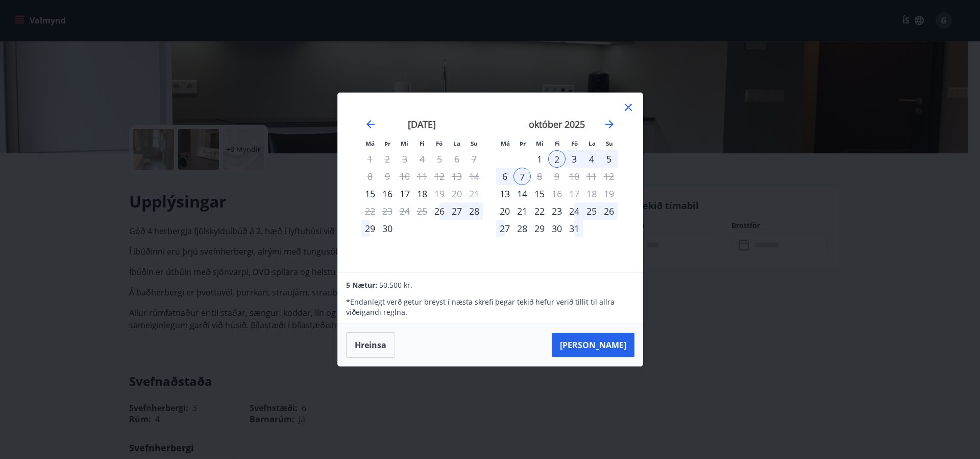
click at [629, 108] on icon at bounding box center [628, 107] width 7 height 7
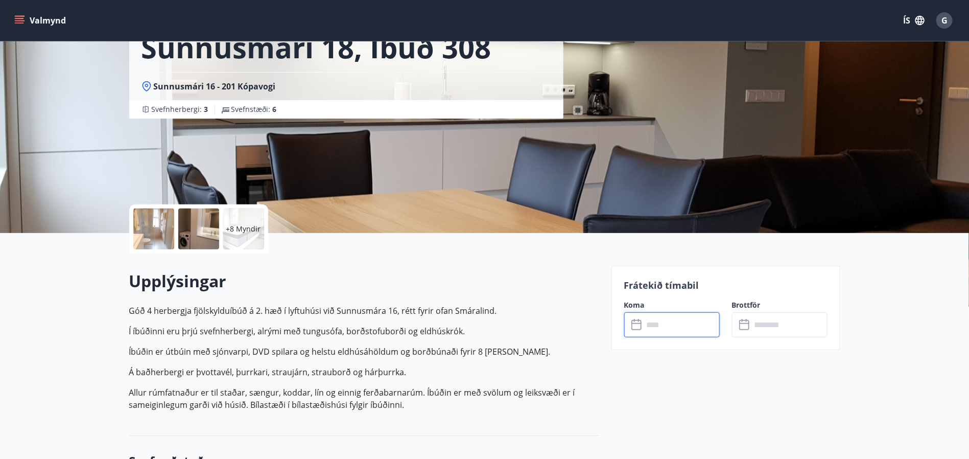
scroll to position [0, 0]
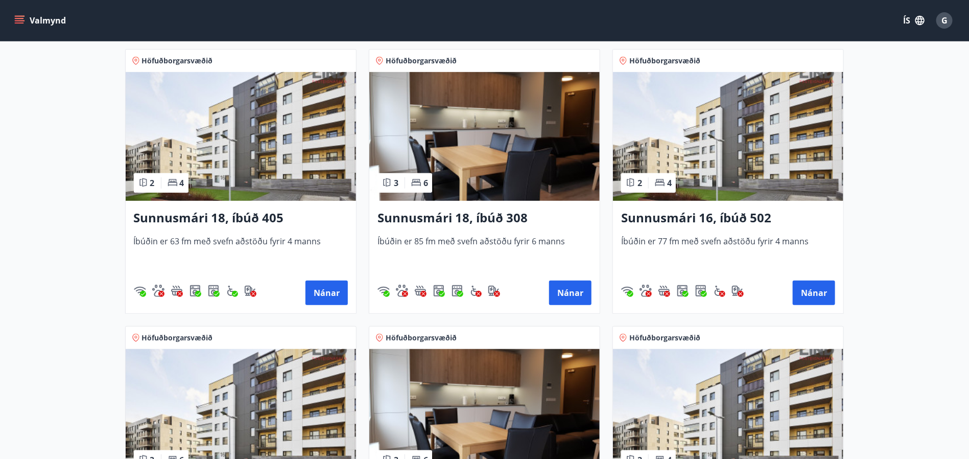
scroll to position [306, 0]
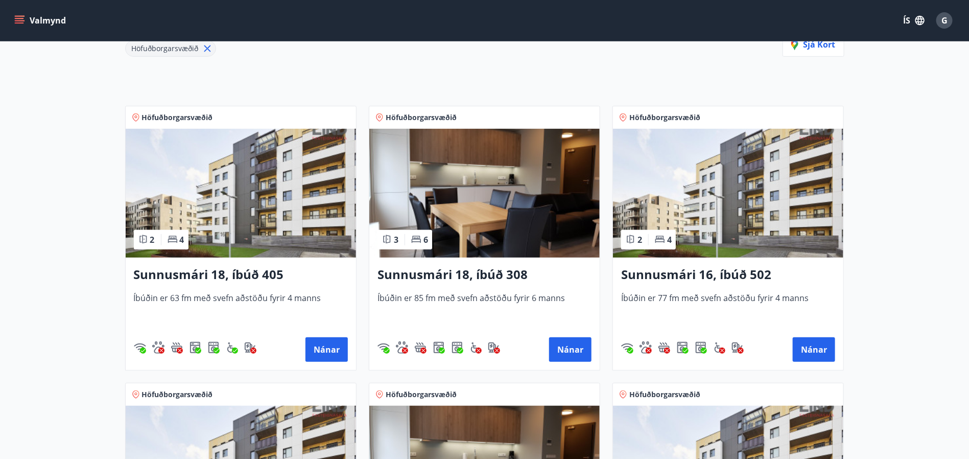
click at [506, 184] on img at bounding box center [484, 193] width 230 height 129
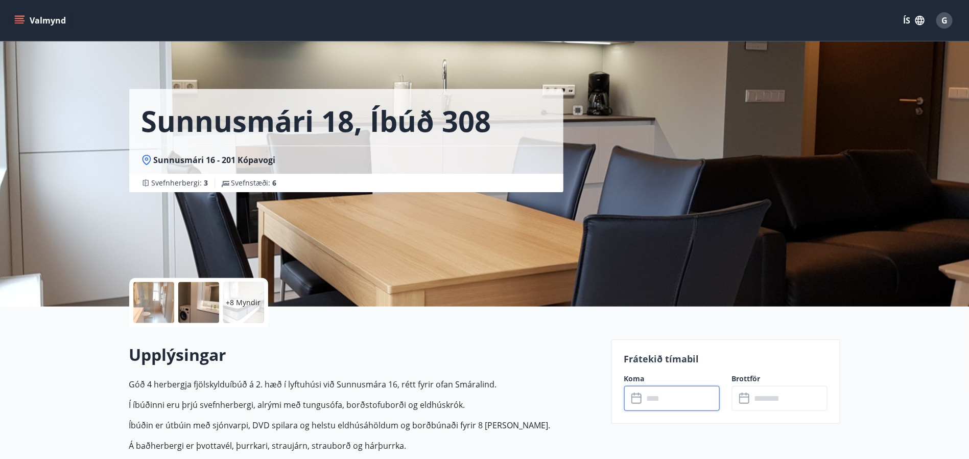
click at [668, 394] on input "text" at bounding box center [681, 398] width 76 height 25
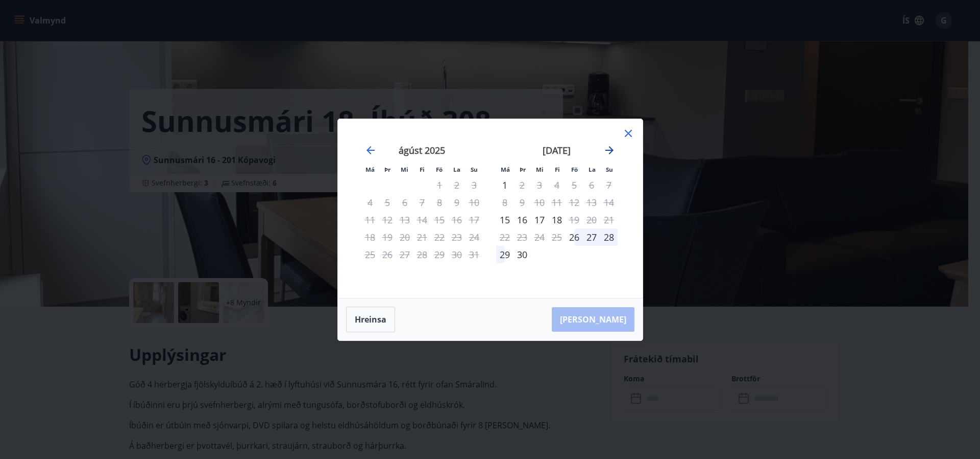
click at [606, 153] on icon "Move forward to switch to the next month." at bounding box center [610, 150] width 12 height 12
click at [555, 182] on div "2" at bounding box center [556, 184] width 17 height 17
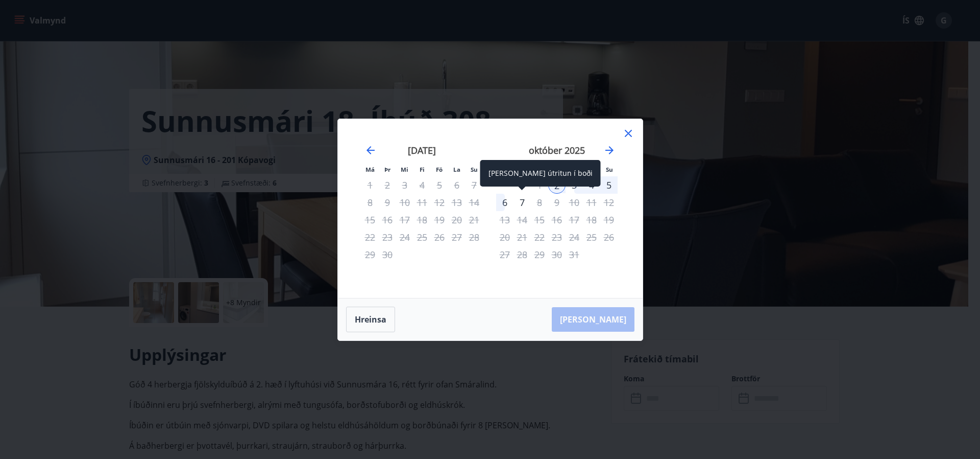
click at [521, 203] on div "7" at bounding box center [522, 202] width 17 height 17
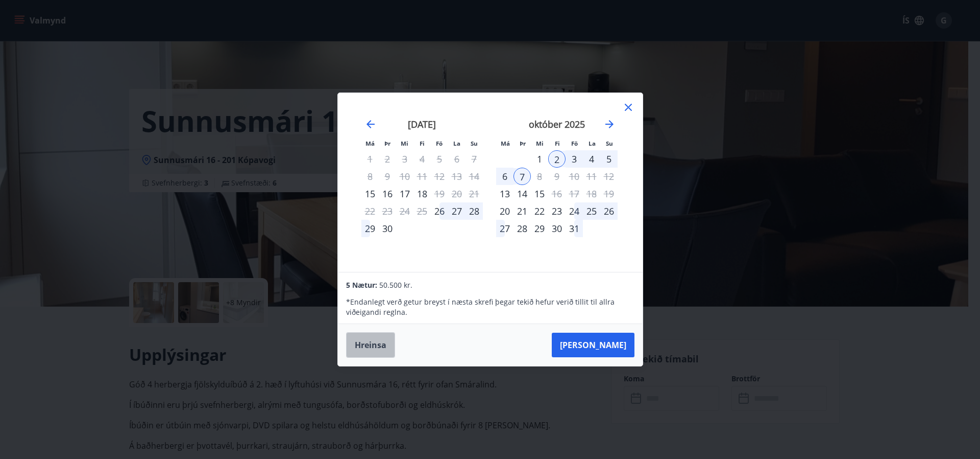
click at [379, 339] on button "Hreinsa" at bounding box center [370, 345] width 49 height 26
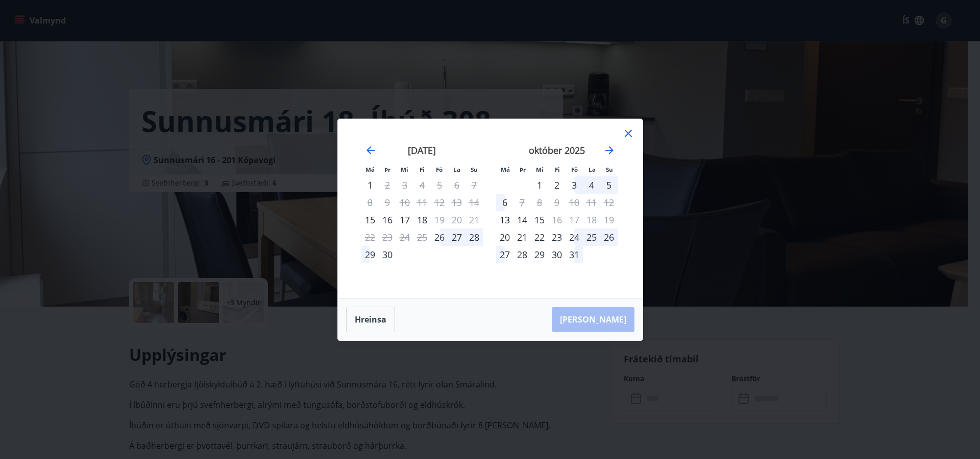
click at [555, 177] on div "2" at bounding box center [556, 184] width 17 height 17
click at [499, 203] on div "6" at bounding box center [504, 202] width 17 height 17
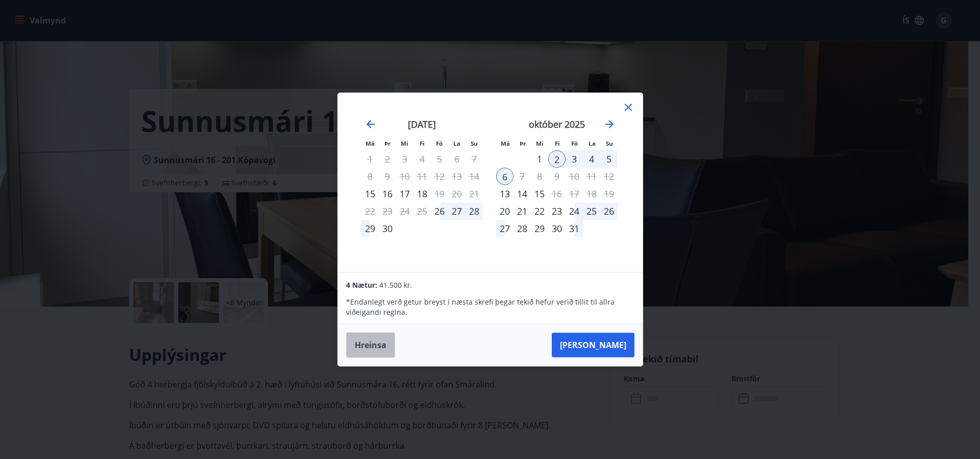
click at [368, 342] on button "Hreinsa" at bounding box center [370, 345] width 49 height 26
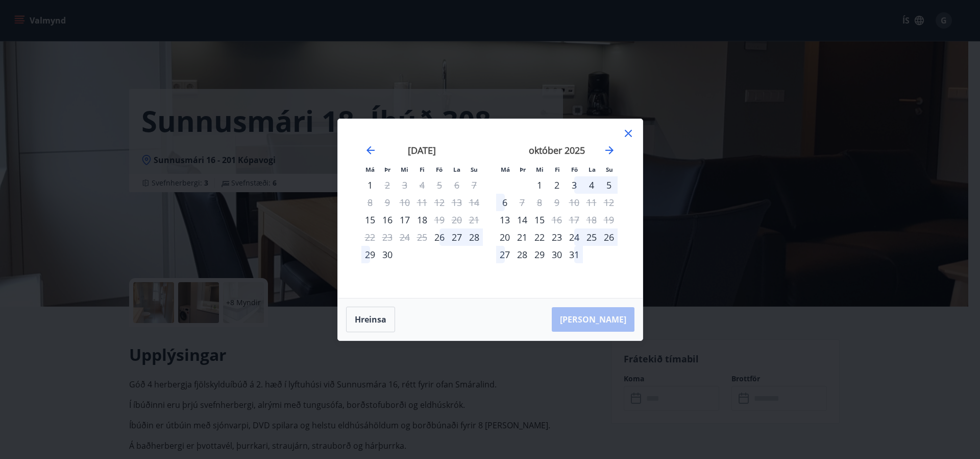
click at [627, 133] on icon at bounding box center [628, 133] width 12 height 12
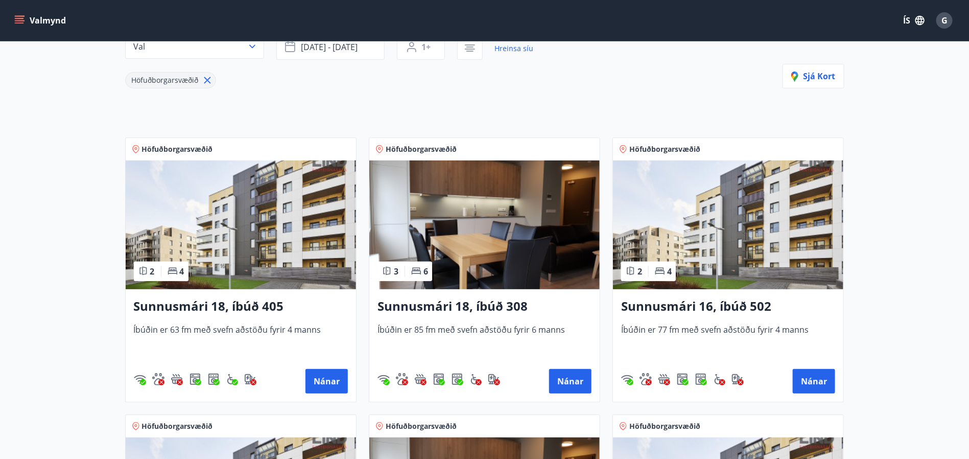
scroll to position [153, 0]
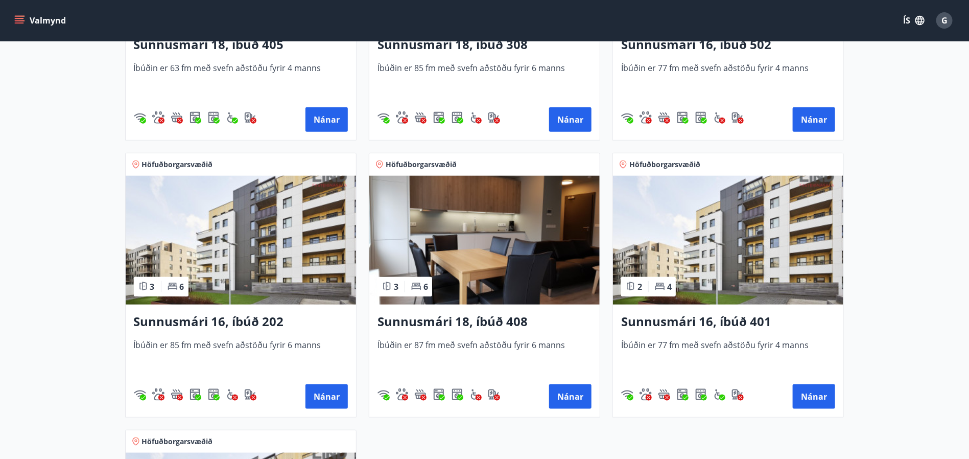
click at [495, 276] on img at bounding box center [484, 240] width 230 height 129
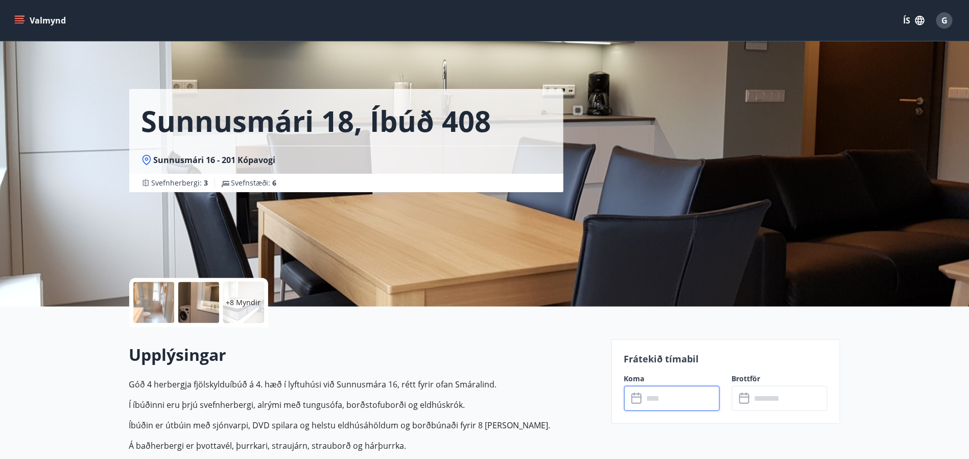
click at [656, 403] on input "text" at bounding box center [681, 398] width 76 height 25
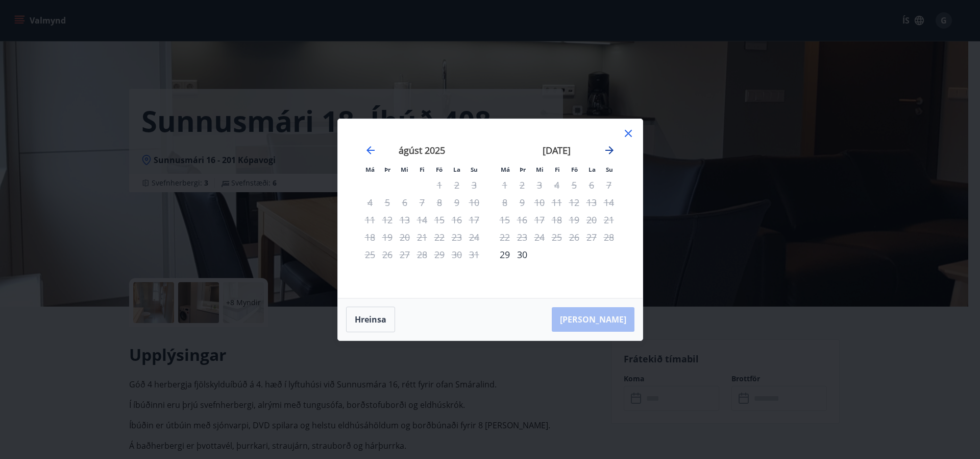
click at [608, 148] on icon "Move forward to switch to the next month." at bounding box center [610, 150] width 12 height 12
drag, startPoint x: 79, startPoint y: 141, endPoint x: 13, endPoint y: 61, distance: 103.8
click at [79, 141] on div "Má Þr Mi Fi Fö La Su Má Þr Mi Fi Fö La Su [DATE] 1 2 3 4 5 6 7 8 9 10 11 12 13 …" at bounding box center [490, 229] width 980 height 459
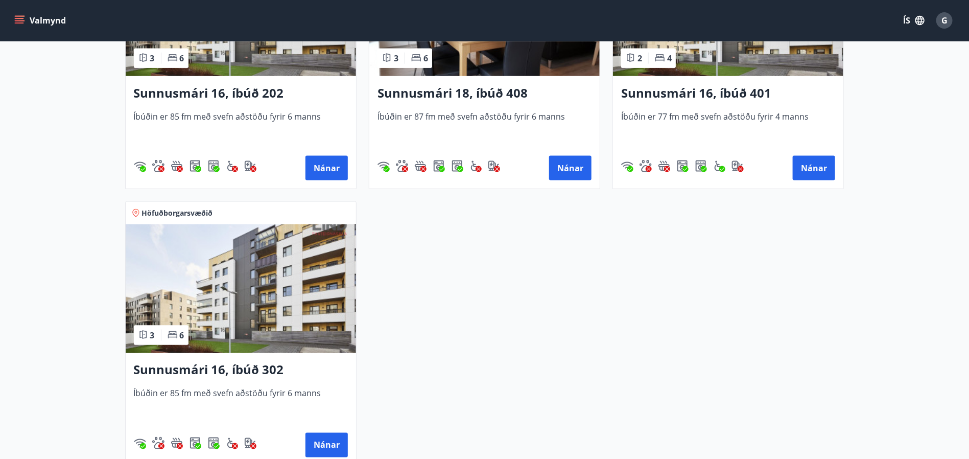
scroll to position [613, 0]
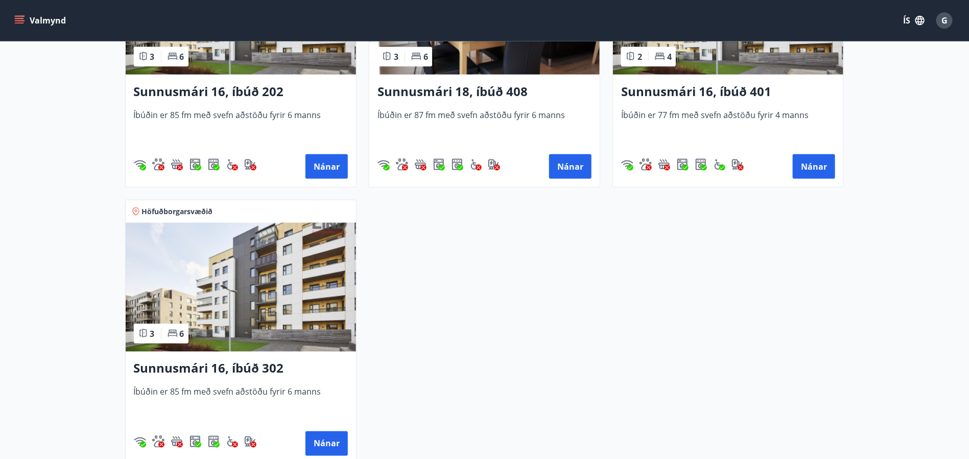
click at [253, 323] on img at bounding box center [241, 287] width 230 height 129
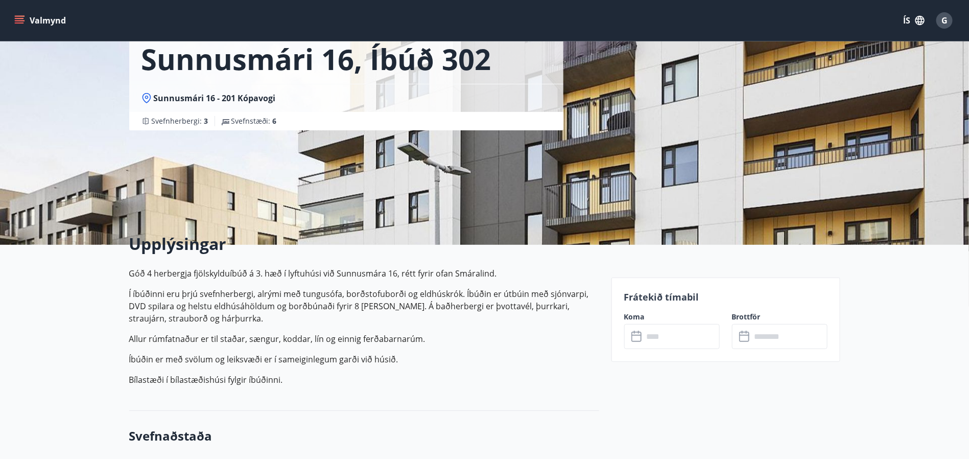
scroll to position [153, 0]
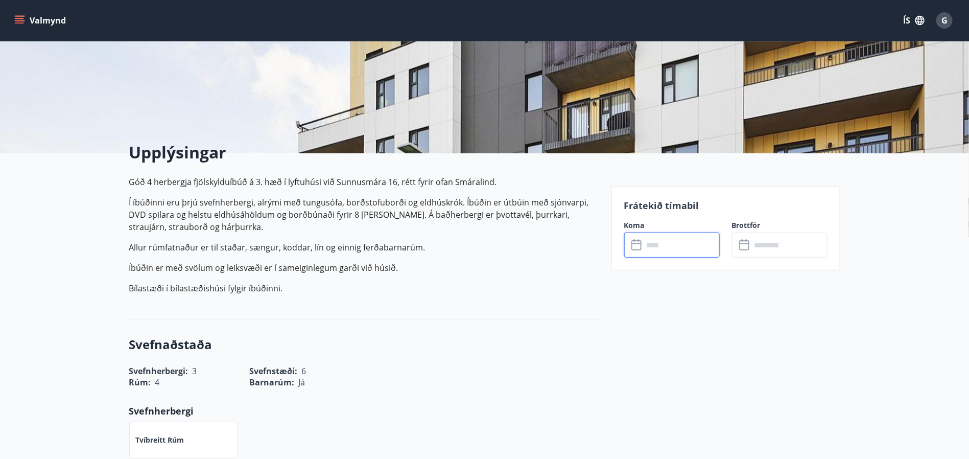
click at [673, 241] on input "text" at bounding box center [681, 244] width 76 height 25
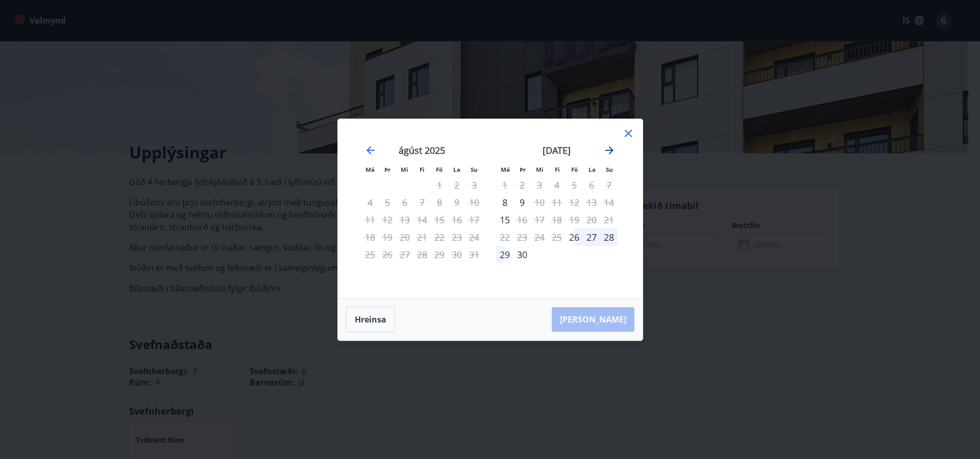
click at [610, 152] on icon "Move forward to switch to the next month." at bounding box center [610, 150] width 8 height 8
click at [628, 128] on icon at bounding box center [628, 133] width 12 height 12
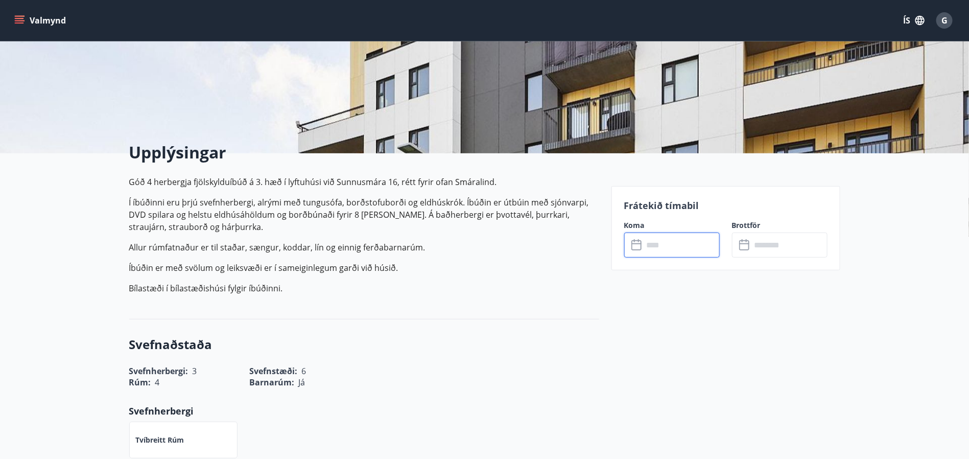
click at [682, 239] on input "text" at bounding box center [681, 244] width 76 height 25
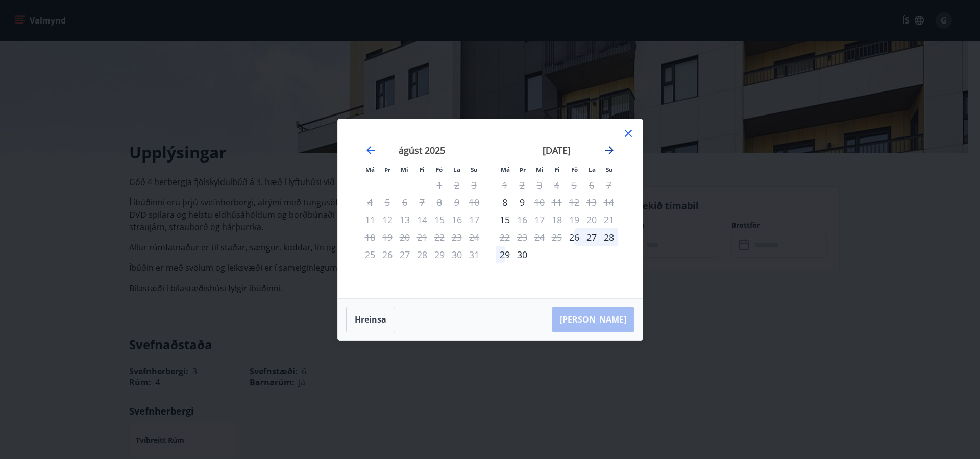
click at [606, 149] on icon "Move forward to switch to the next month." at bounding box center [610, 150] width 12 height 12
click at [610, 152] on icon "Move forward to switch to the next month." at bounding box center [610, 150] width 8 height 8
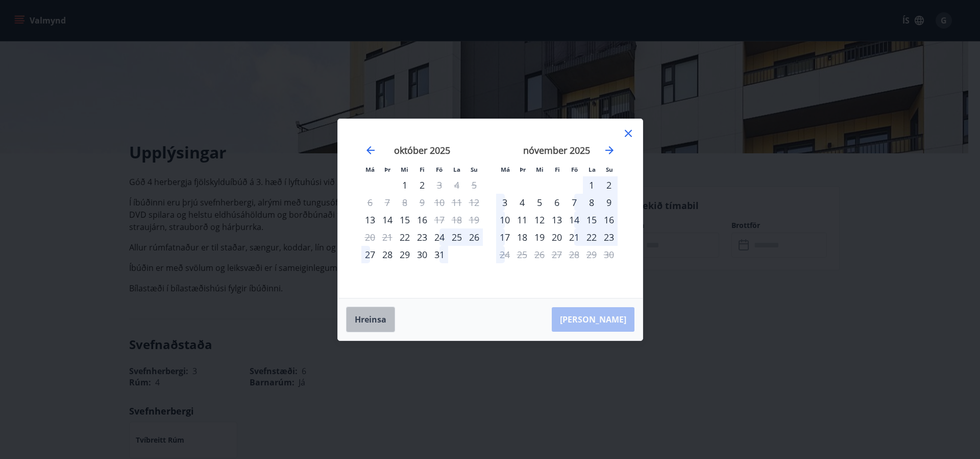
click at [378, 316] on button "Hreinsa" at bounding box center [370, 319] width 49 height 26
click at [629, 131] on icon at bounding box center [628, 133] width 12 height 12
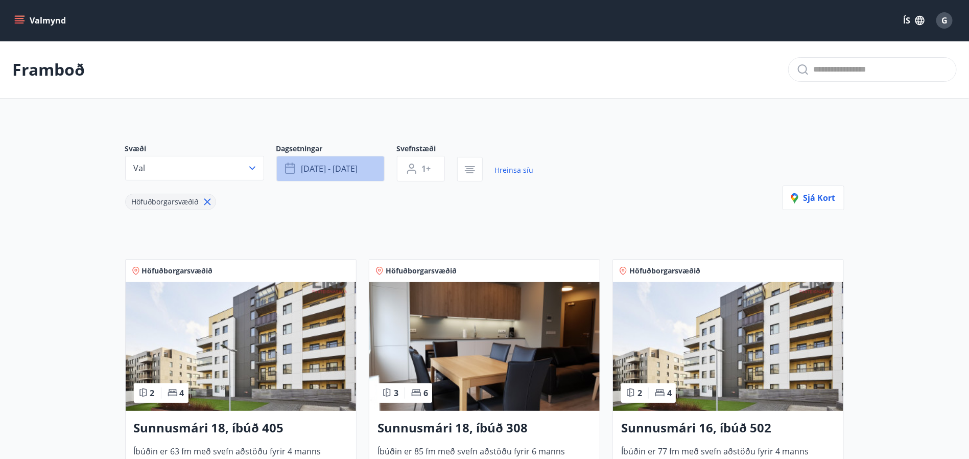
click at [365, 166] on button "[DATE] - [DATE]" at bounding box center [330, 169] width 108 height 26
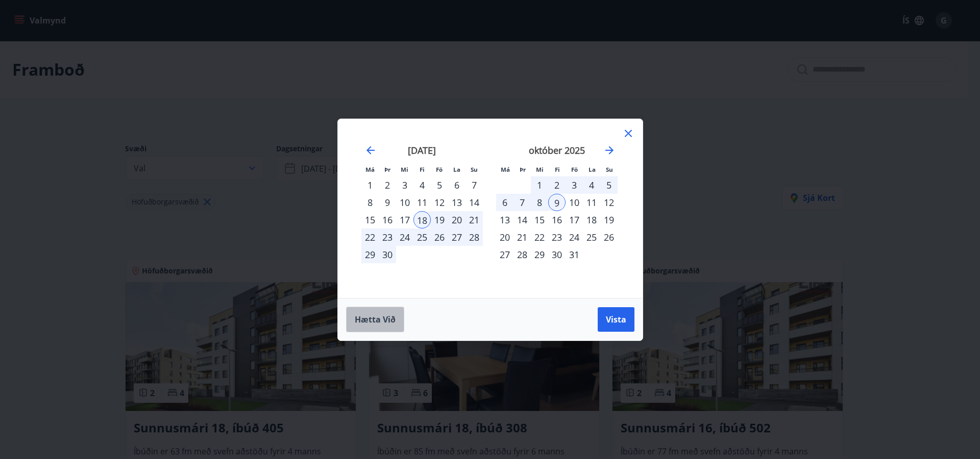
click at [370, 327] on button "Hætta við" at bounding box center [375, 319] width 58 height 26
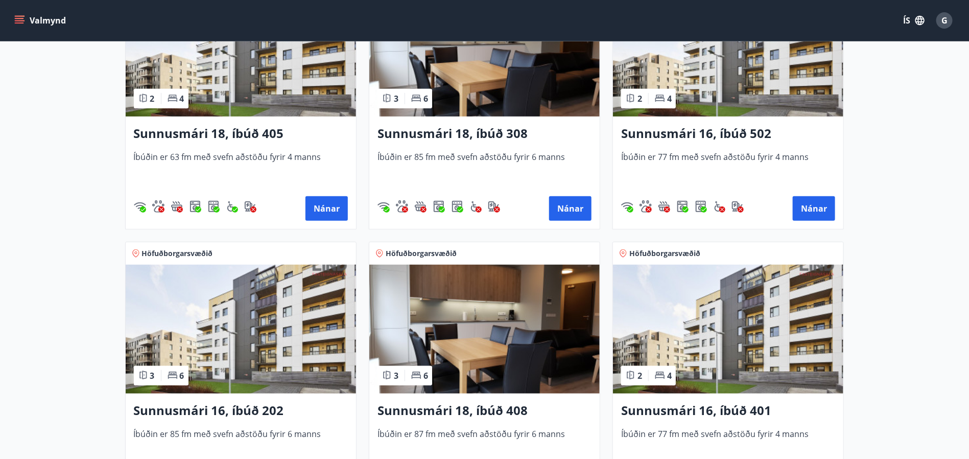
scroll to position [306, 0]
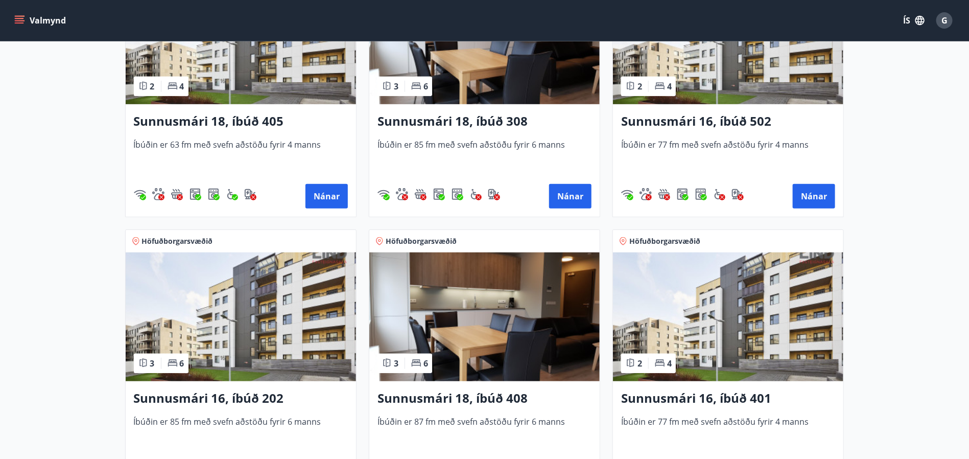
click at [871, 292] on main "Framboð Svæði Val Dagsetningar [DATE] - [DATE] Svefnstæði 1+ Hreinsa síu Höfuðb…" at bounding box center [484, 256] width 969 height 1044
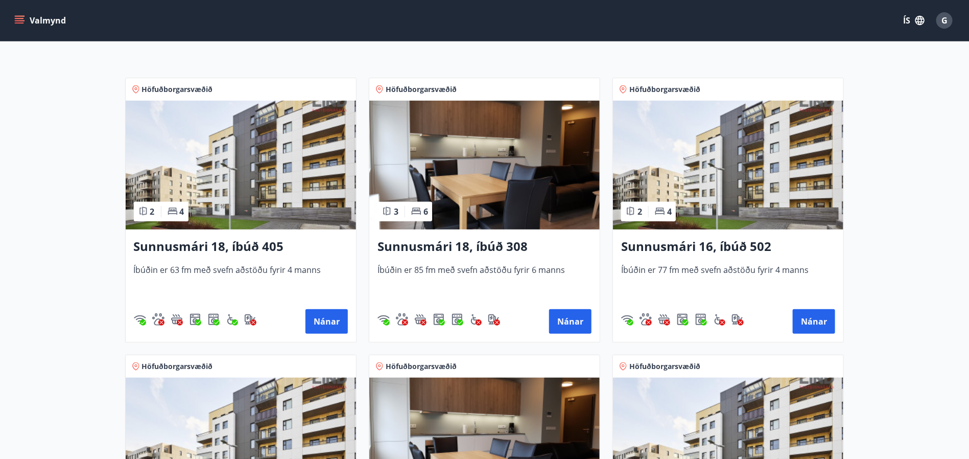
scroll to position [0, 0]
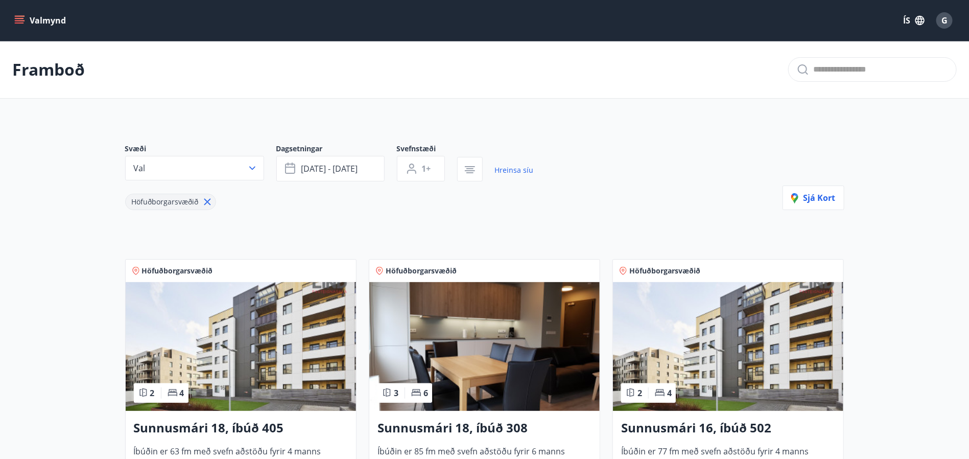
click at [475, 334] on img at bounding box center [484, 346] width 230 height 129
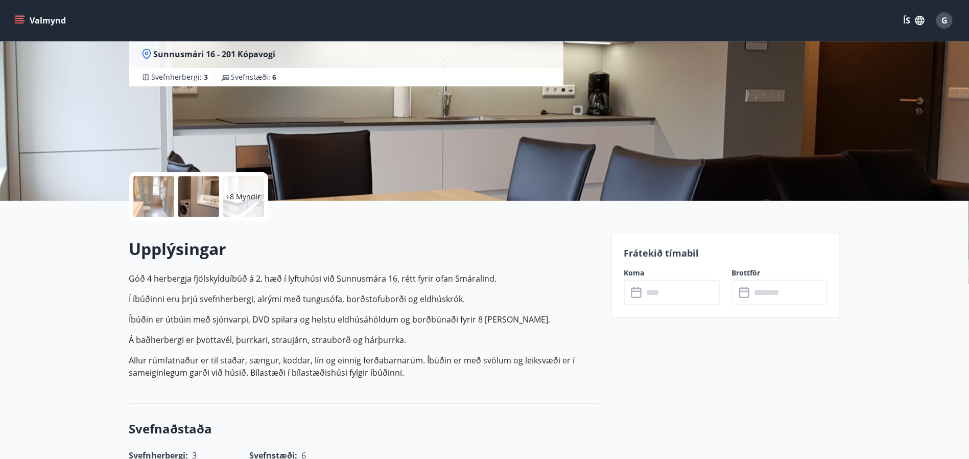
scroll to position [153, 0]
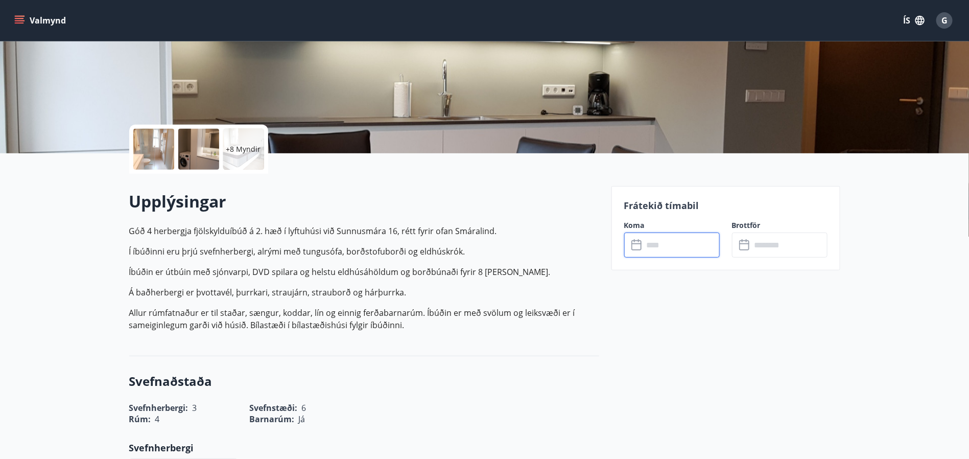
click at [666, 252] on input "text" at bounding box center [681, 244] width 76 height 25
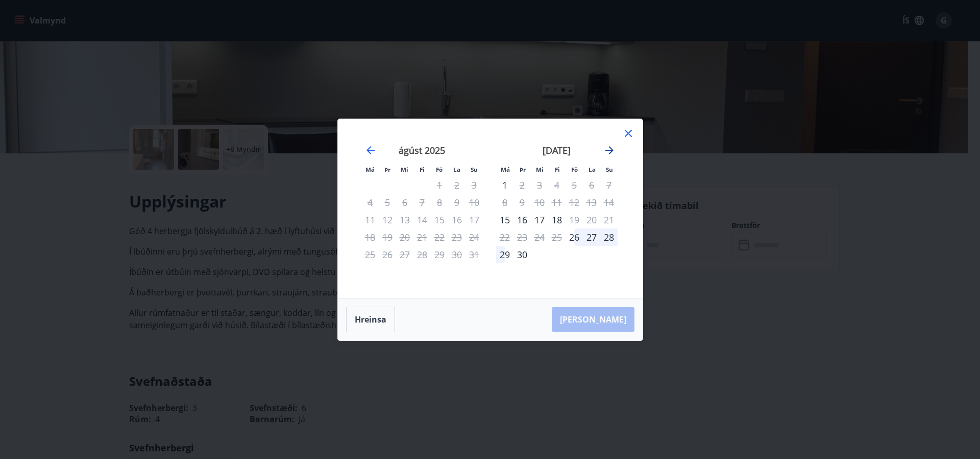
drag, startPoint x: 618, startPoint y: 146, endPoint x: 608, endPoint y: 152, distance: 11.8
click at [615, 147] on div "[DATE] 1 2 3 4 5 6 7 8 9 10 11 12 13 14 15 16 17 18 19 20 21 22 23 24 25 26 27 …" at bounding box center [490, 208] width 280 height 154
click at [607, 152] on icon "Move forward to switch to the next month." at bounding box center [610, 150] width 12 height 12
click at [557, 184] on div "2" at bounding box center [556, 184] width 17 height 17
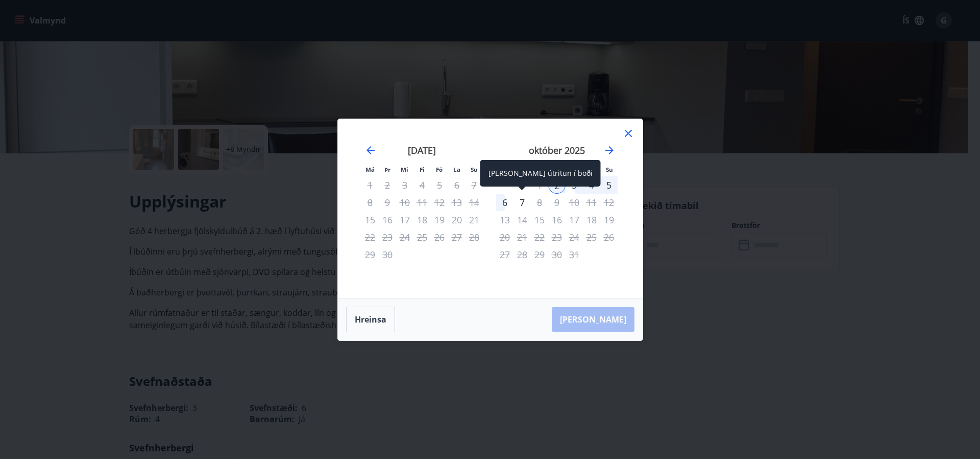
click at [521, 204] on div "7" at bounding box center [522, 202] width 17 height 17
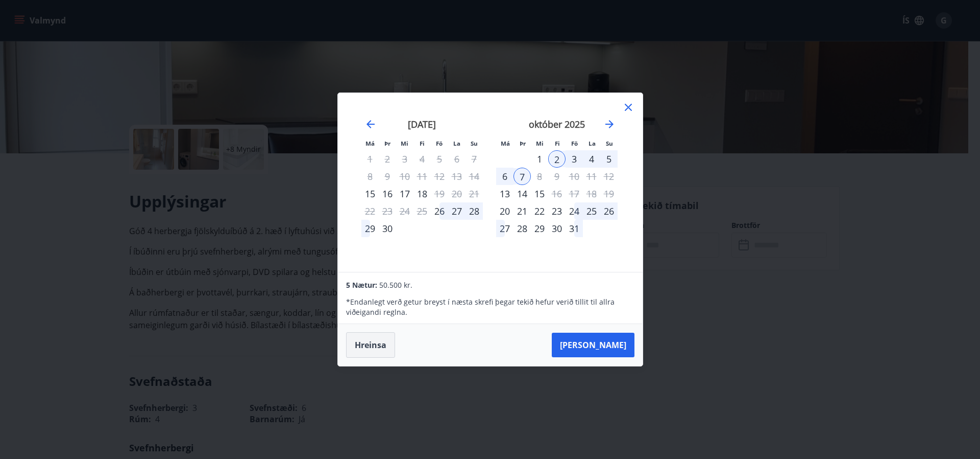
click at [381, 348] on button "Hreinsa" at bounding box center [370, 345] width 49 height 26
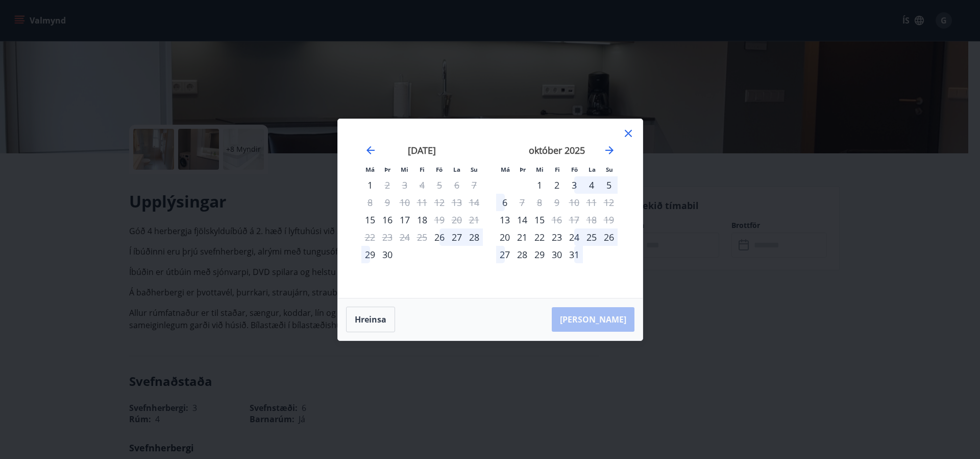
click at [630, 129] on icon at bounding box center [628, 133] width 12 height 12
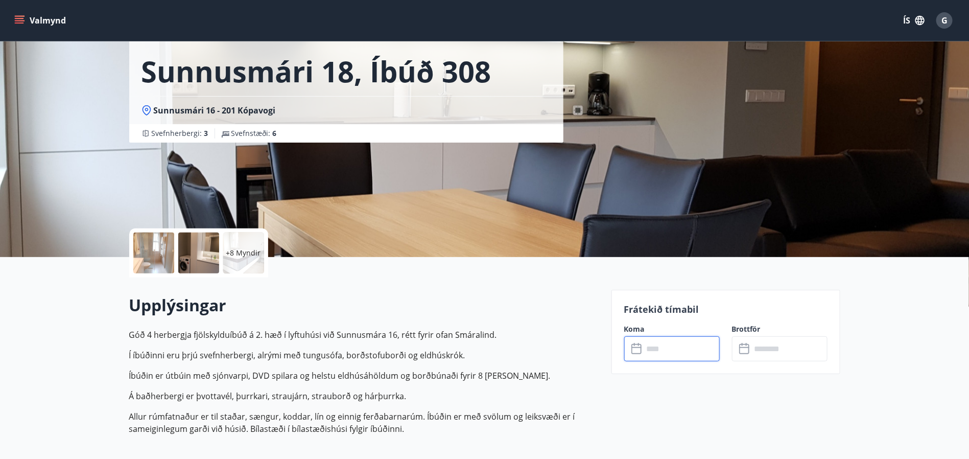
scroll to position [0, 0]
